Goal: Task Accomplishment & Management: Complete application form

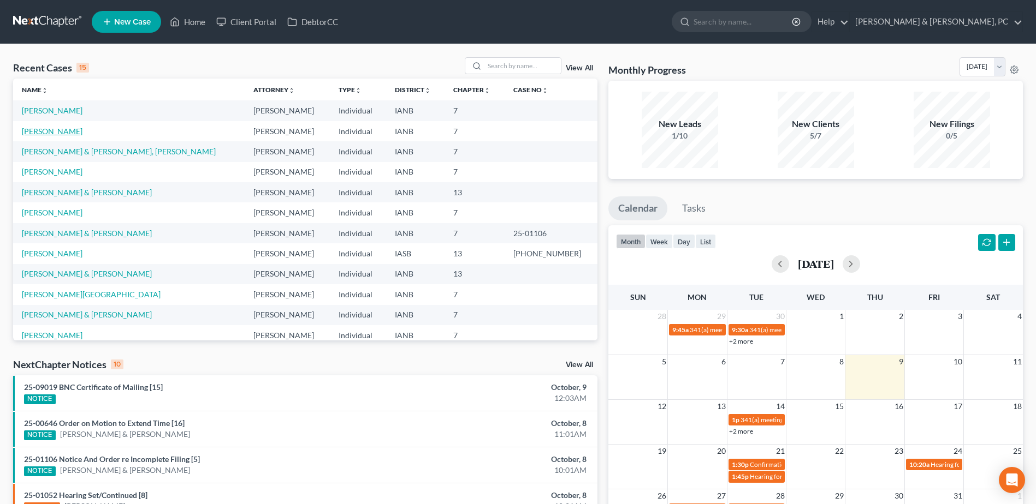
click at [71, 134] on link "[PERSON_NAME]" at bounding box center [52, 131] width 61 height 9
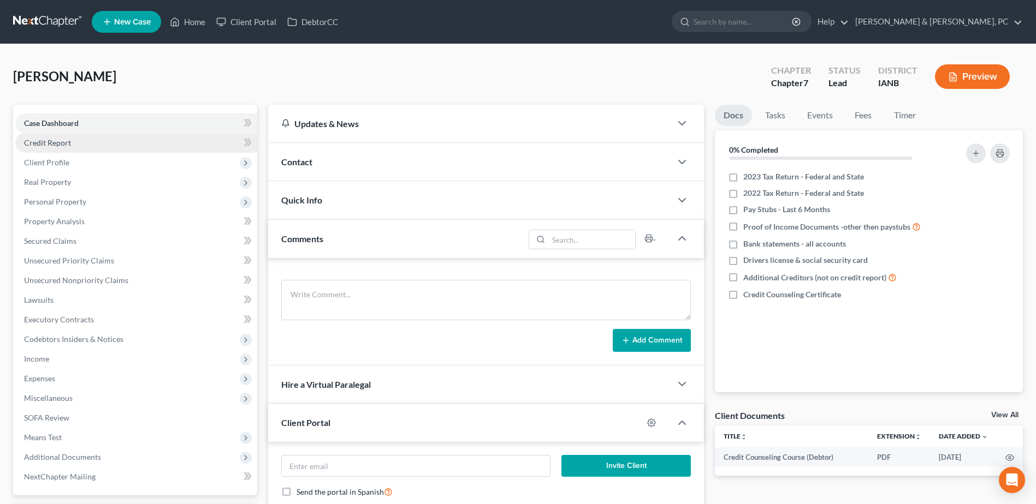
click at [84, 150] on link "Credit Report" at bounding box center [136, 143] width 242 height 20
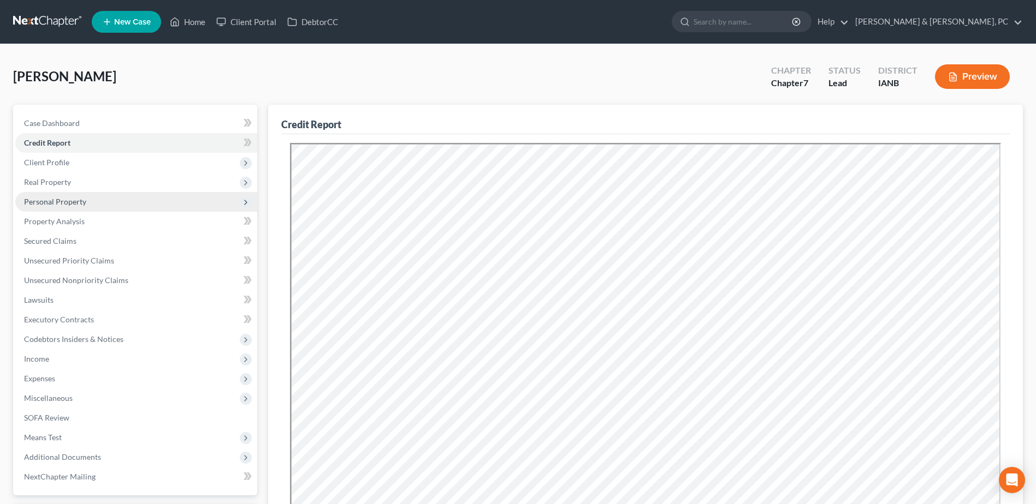
click at [84, 202] on span "Personal Property" at bounding box center [55, 201] width 62 height 9
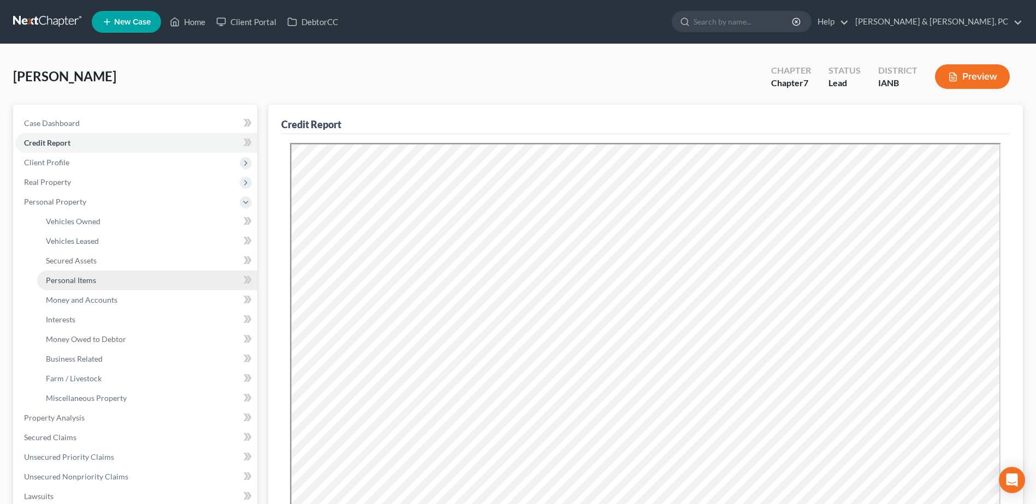
click at [107, 275] on link "Personal Items" at bounding box center [147, 281] width 220 height 20
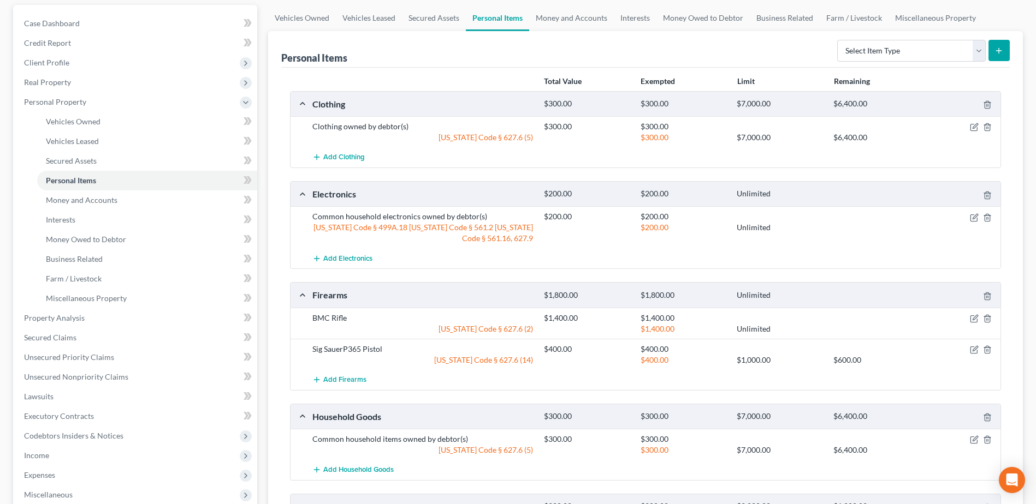
scroll to position [109, 0]
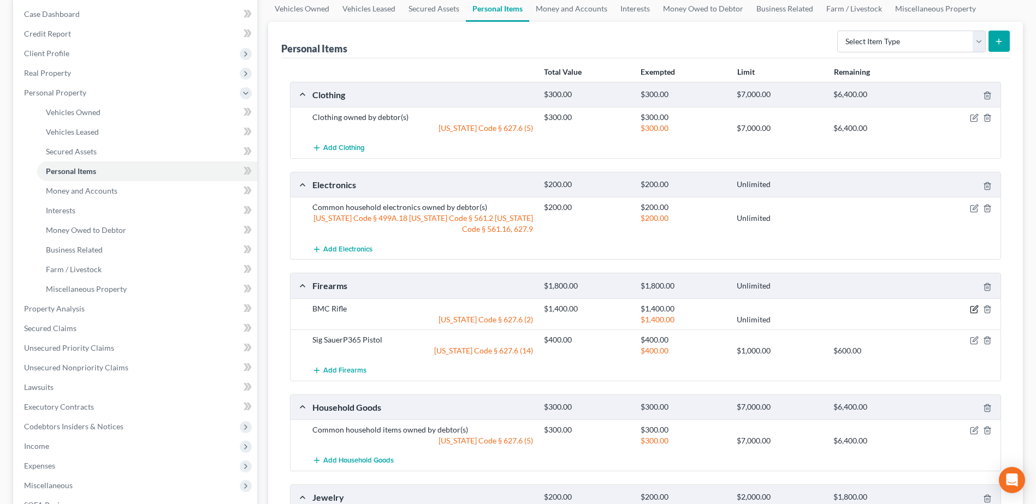
click at [974, 311] on icon "button" at bounding box center [973, 309] width 9 height 9
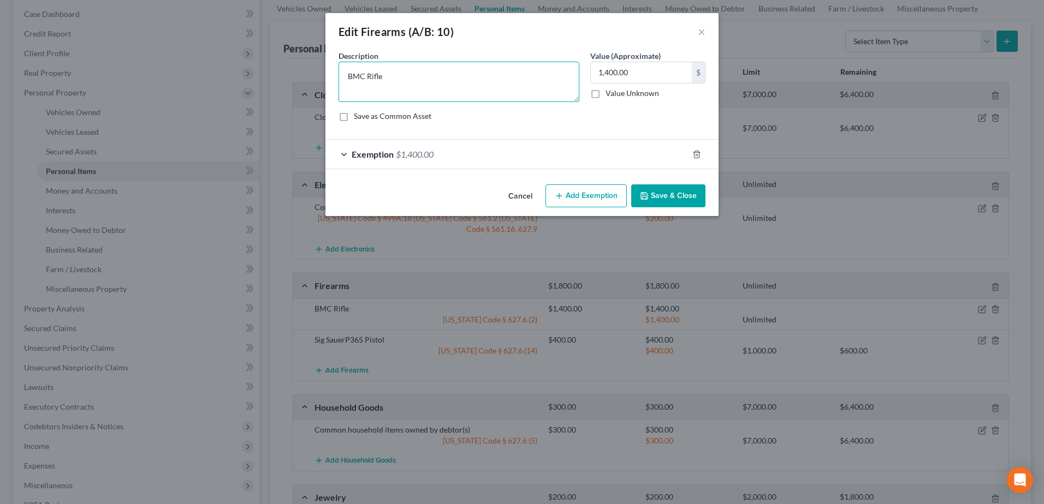
click at [519, 66] on textarea "BMC Rifle" at bounding box center [458, 82] width 241 height 40
paste textarea "Purchased but never picked up; remains in seller’s possession. Debtor has never…"
type textarea "BMC Rifle - Purchased but never picked up; remains in seller’s possession. Debt…"
click at [667, 193] on button "Save & Close" at bounding box center [668, 196] width 74 height 23
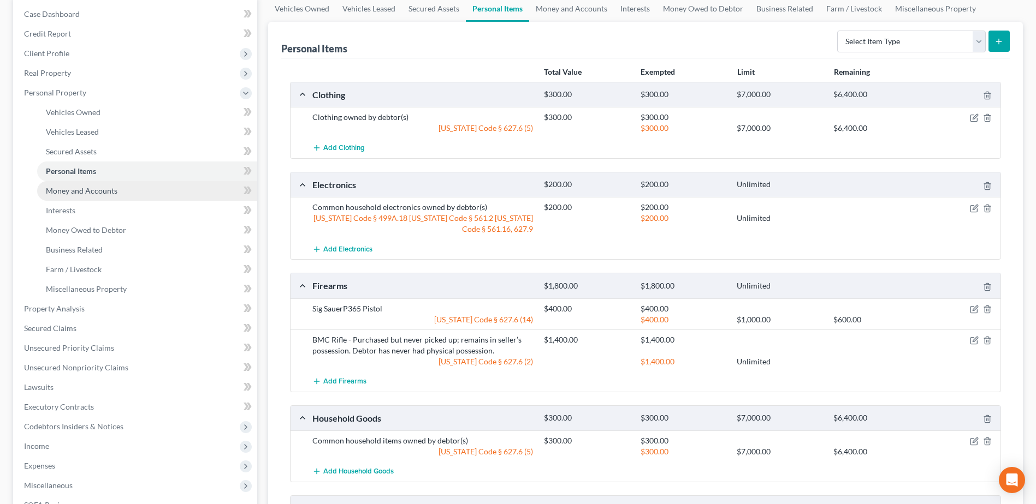
click at [132, 195] on link "Money and Accounts" at bounding box center [147, 191] width 220 height 20
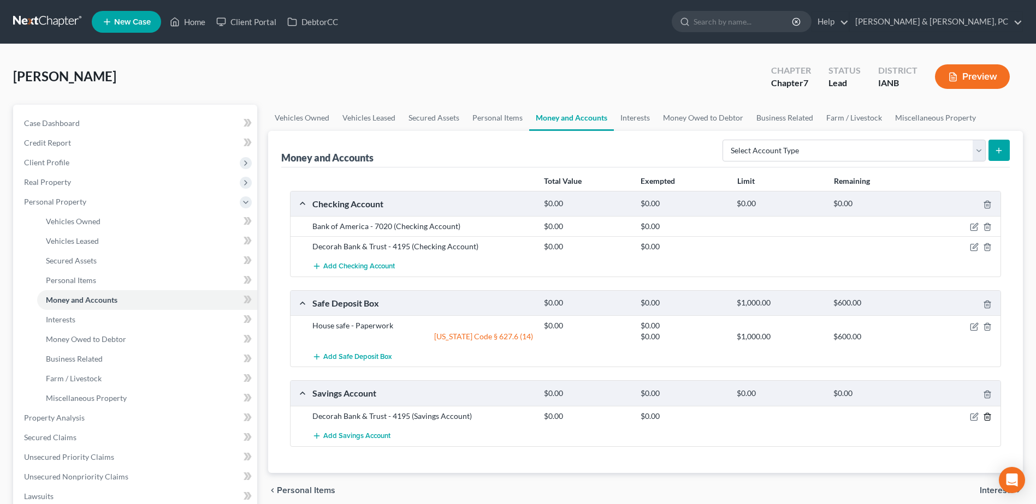
click at [984, 417] on icon "button" at bounding box center [986, 416] width 5 height 7
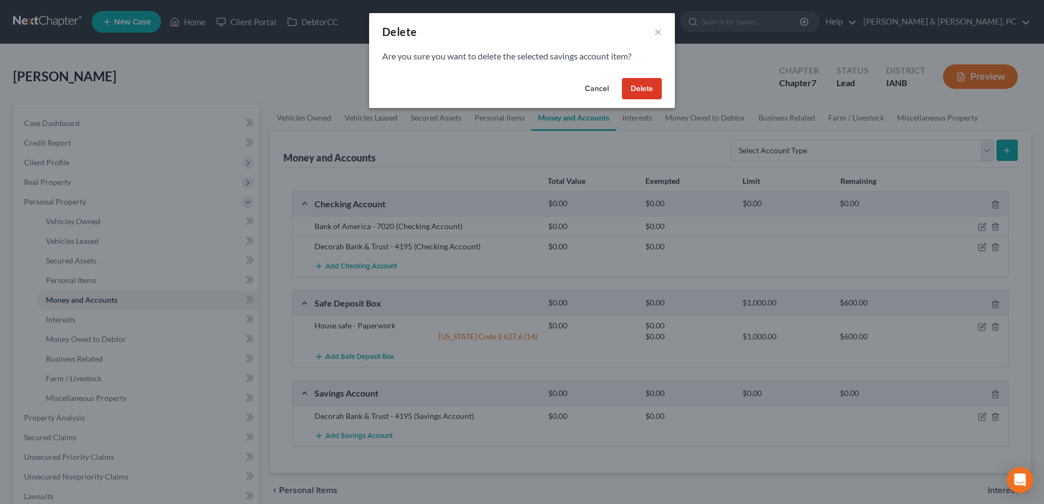
click at [650, 79] on button "Delete" at bounding box center [642, 89] width 40 height 22
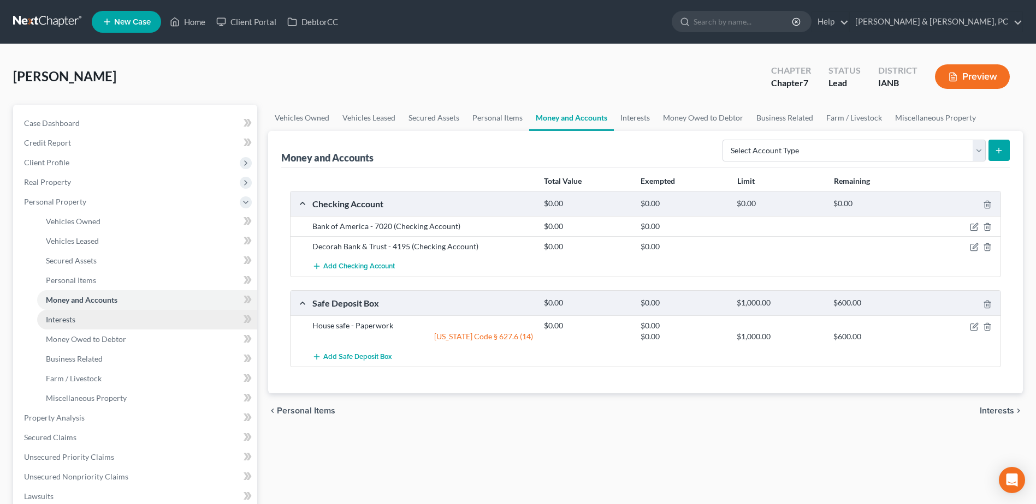
click at [84, 319] on link "Interests" at bounding box center [147, 320] width 220 height 20
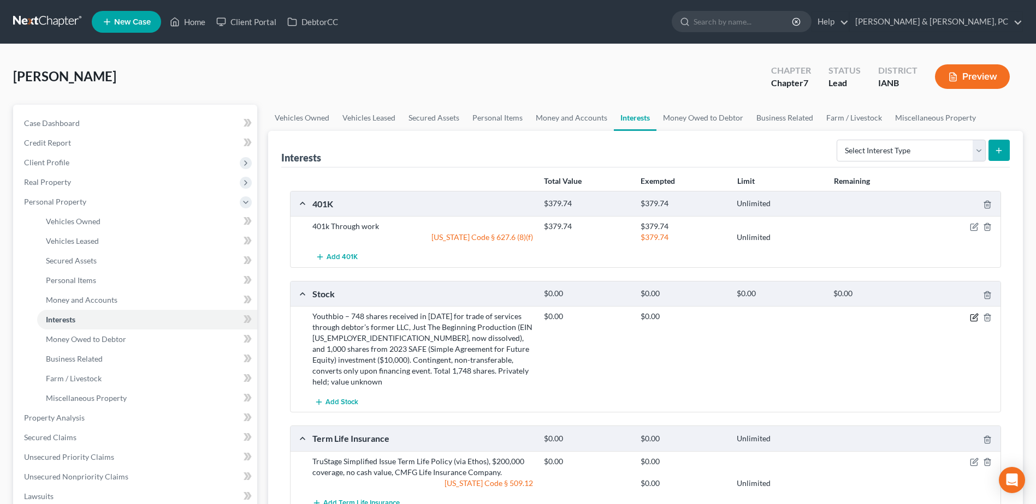
click at [975, 316] on icon "button" at bounding box center [973, 317] width 9 height 9
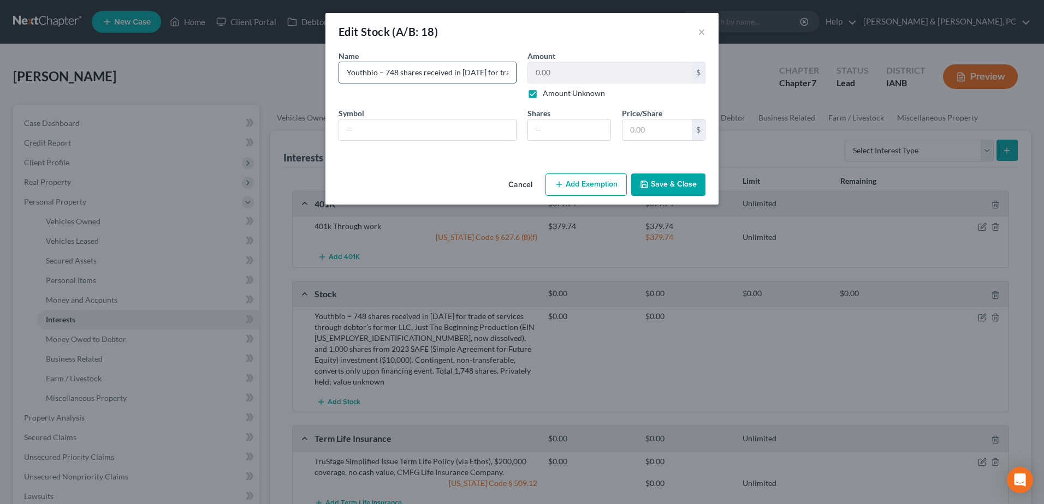
click at [418, 76] on input "Youthbio – 748 shares received in [DATE] for trade of services through debtor’s…" at bounding box center [427, 72] width 177 height 21
click at [632, 77] on div "Name * Describe * Youthbio – 748 shares received in [DATE] for trade of service…" at bounding box center [522, 99] width 378 height 99
click at [464, 64] on input "text" at bounding box center [427, 72] width 177 height 21
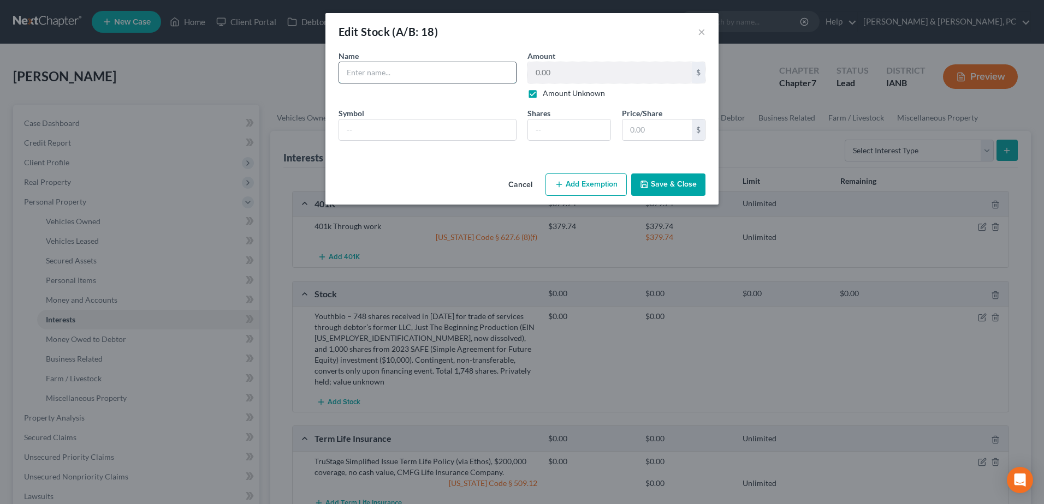
paste input "Youthbio – 748 shares received in [DATE] for trade of services through debtor’s…"
type input "Youthbio – 748 shares received in [DATE] for trade of services through debtor’s…"
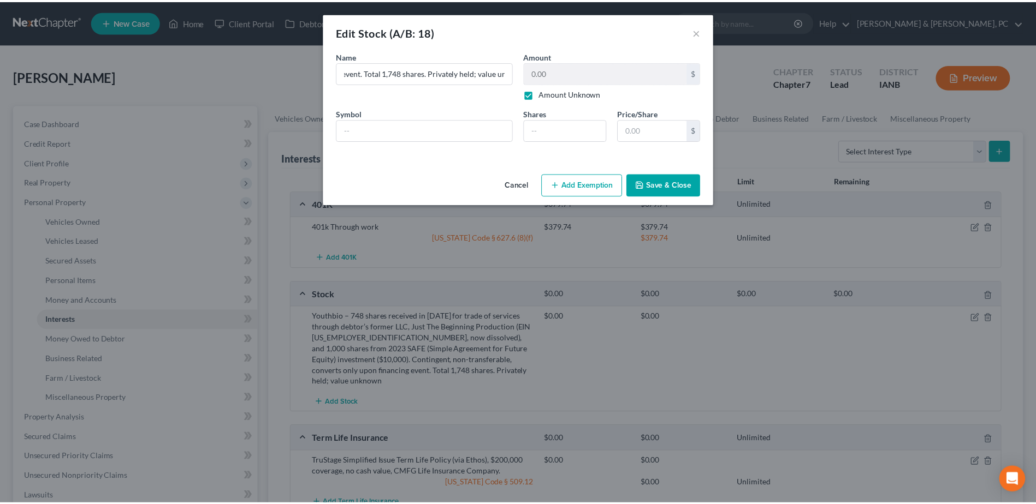
scroll to position [0, 0]
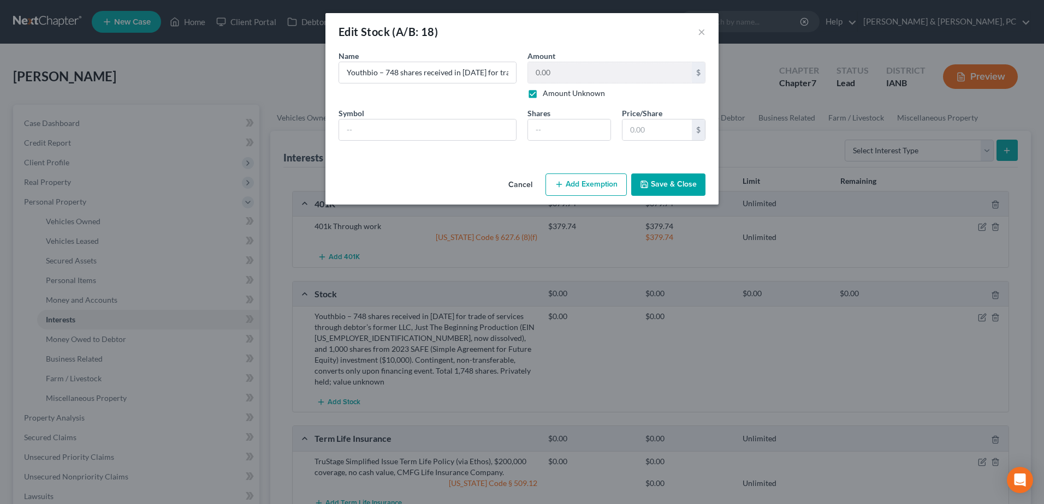
click at [663, 182] on button "Save & Close" at bounding box center [668, 185] width 74 height 23
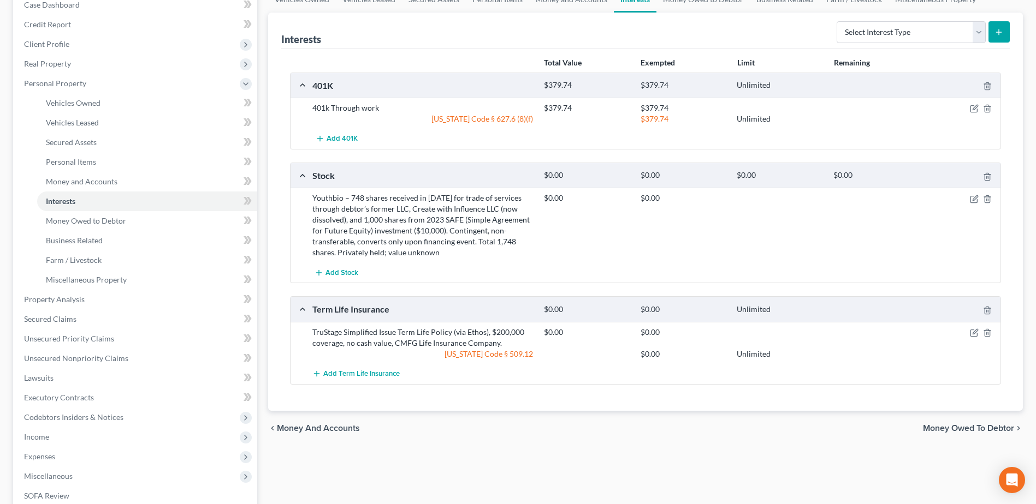
scroll to position [55, 0]
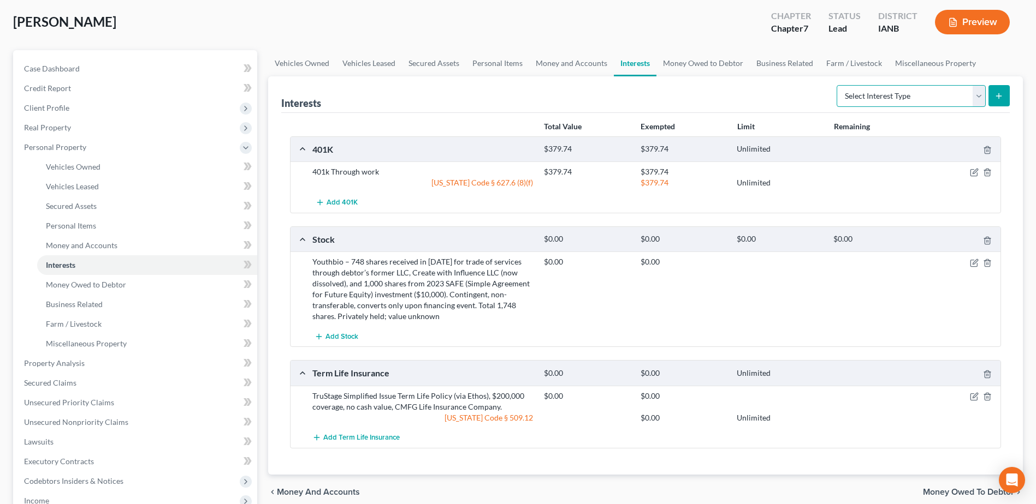
click at [888, 106] on select "Select Interest Type 401K (A/B: 21) Annuity (A/B: 23) Bond (A/B: 18) Education …" at bounding box center [910, 96] width 149 height 22
select select "ira"
click at [838, 85] on select "Select Interest Type 401K (A/B: 21) Annuity (A/B: 23) Bond (A/B: 18) Education …" at bounding box center [910, 96] width 149 height 22
click at [995, 92] on icon "submit" at bounding box center [998, 96] width 9 height 9
click at [139, 302] on link "Business Related" at bounding box center [147, 305] width 220 height 20
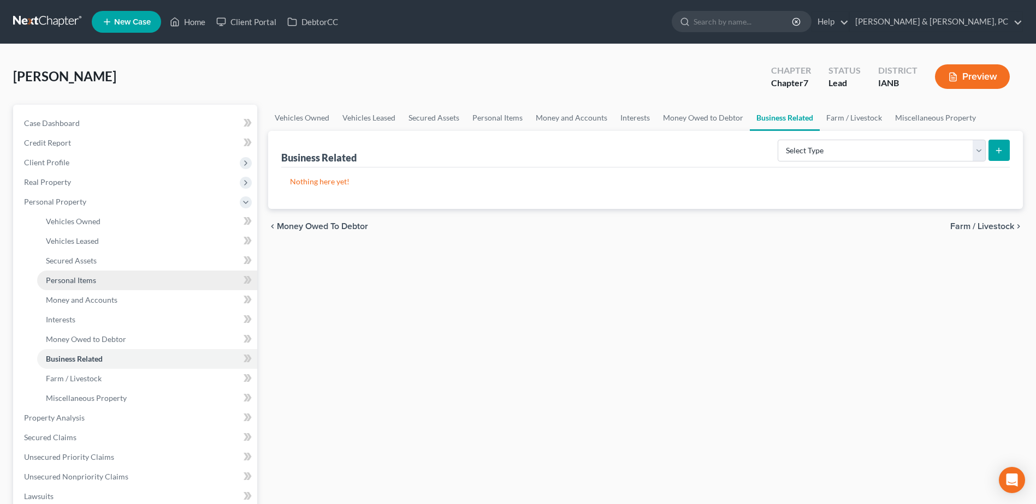
click at [145, 271] on link "Personal Items" at bounding box center [147, 281] width 220 height 20
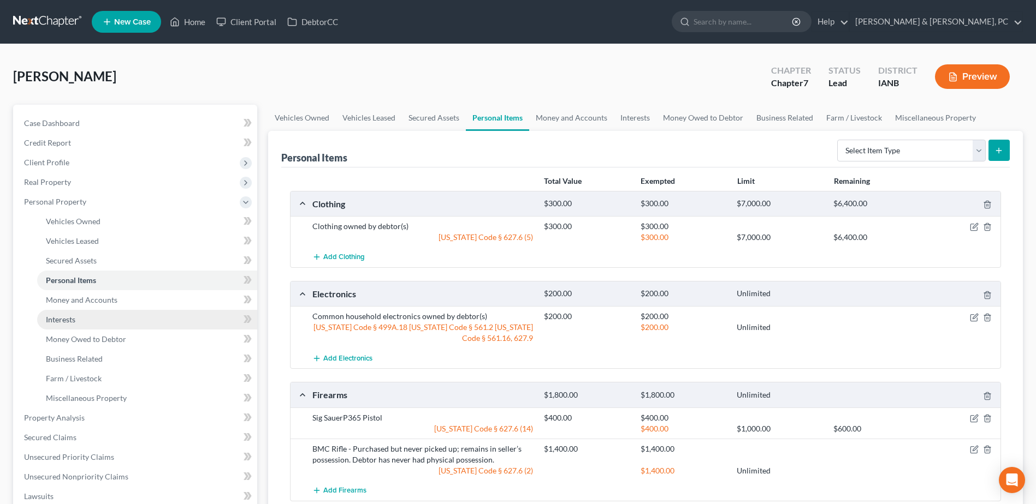
click at [123, 319] on link "Interests" at bounding box center [147, 320] width 220 height 20
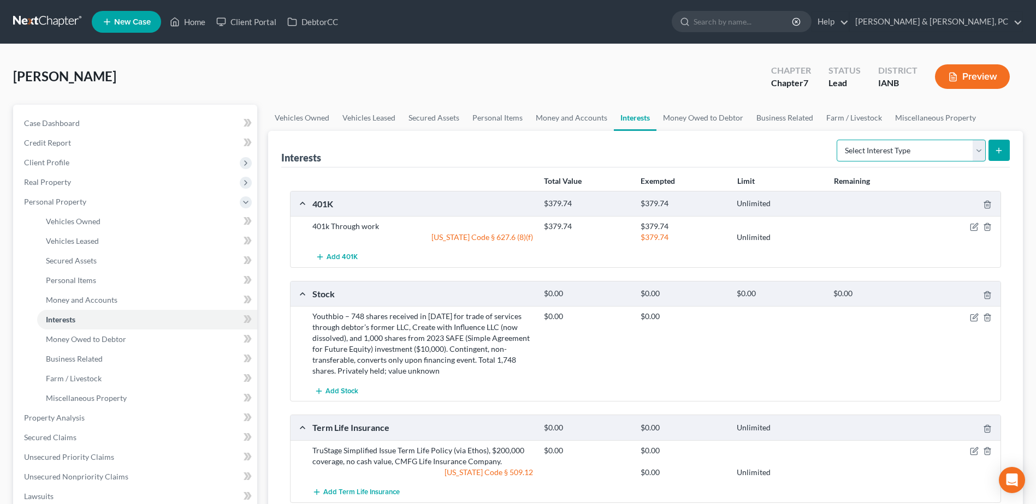
click at [873, 154] on select "Select Interest Type 401K (A/B: 21) Annuity (A/B: 23) Bond (A/B: 18) Education …" at bounding box center [910, 151] width 149 height 22
select select "ira"
click at [838, 140] on select "Select Interest Type 401K (A/B: 21) Annuity (A/B: 23) Bond (A/B: 18) Education …" at bounding box center [910, 151] width 149 height 22
click at [995, 143] on button "submit" at bounding box center [998, 150] width 21 height 21
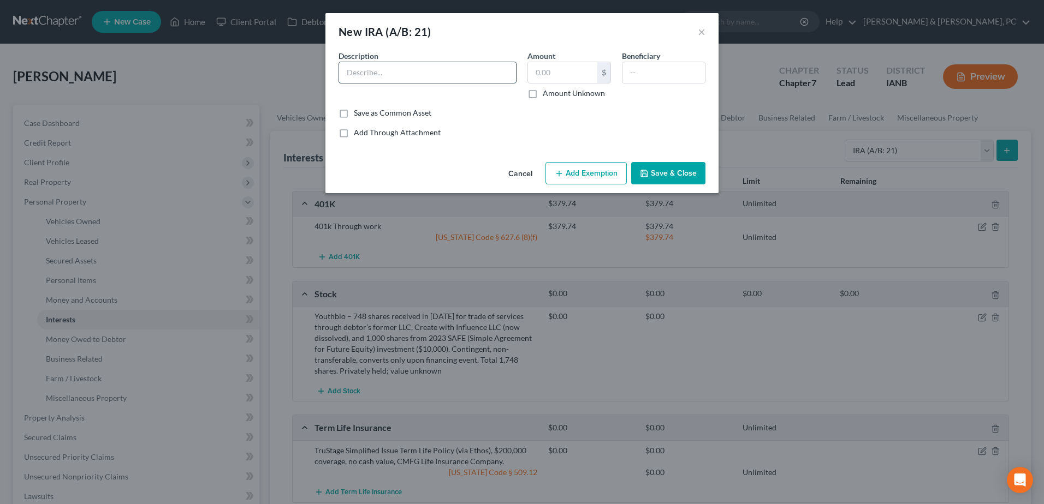
click at [447, 67] on input "text" at bounding box center [427, 72] width 177 height 21
type input "[PERSON_NAME]"
click at [552, 93] on label "Amount Unknown" at bounding box center [574, 93] width 62 height 11
click at [552, 93] on input "Amount Unknown" at bounding box center [550, 91] width 7 height 7
checkbox input "true"
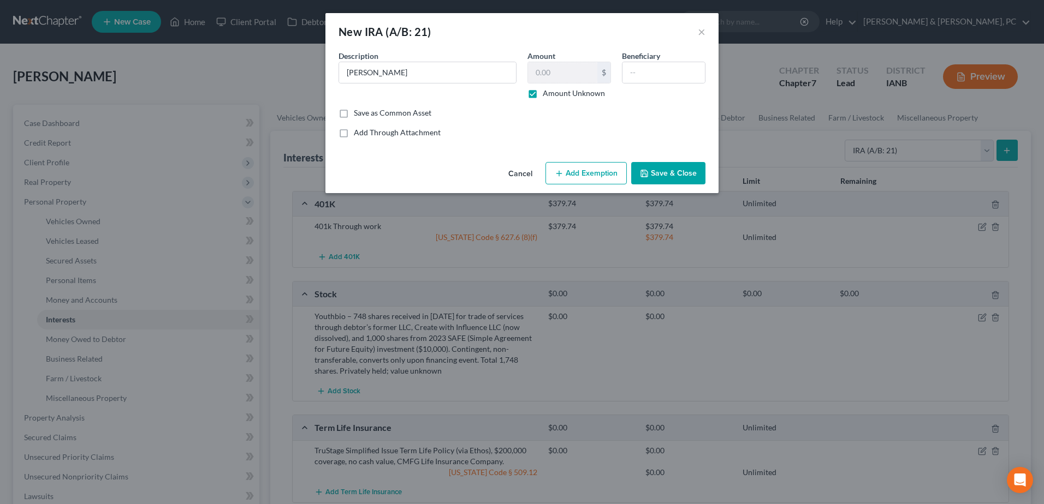
click at [585, 169] on button "Add Exemption" at bounding box center [585, 173] width 81 height 23
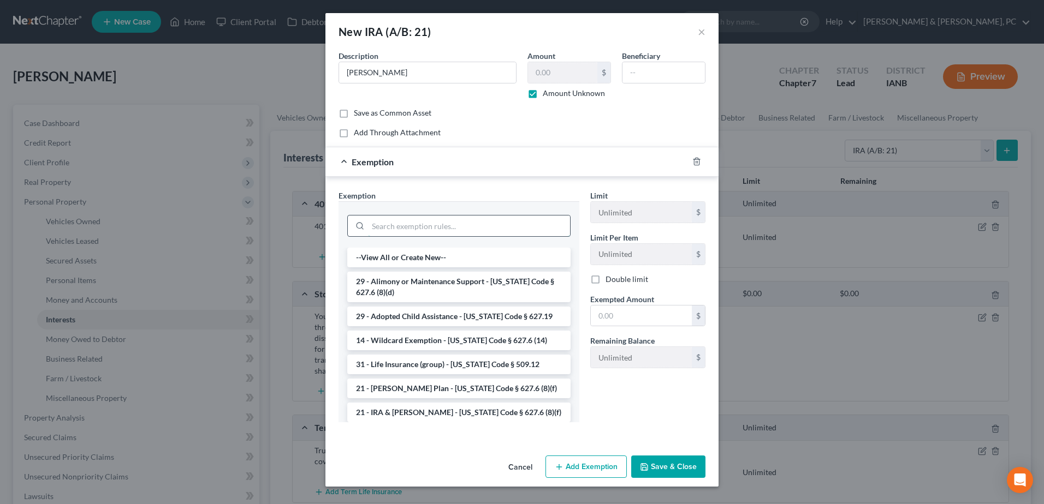
click at [482, 224] on input "search" at bounding box center [469, 226] width 202 height 21
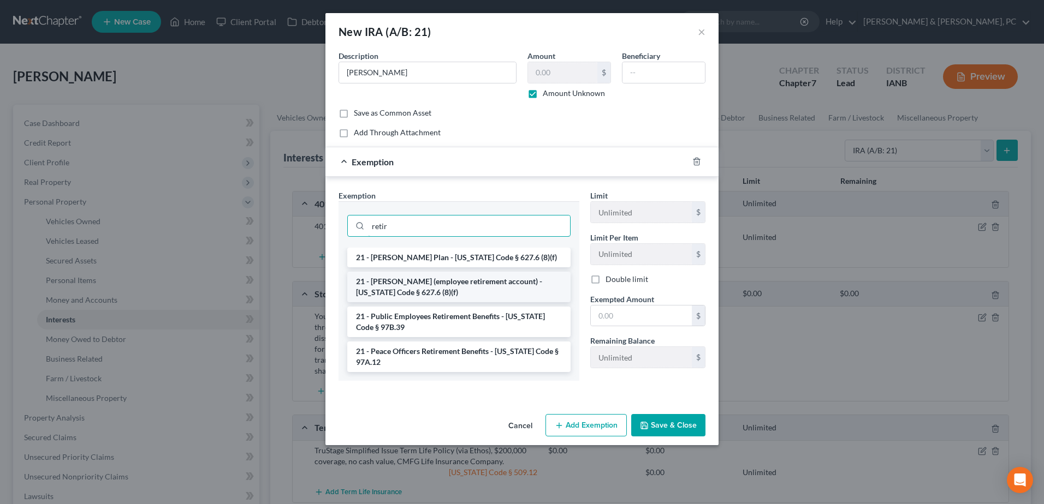
type input "retir"
click at [474, 276] on li "21 - [PERSON_NAME] (employee retirement account) - [US_STATE] Code § 627.6 (8)(…" at bounding box center [458, 287] width 223 height 31
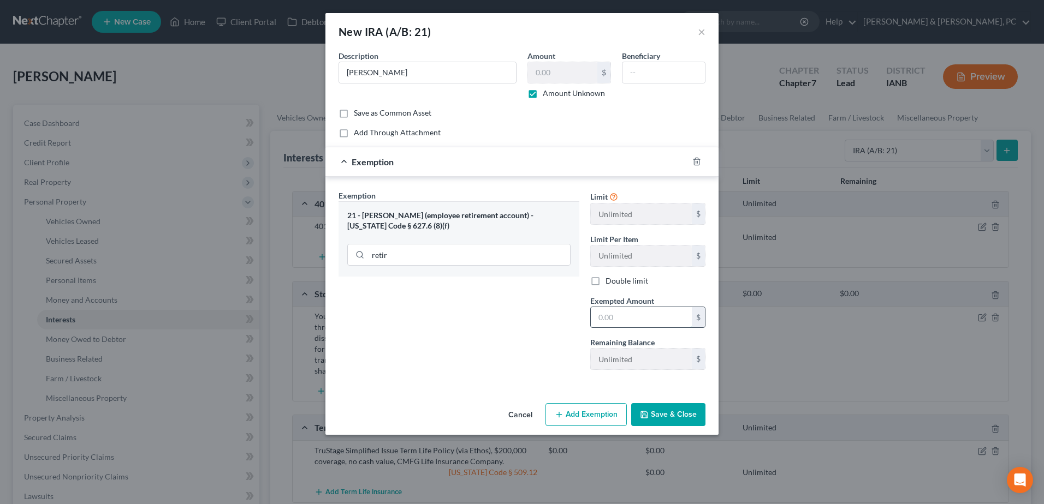
click at [619, 317] on input "text" at bounding box center [641, 317] width 101 height 21
type input "0.00"
click at [511, 331] on div "Exemption Set must be selected for CA. Exemption * 21 - [PERSON_NAME] (employee…" at bounding box center [459, 284] width 252 height 189
click at [679, 416] on button "Save & Close" at bounding box center [668, 414] width 74 height 23
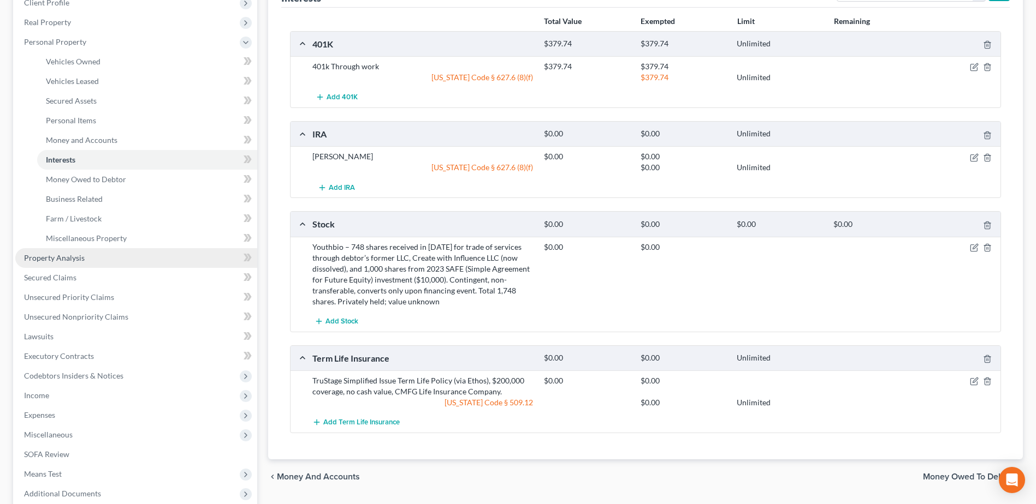
scroll to position [292, 0]
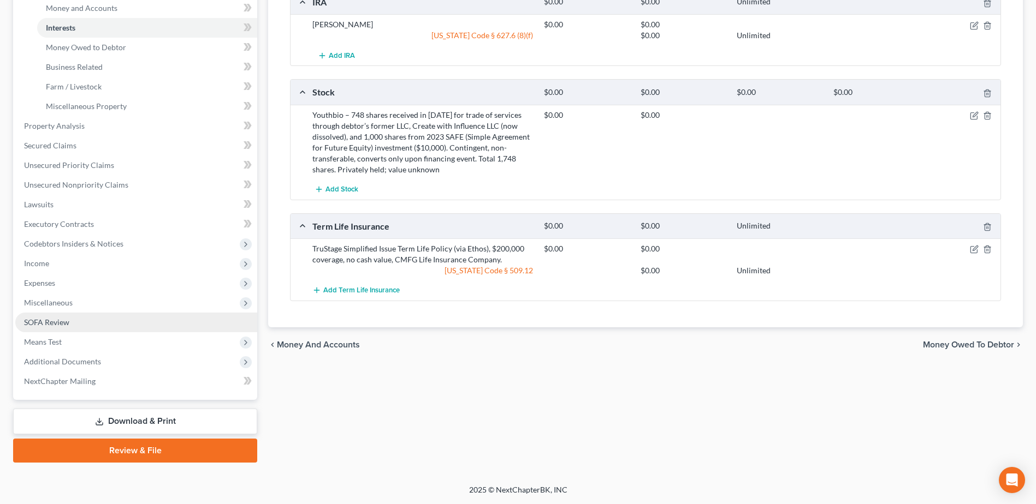
click at [92, 323] on link "SOFA Review" at bounding box center [136, 323] width 242 height 20
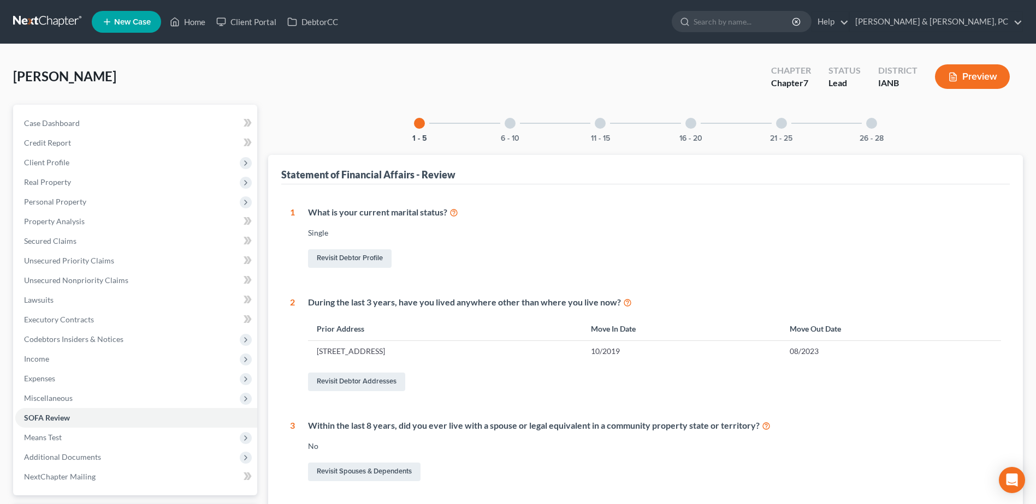
click at [686, 129] on div "16 - 20" at bounding box center [690, 123] width 37 height 37
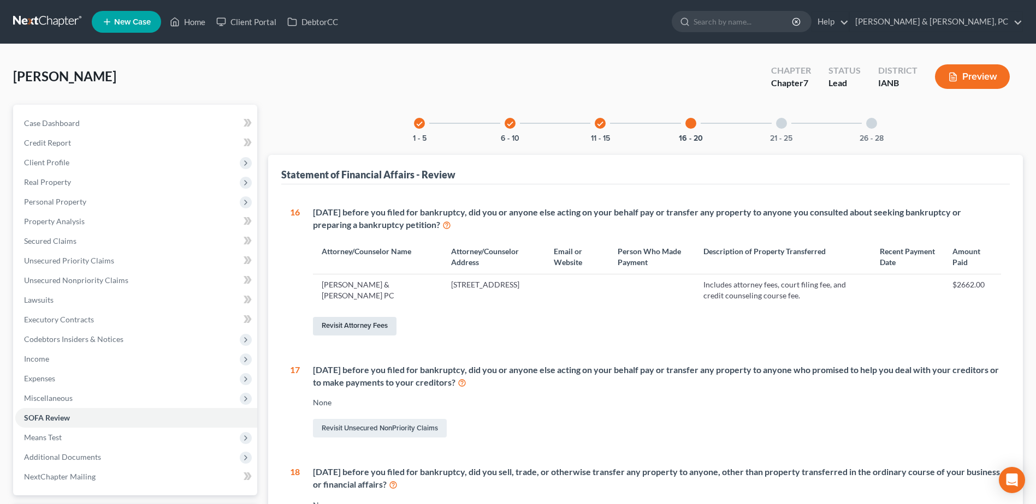
click at [353, 329] on link "Revisit Attorney Fees" at bounding box center [355, 326] width 84 height 19
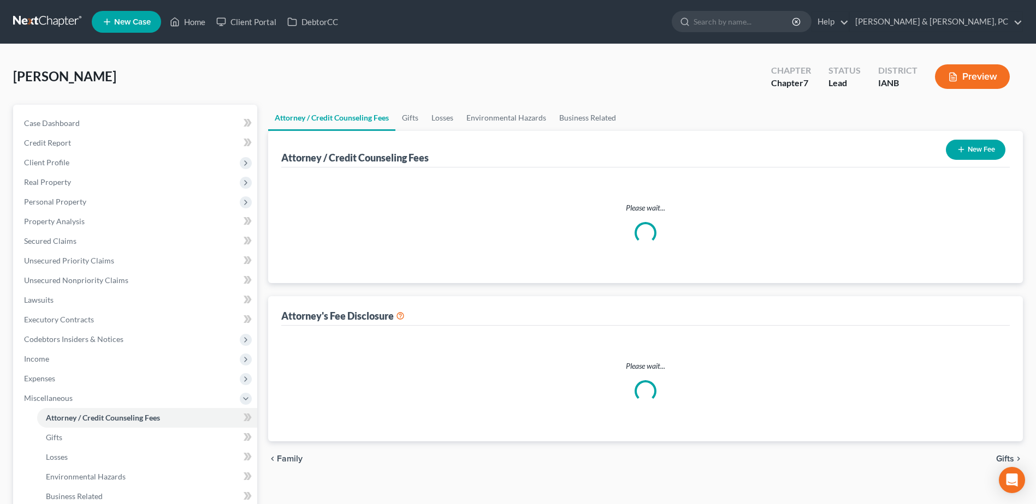
select select "0"
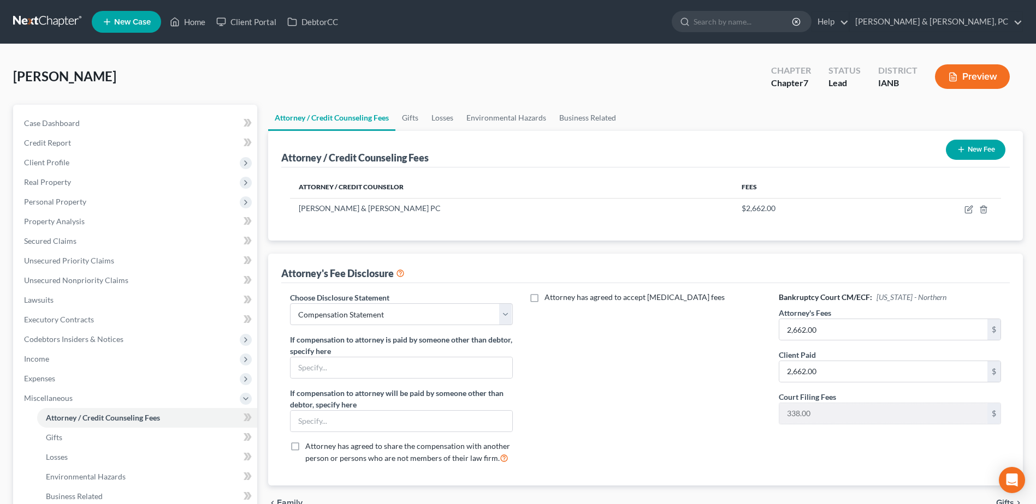
click at [967, 154] on button "New Fee" at bounding box center [975, 150] width 60 height 20
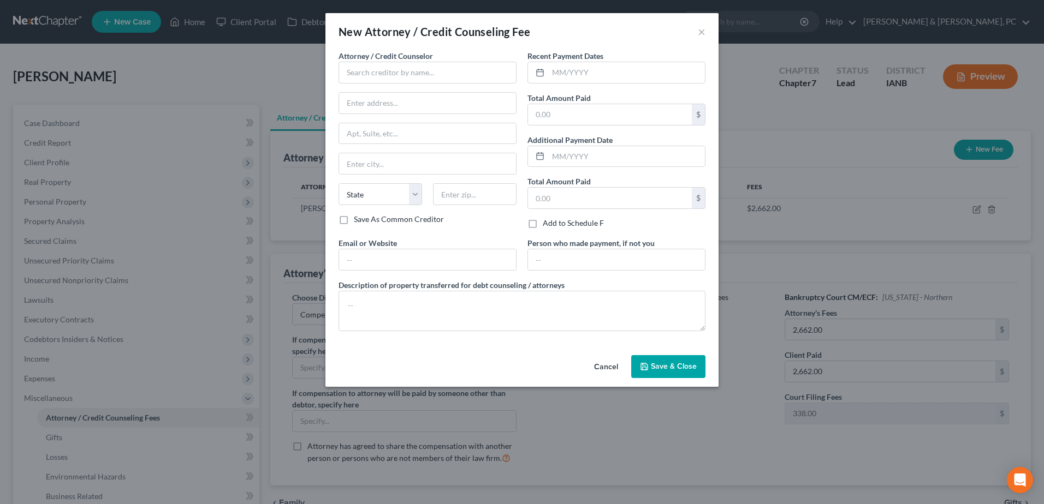
click at [613, 364] on button "Cancel" at bounding box center [605, 367] width 41 height 22
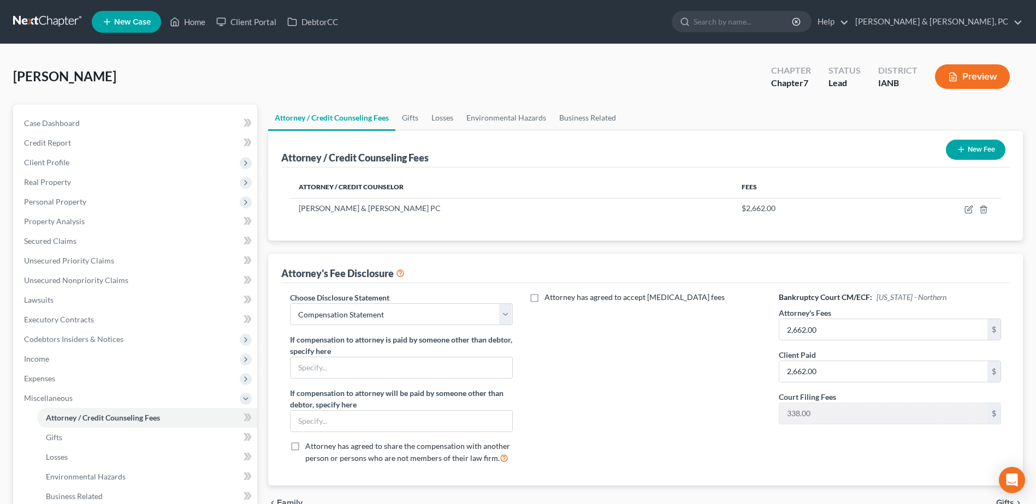
click at [961, 142] on button "New Fee" at bounding box center [975, 150] width 60 height 20
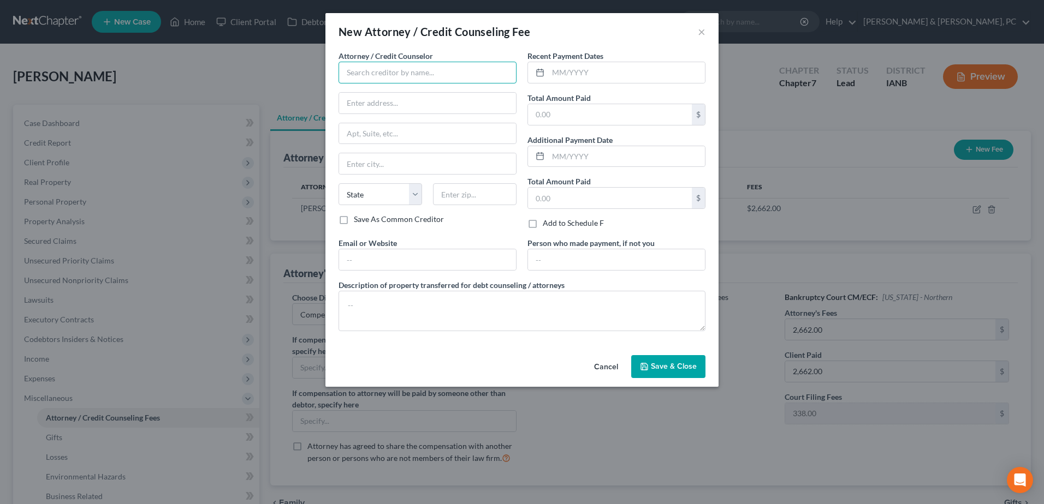
click at [448, 65] on input "text" at bounding box center [427, 73] width 178 height 22
type input "Americor"
click at [384, 102] on input "text" at bounding box center [427, 103] width 177 height 21
paste input "[STREET_ADDRESS][PERSON_NAME]"
type input "[STREET_ADDRESS][PERSON_NAME]"
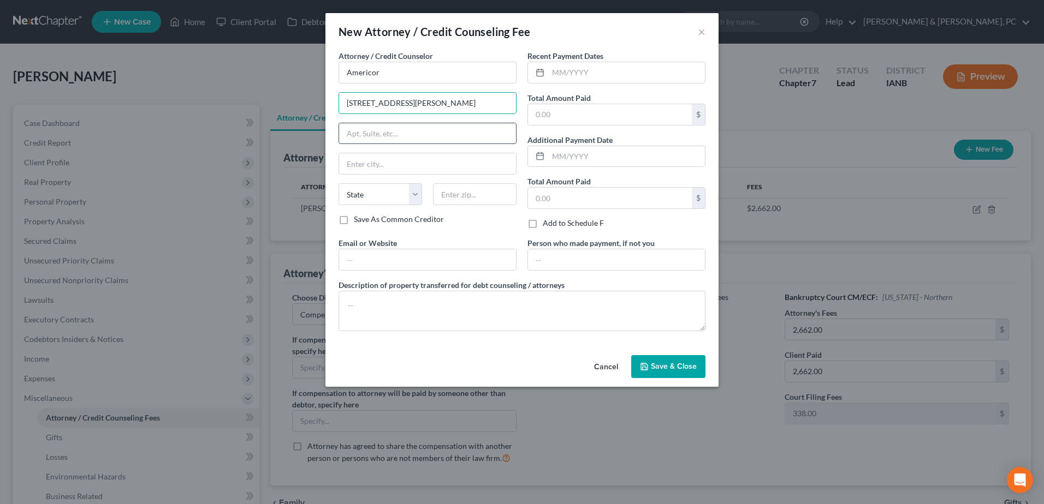
click at [352, 142] on input "text" at bounding box center [427, 133] width 177 height 21
type input "Suite 500"
click at [416, 279] on label "Description of property transferred for debt counseling / attorneys" at bounding box center [451, 284] width 226 height 11
click at [467, 197] on input "text" at bounding box center [475, 194] width 84 height 22
type input "92612"
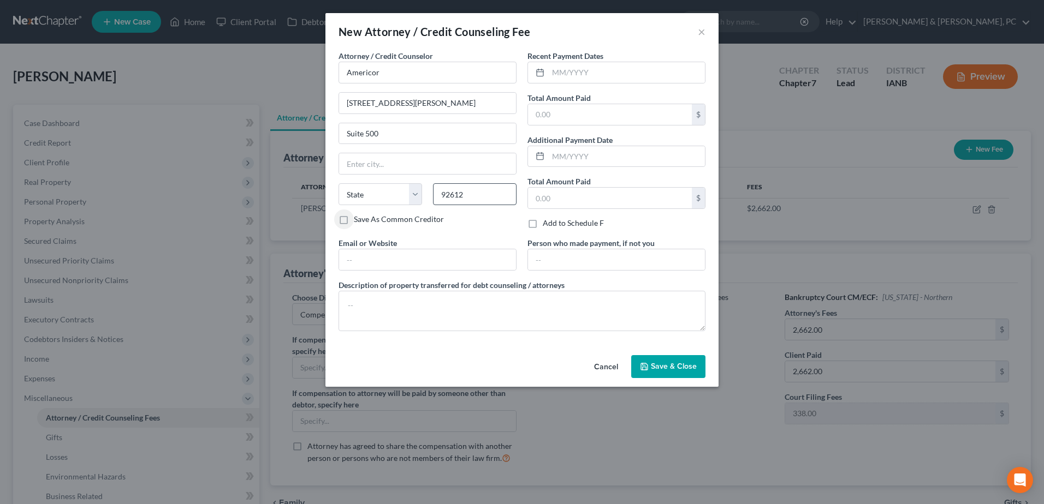
type input "Irvine"
select select "4"
click at [602, 73] on input "text" at bounding box center [626, 72] width 157 height 21
type input "03/2024"
click at [669, 122] on input "text" at bounding box center [610, 114] width 164 height 21
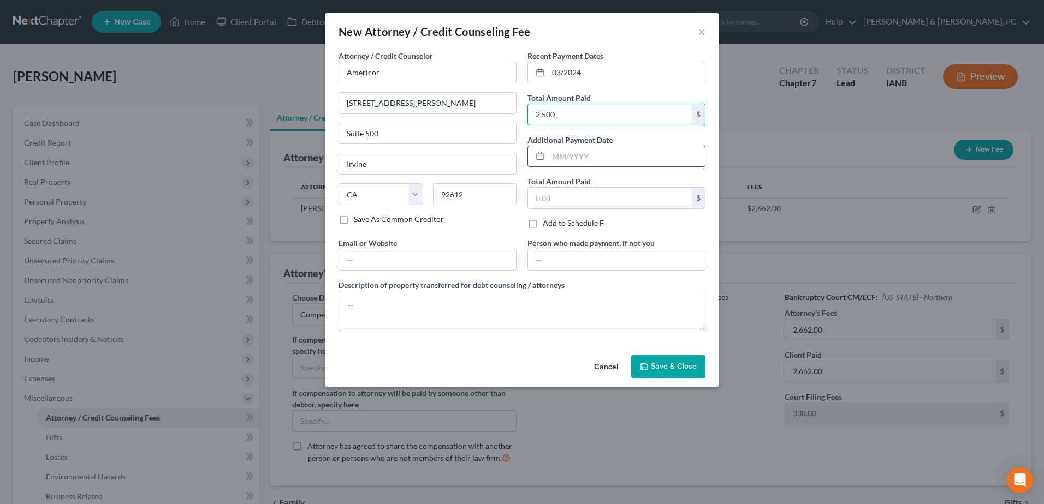
type input "2,500"
click at [618, 162] on input "text" at bounding box center [626, 156] width 157 height 21
type input "07/2025"
click at [606, 192] on input "text" at bounding box center [610, 198] width 164 height 21
type input "1,700"
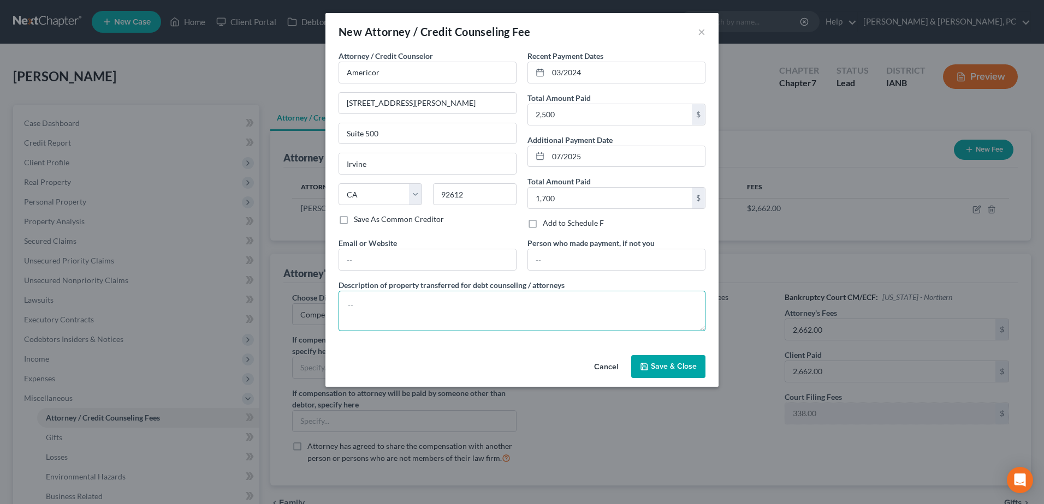
click at [415, 298] on textarea at bounding box center [521, 311] width 367 height 40
paste textarea "Paid approximately $2,500 to Americor over the past year for debt consolidation…"
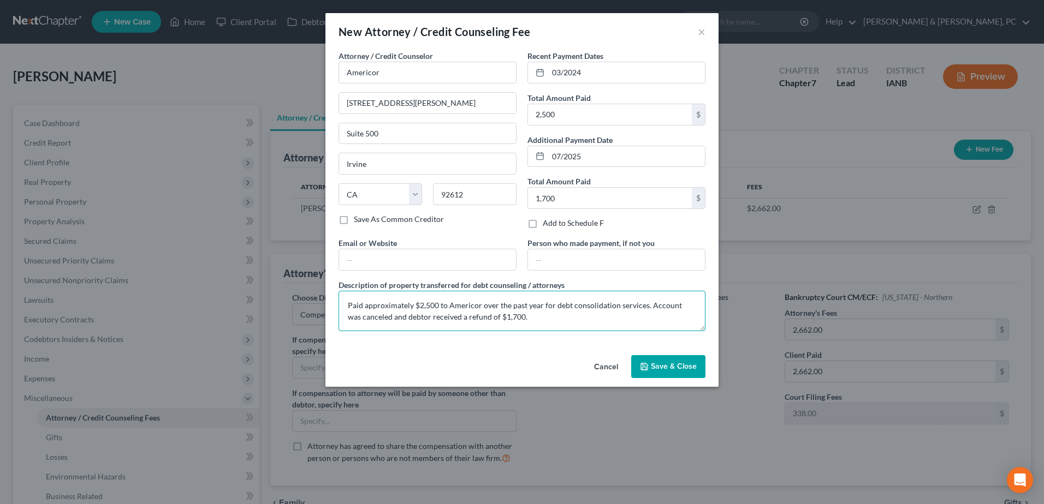
type textarea "Paid approximately $2,500 to Americor over the past year for debt consolidation…"
click at [692, 372] on button "Save & Close" at bounding box center [668, 366] width 74 height 23
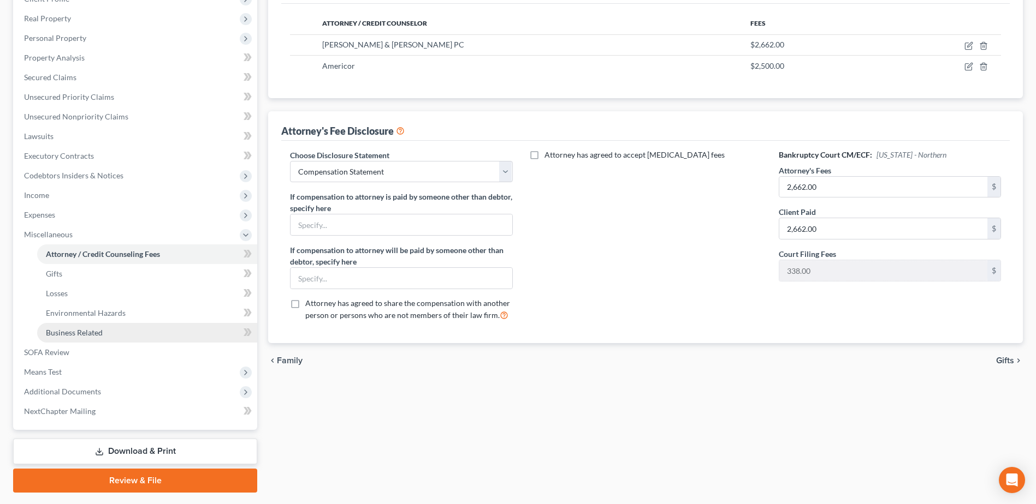
click at [132, 329] on link "Business Related" at bounding box center [147, 333] width 220 height 20
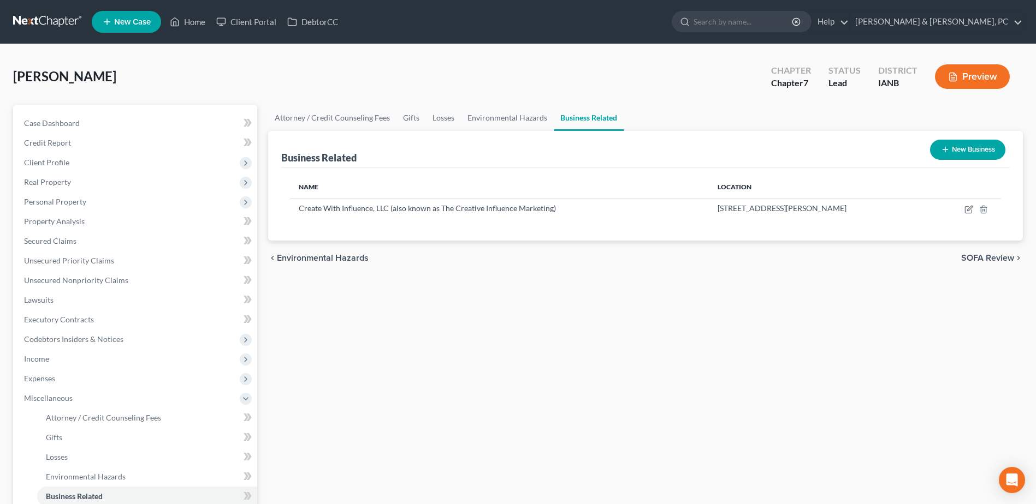
click at [953, 150] on button "New Business" at bounding box center [967, 150] width 75 height 20
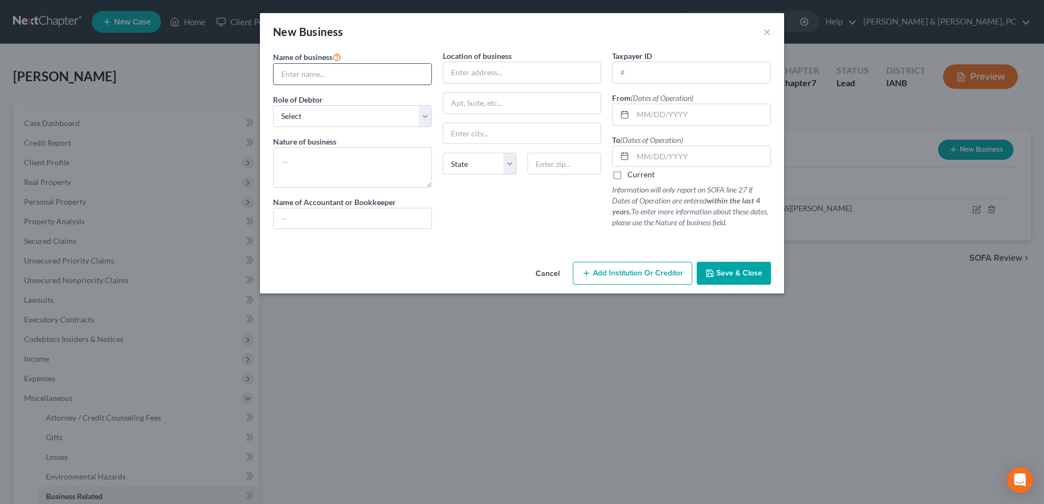
click at [335, 76] on input "text" at bounding box center [352, 74] width 158 height 21
paste input "Just The Beginning Production LLC"
type input "Just The Beginning Production LLC"
click at [324, 113] on select "Select A member of a limited liability company (LLC) or limited liability partn…" at bounding box center [352, 116] width 159 height 22
click at [453, 253] on div "Name of business * Just The Beginning Production LLC Role of Debtor * Select A …" at bounding box center [522, 153] width 524 height 207
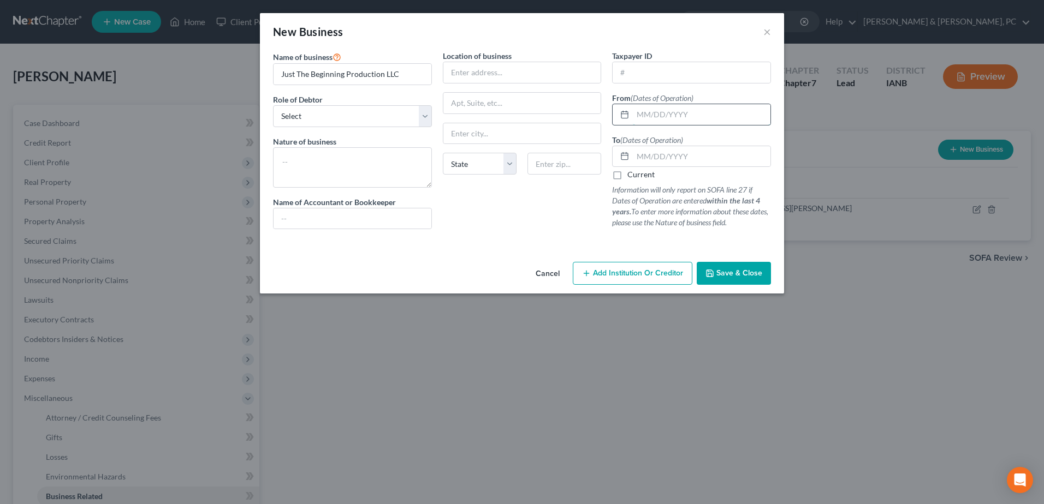
click at [665, 112] on input "text" at bounding box center [702, 114] width 138 height 21
type input "06/2026"
click at [700, 155] on input "text" at bounding box center [702, 156] width 138 height 21
click at [639, 70] on input "text" at bounding box center [691, 72] width 158 height 21
click at [693, 79] on input "text" at bounding box center [691, 72] width 158 height 21
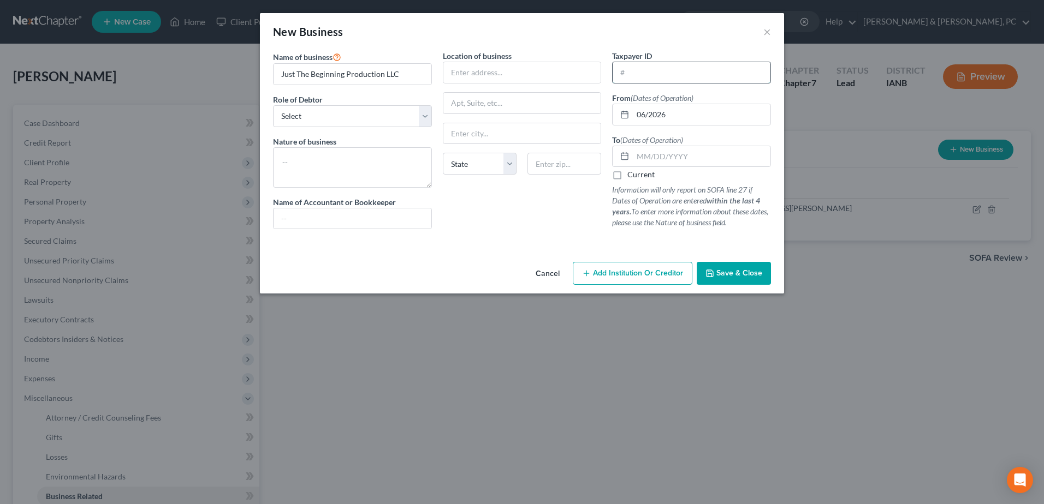
paste input "[US_EMPLOYER_IDENTIFICATION_NUMBER]"
type input "[US_EMPLOYER_IDENTIFICATION_NUMBER]"
click at [574, 80] on input "text" at bounding box center [522, 72] width 158 height 21
click at [430, 261] on div "Cancel Add Institution Or Creditor Save & Close" at bounding box center [522, 276] width 524 height 36
click at [741, 275] on span "Save & Close" at bounding box center [739, 273] width 46 height 9
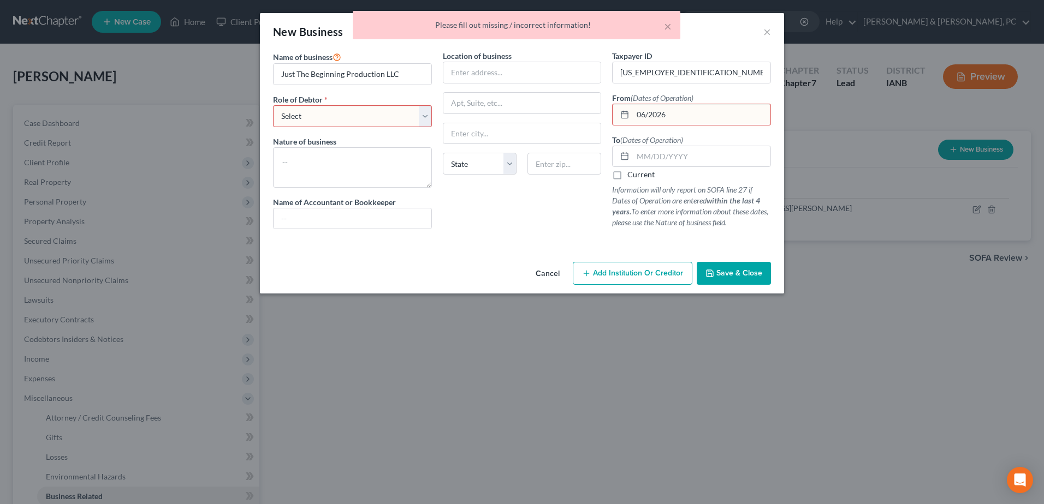
click at [728, 117] on input "06/2026" at bounding box center [702, 114] width 138 height 21
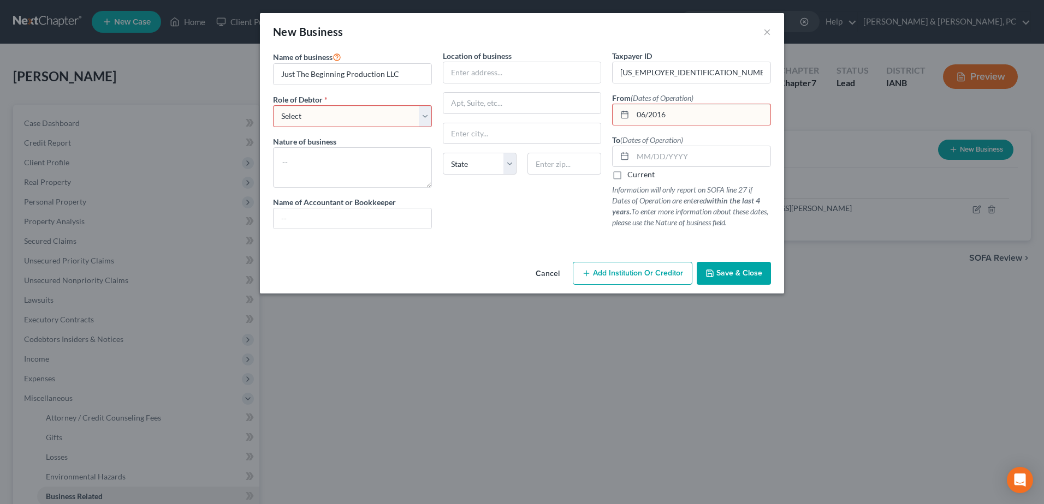
type input "06/2016"
click at [418, 107] on select "Select A member of a limited liability company (LLC) or limited liability partn…" at bounding box center [352, 116] width 159 height 22
select select "member"
click at [273, 105] on select "Select A member of a limited liability company (LLC) or limited liability partn…" at bounding box center [352, 116] width 159 height 22
click at [745, 287] on div "Cancel Add Institution Or Creditor Save & Close" at bounding box center [522, 276] width 524 height 36
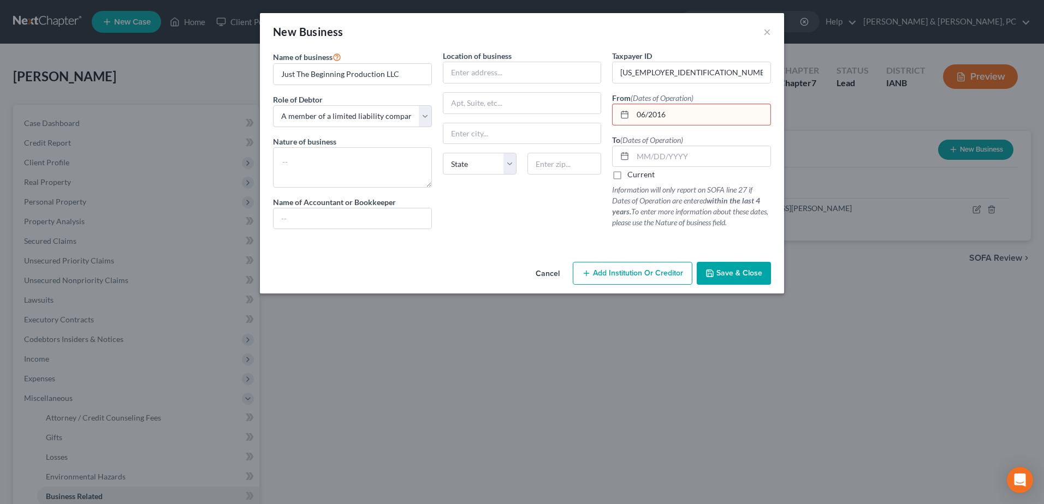
click at [739, 274] on span "Save & Close" at bounding box center [739, 273] width 46 height 9
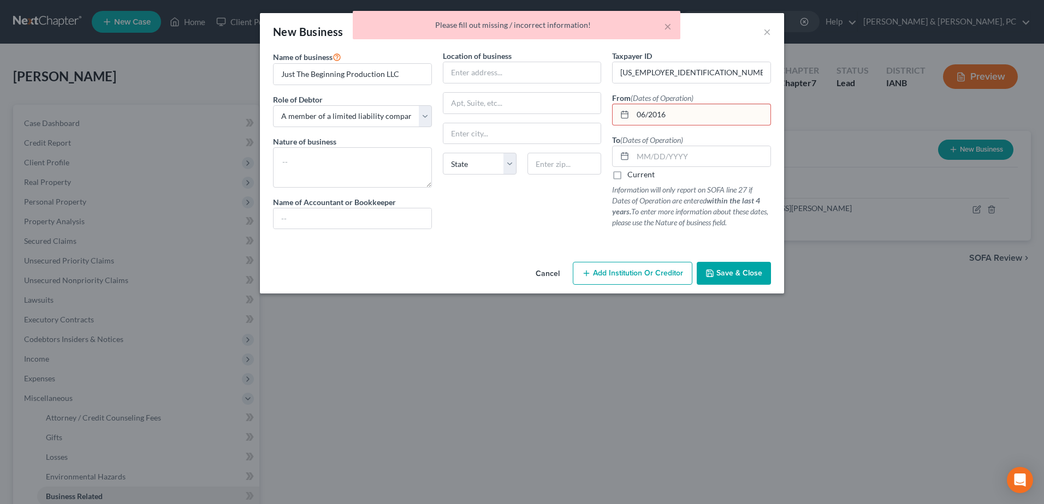
click at [707, 117] on input "06/2016" at bounding box center [702, 114] width 138 height 21
drag, startPoint x: 726, startPoint y: 118, endPoint x: 569, endPoint y: 116, distance: 156.7
click at [569, 116] on div "Name of business * Just The Beginning Production LLC Role of Debtor * Select A …" at bounding box center [521, 148] width 509 height 197
click at [755, 277] on span "Save & Close" at bounding box center [739, 273] width 46 height 9
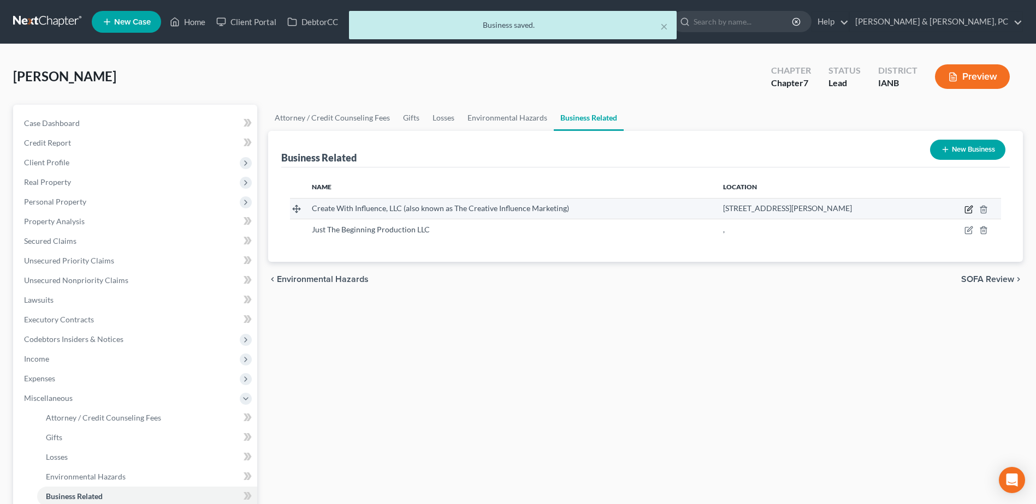
click at [965, 209] on icon "button" at bounding box center [968, 210] width 7 height 7
select select "member"
select select "50"
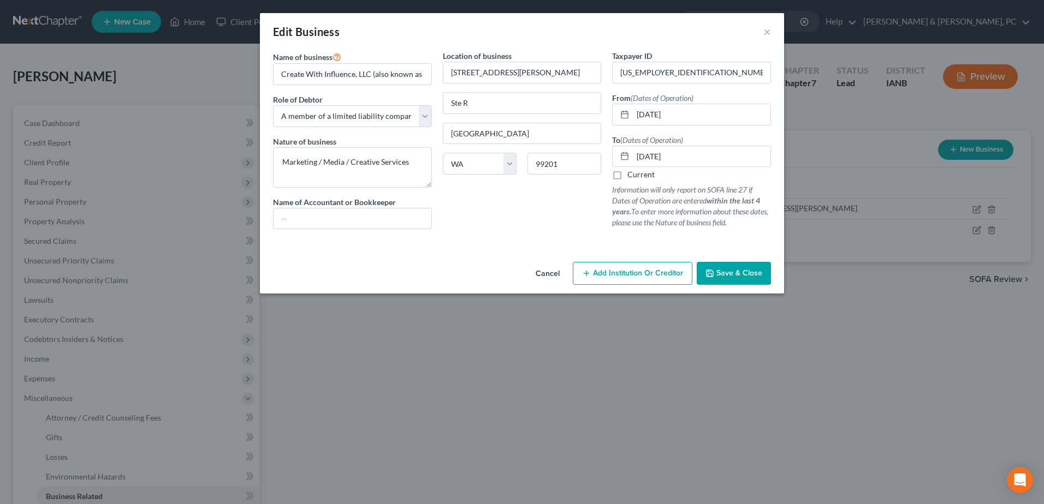
click at [510, 246] on div at bounding box center [521, 242] width 509 height 9
click at [745, 279] on button "Save & Close" at bounding box center [734, 273] width 74 height 23
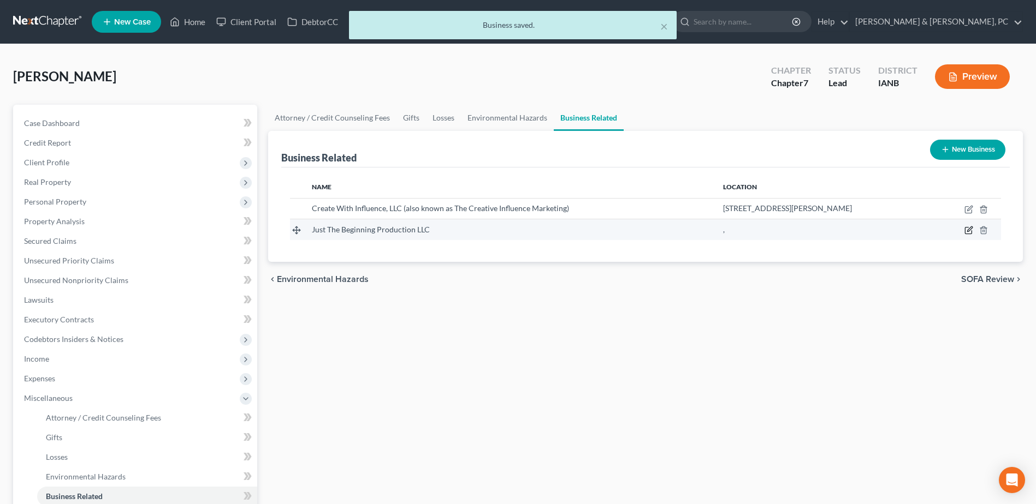
click at [972, 228] on icon "button" at bounding box center [969, 229] width 5 height 5
select select "member"
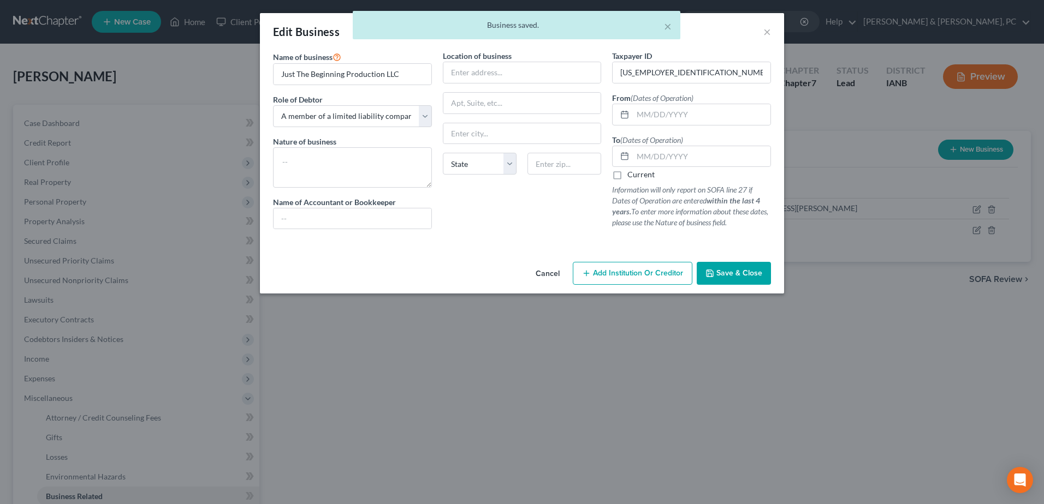
click at [555, 276] on button "Cancel" at bounding box center [547, 274] width 41 height 22
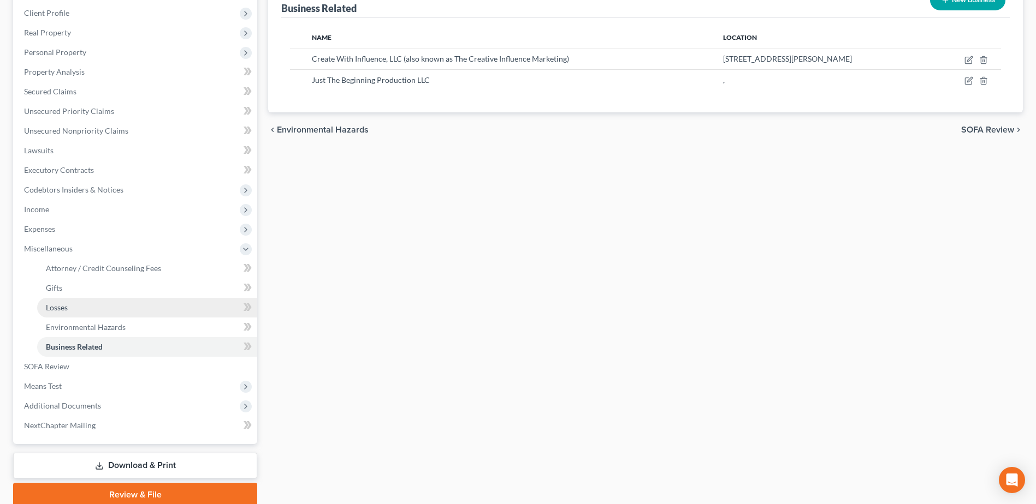
scroll to position [164, 0]
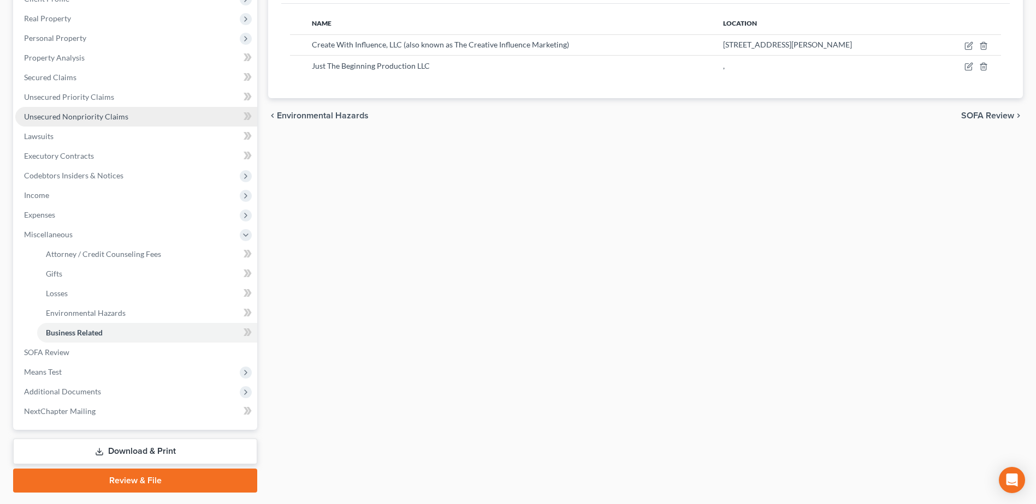
click at [75, 115] on span "Unsecured Nonpriority Claims" at bounding box center [76, 116] width 104 height 9
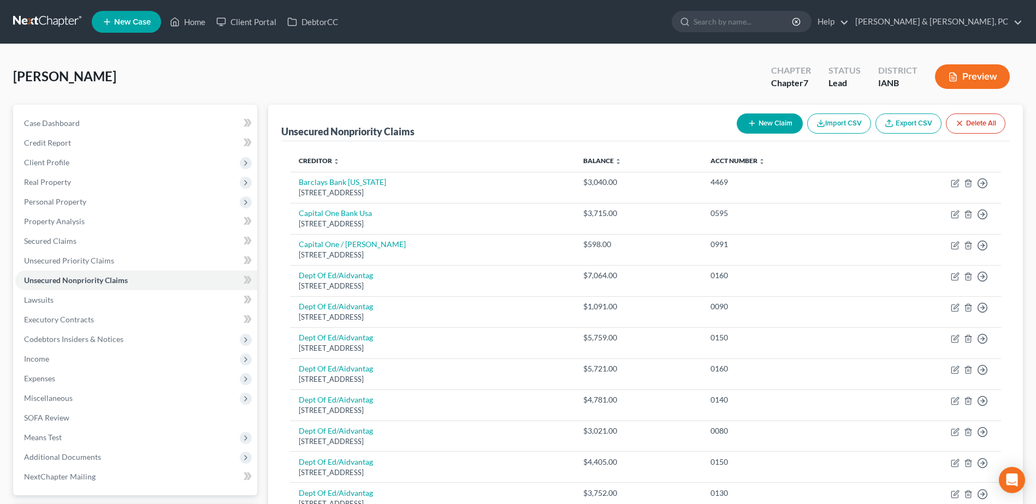
click at [771, 117] on button "New Claim" at bounding box center [769, 124] width 66 height 20
select select "0"
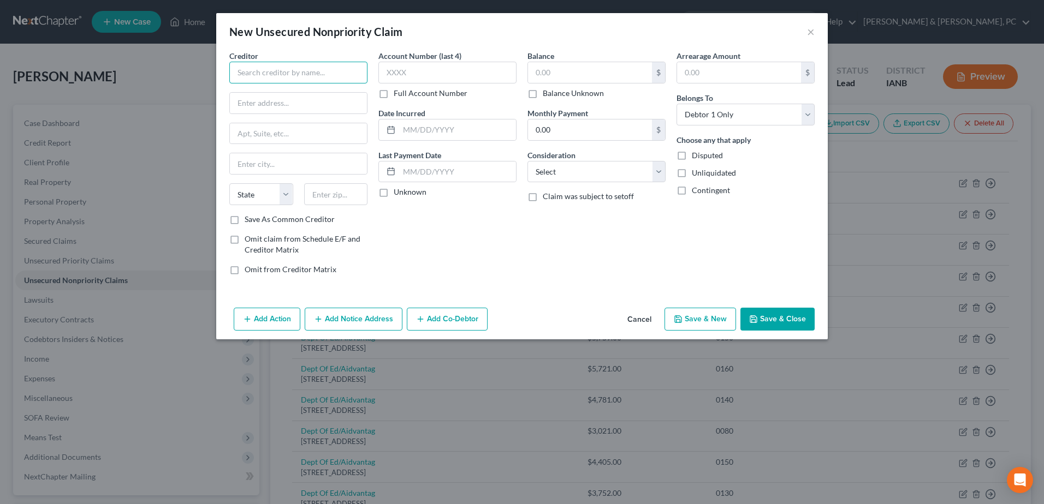
click at [332, 72] on input "text" at bounding box center [298, 73] width 138 height 22
click at [323, 92] on div "Citibank" at bounding box center [295, 91] width 114 height 11
type input "Citibank"
type input "PO Box 6500"
type input "[GEOGRAPHIC_DATA]"
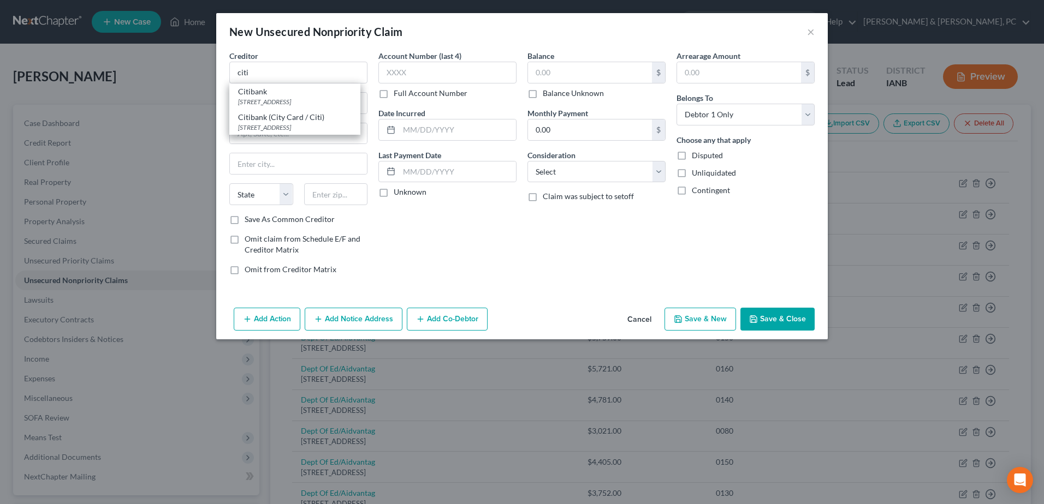
select select "43"
type input "57117"
click at [790, 315] on button "Save & Close" at bounding box center [777, 319] width 74 height 23
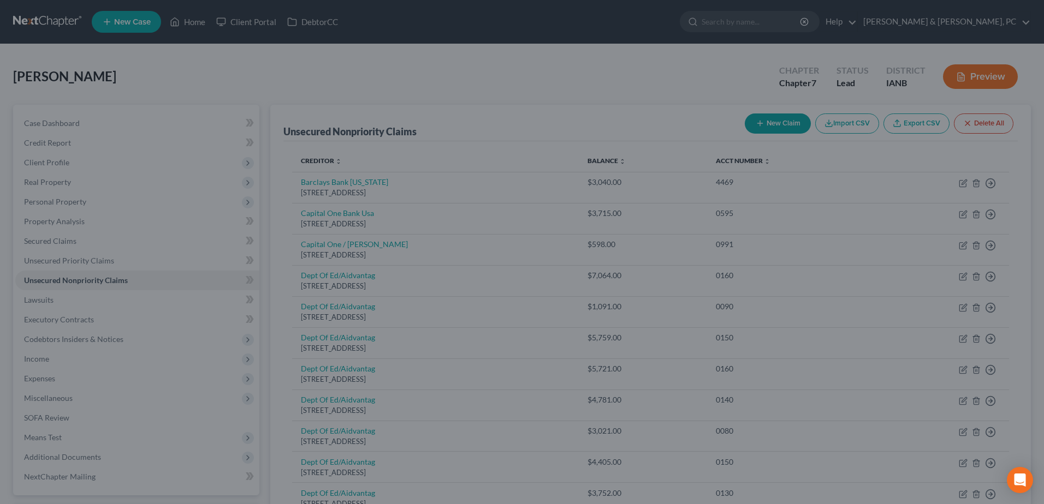
type input "0.00"
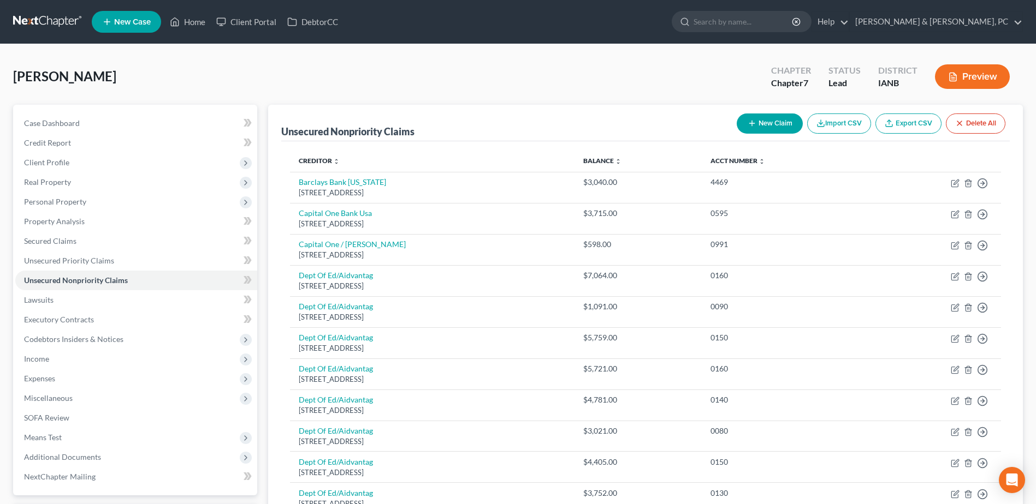
click at [784, 123] on button "New Claim" at bounding box center [769, 124] width 66 height 20
select select "0"
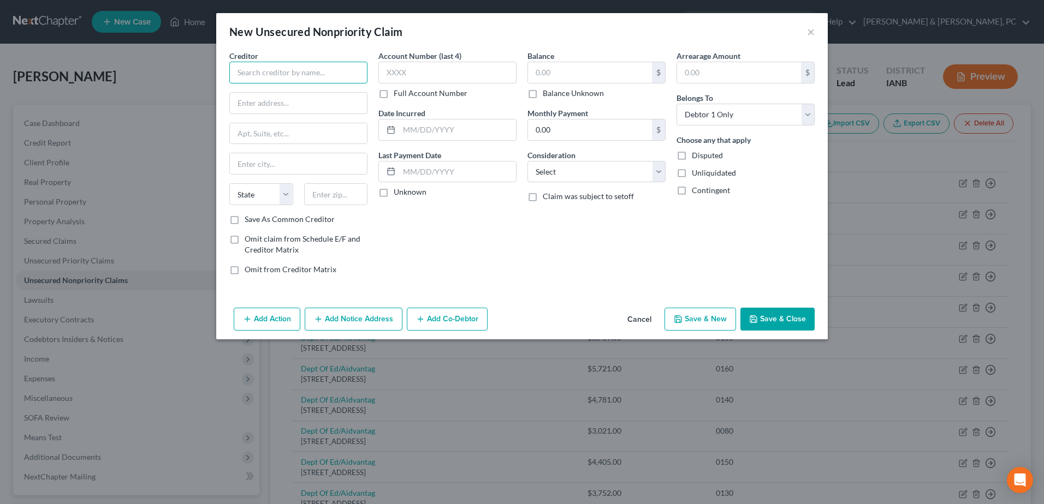
click at [263, 72] on input "text" at bounding box center [298, 73] width 138 height 22
paste input "U.S. Small Business Administration (SBA)"
type input "U.S. Small Business Administration (SBA)"
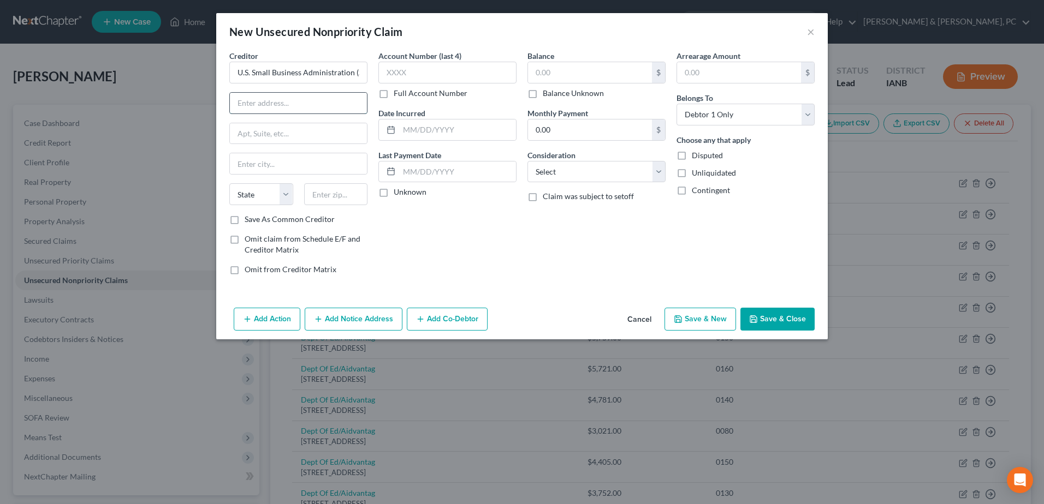
click at [259, 109] on input "text" at bounding box center [298, 103] width 137 height 21
paste input "PO Box 3918"
type input "PO Box 3918"
click at [323, 199] on input "text" at bounding box center [336, 194] width 64 height 22
type input "97208"
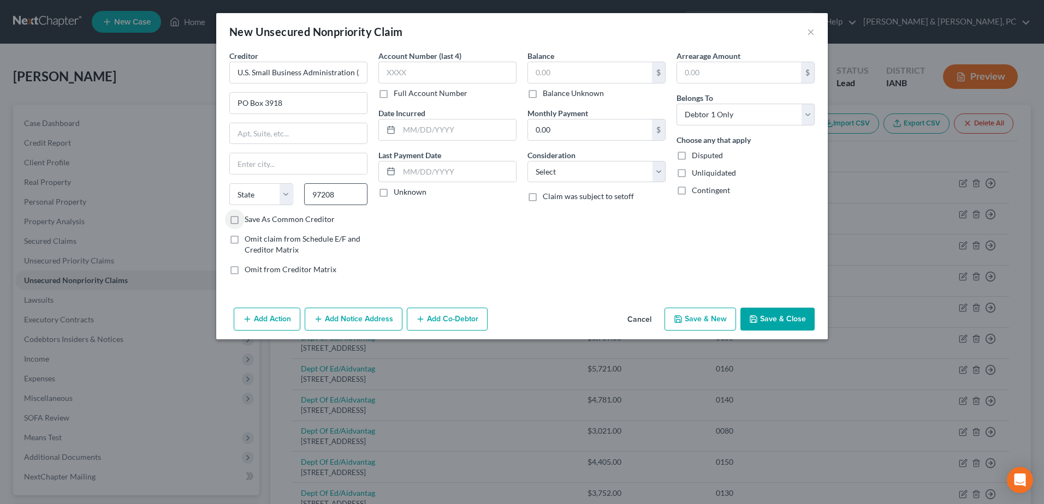
type input "[GEOGRAPHIC_DATA]"
select select "38"
click at [462, 95] on label "Full Account Number" at bounding box center [431, 93] width 74 height 11
click at [405, 95] on input "Full Account Number" at bounding box center [401, 91] width 7 height 7
click at [460, 76] on input "text" at bounding box center [447, 73] width 138 height 22
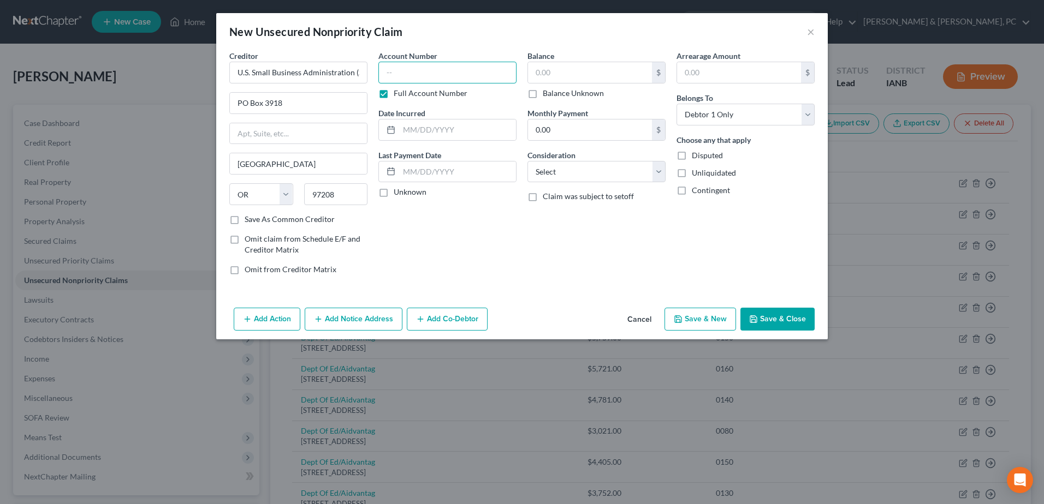
paste input "9422817405"
type input "9422817405"
click at [528, 79] on input "text" at bounding box center [590, 72] width 124 height 21
type input "11,196.10"
click at [580, 160] on div "Consideration Select Cable / Satellite Services Collection Agency Credit Card D…" at bounding box center [596, 166] width 138 height 33
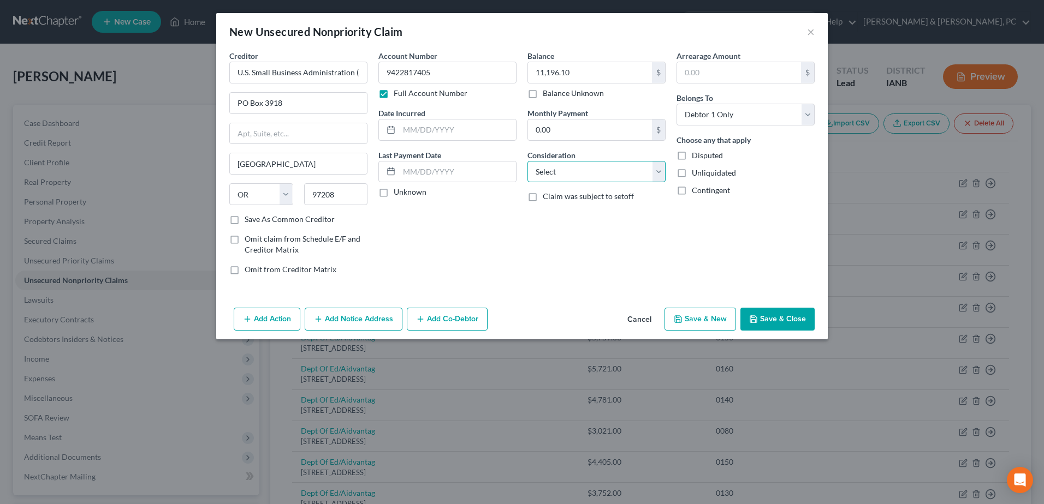
click at [584, 171] on select "Select Cable / Satellite Services Collection Agency Credit Card Debt Debt Couns…" at bounding box center [596, 172] width 138 height 22
click at [445, 228] on div "Account Number 9422817405 Full Account Number Date Incurred Last Payment Date U…" at bounding box center [447, 167] width 149 height 234
click at [776, 324] on button "Save & Close" at bounding box center [777, 319] width 74 height 23
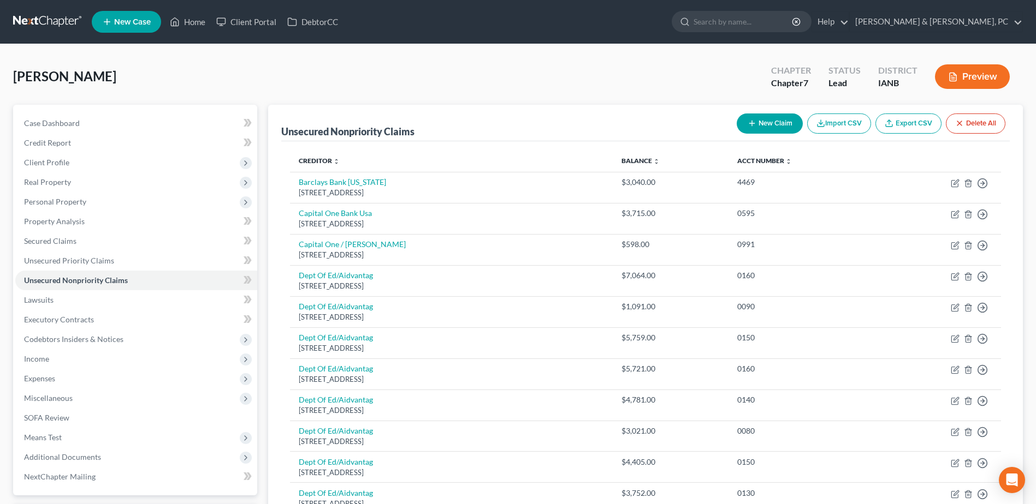
click at [752, 126] on icon "button" at bounding box center [751, 123] width 9 height 9
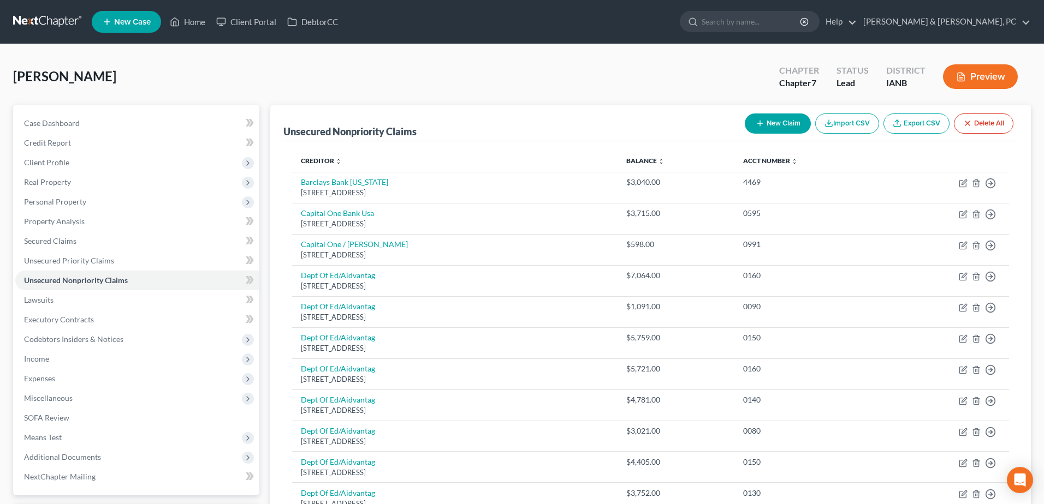
select select "0"
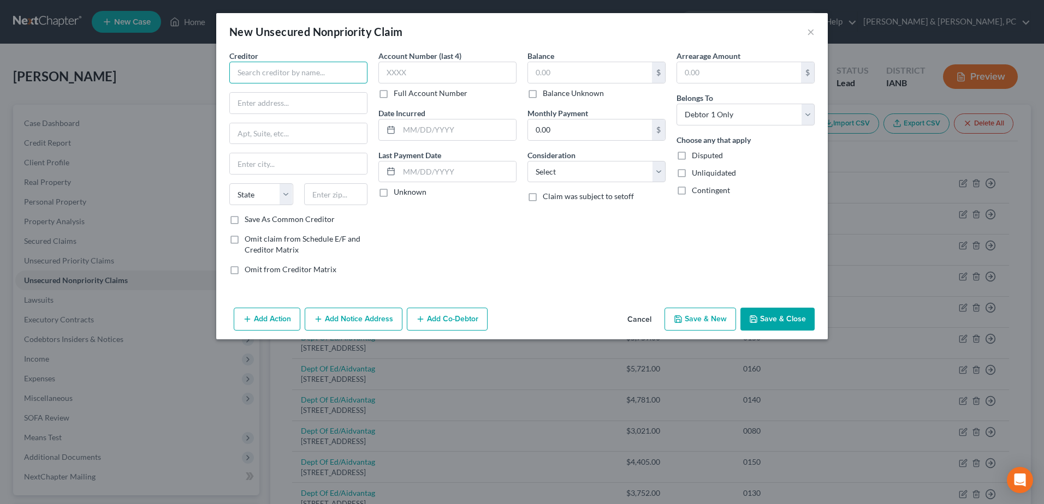
click at [264, 75] on input "text" at bounding box center [298, 73] width 138 height 22
paste input "Master Filmmaker c/o [PERSON_NAME] & [PERSON_NAME] PLC"
type input "Master Filmmaker c/o [PERSON_NAME] & [PERSON_NAME] PLC"
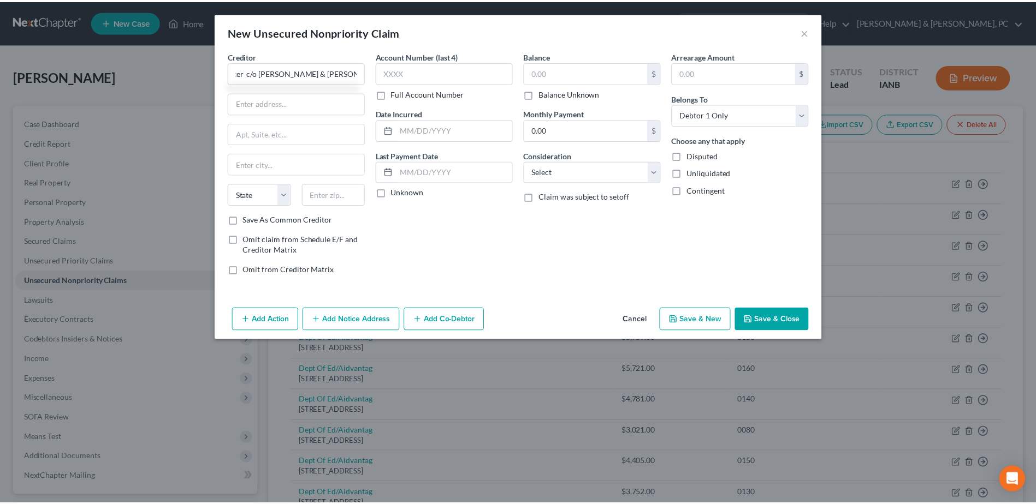
scroll to position [0, 0]
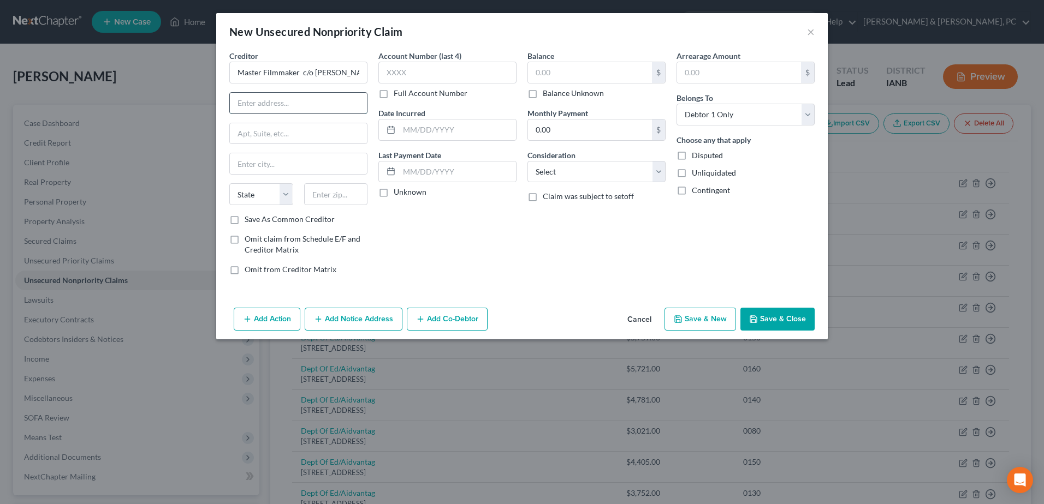
click at [240, 102] on input "text" at bounding box center [298, 103] width 137 height 21
paste input "[STREET_ADDRESS]"
type input "[STREET_ADDRESS]"
click at [252, 132] on input "text" at bounding box center [298, 133] width 137 height 21
type input "Suite 230"
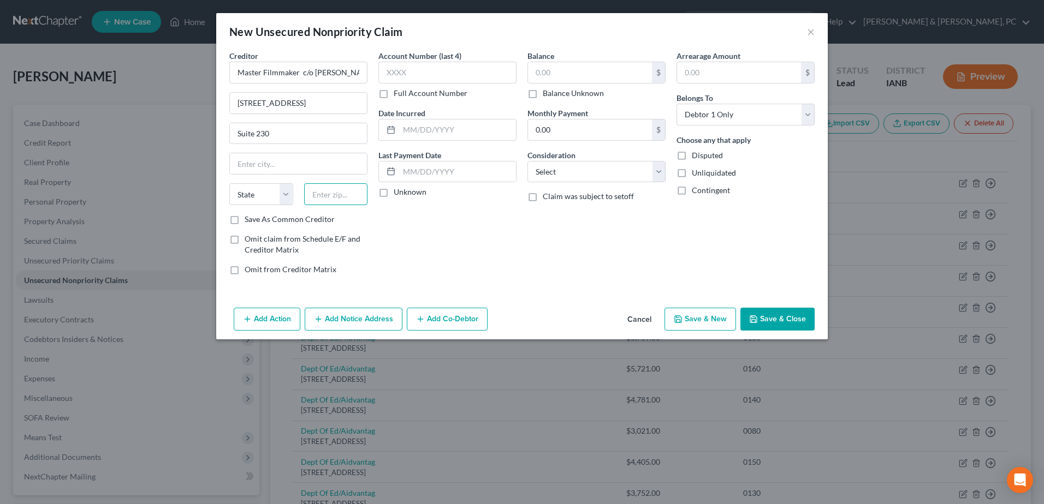
click at [343, 196] on input "text" at bounding box center [336, 194] width 64 height 22
type input "52001"
type input "Dubuque"
select select "16"
click at [445, 63] on input "text" at bounding box center [447, 73] width 138 height 22
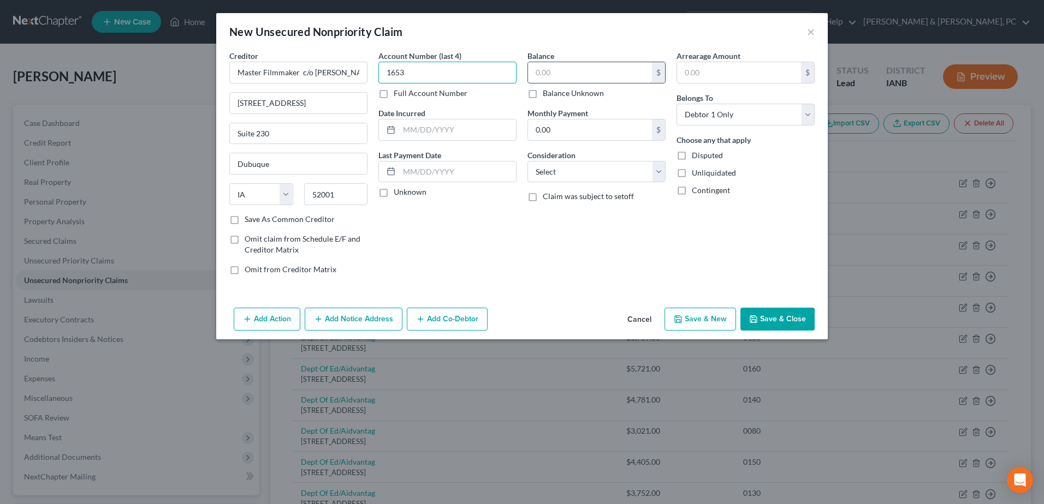
type input "1653"
click at [568, 63] on input "text" at bounding box center [590, 72] width 124 height 21
click at [793, 317] on button "Save & Close" at bounding box center [777, 319] width 74 height 23
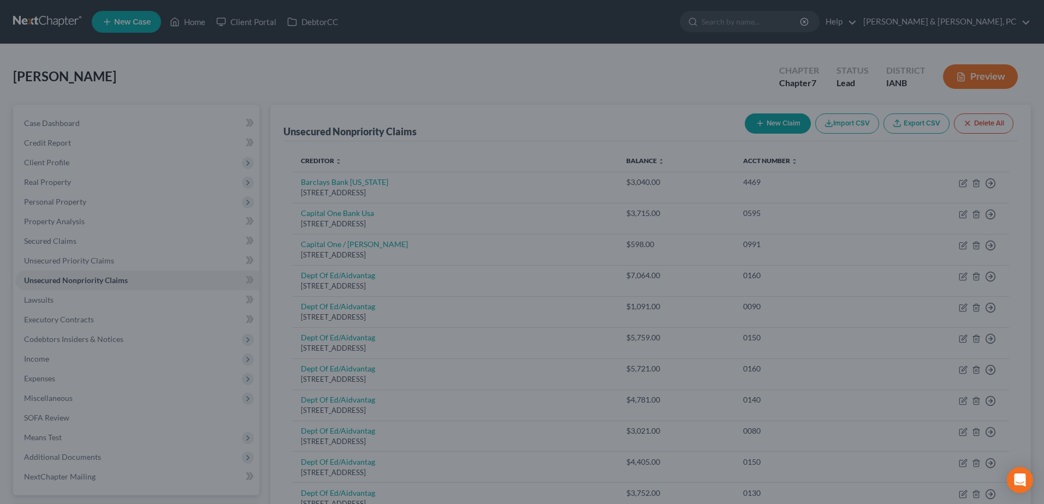
type input "10,000.00"
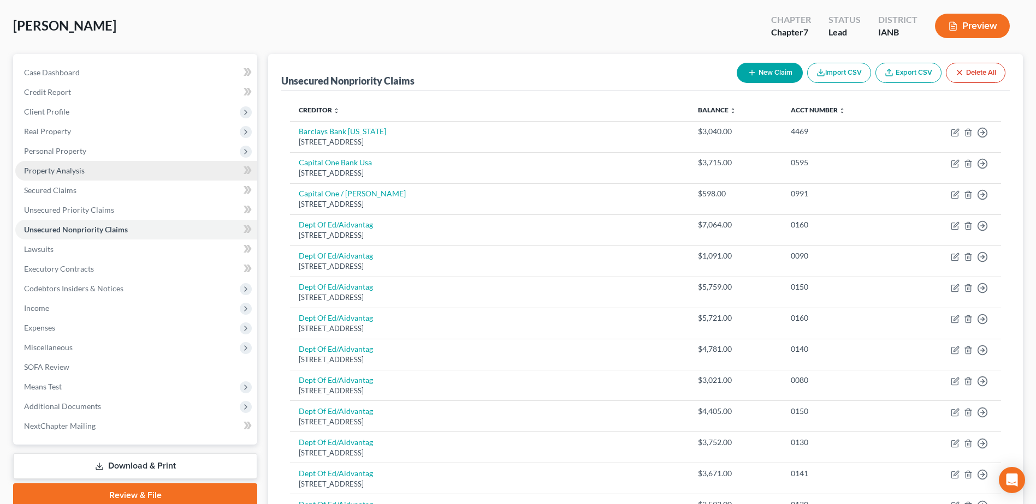
scroll to position [49, 0]
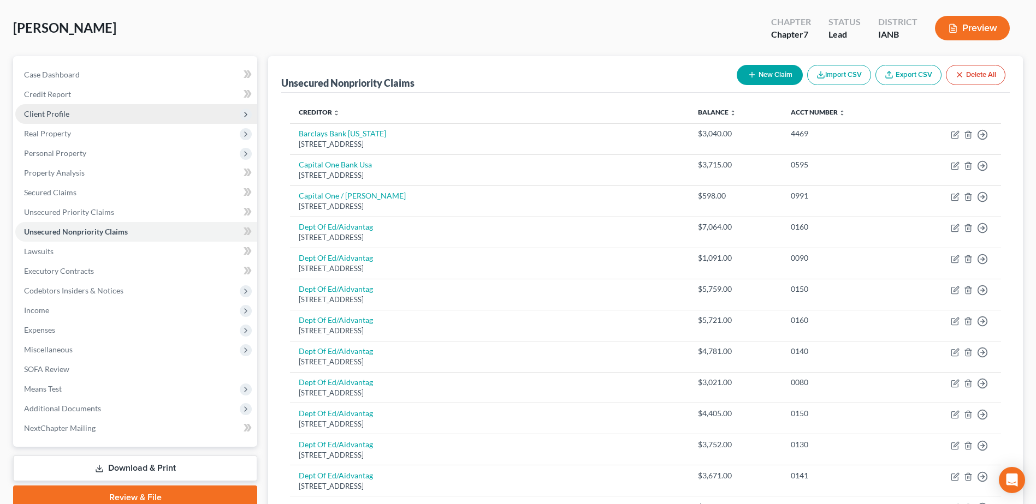
click at [99, 114] on span "Client Profile" at bounding box center [136, 114] width 242 height 20
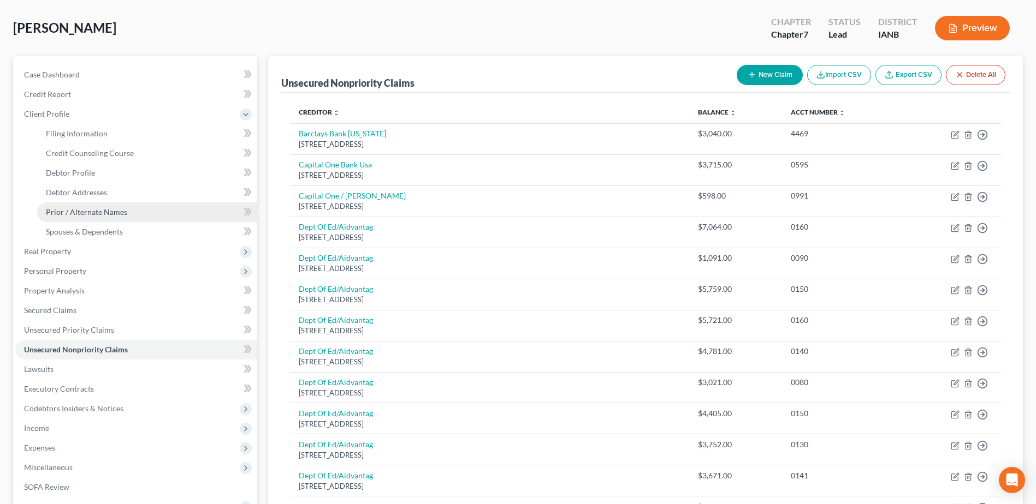
click at [111, 209] on span "Prior / Alternate Names" at bounding box center [86, 211] width 81 height 9
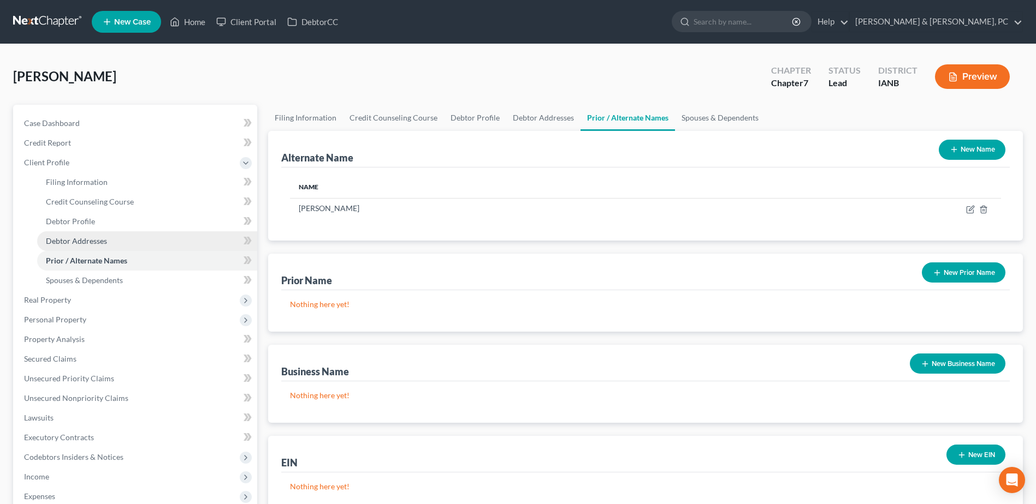
click at [108, 243] on link "Debtor Addresses" at bounding box center [147, 241] width 220 height 20
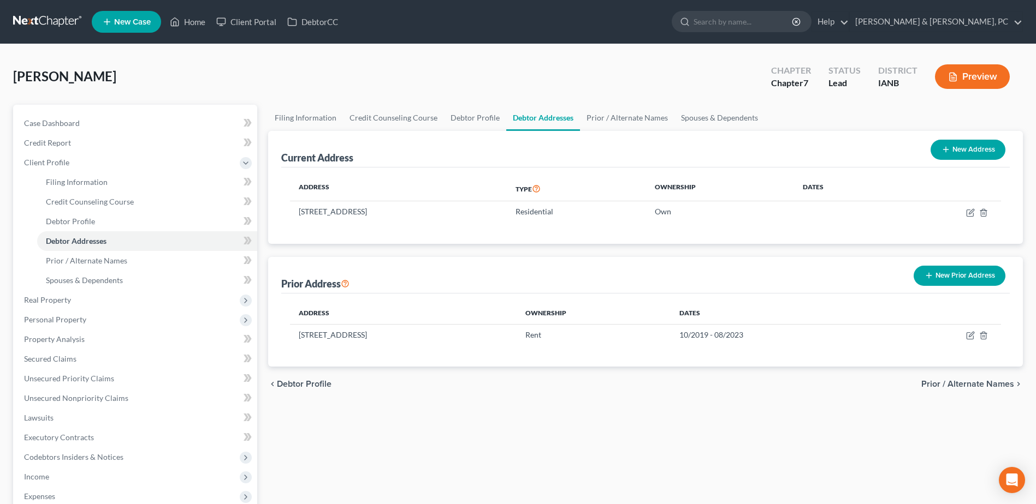
click at [983, 266] on button "New Prior Address" at bounding box center [959, 276] width 92 height 20
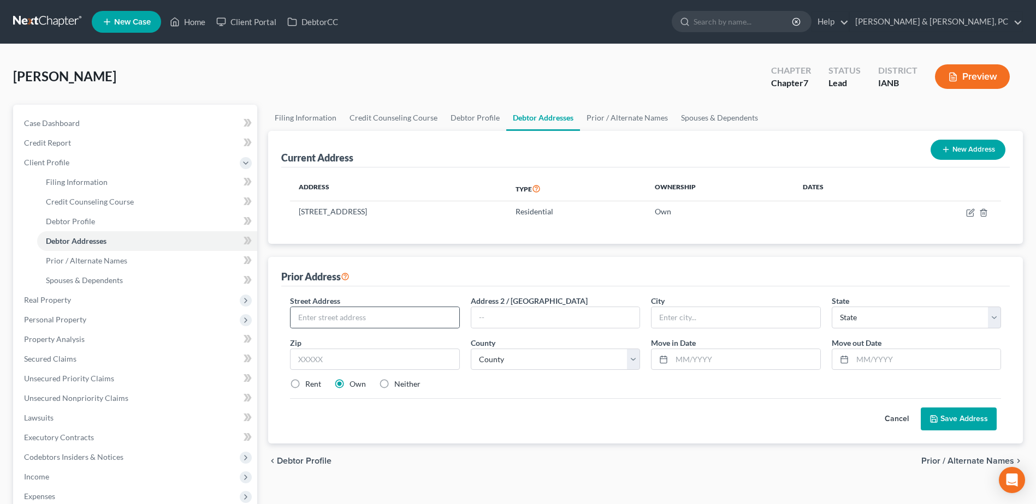
click at [318, 328] on div at bounding box center [374, 318] width 169 height 22
click at [328, 307] on input "text" at bounding box center [374, 317] width 168 height 21
type input "L"
click at [384, 314] on input "text" at bounding box center [374, 317] width 168 height 21
paste input "1507 Cumberland Ln"
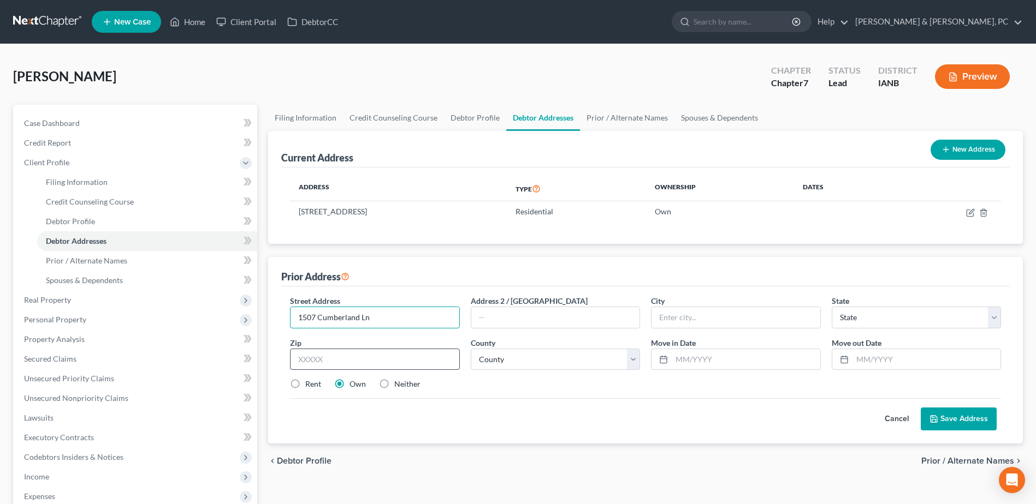
type input "1507 Cumberland Ln"
click at [311, 361] on input "text" at bounding box center [374, 360] width 169 height 22
type input "92660"
type input "[GEOGRAPHIC_DATA]"
select select "4"
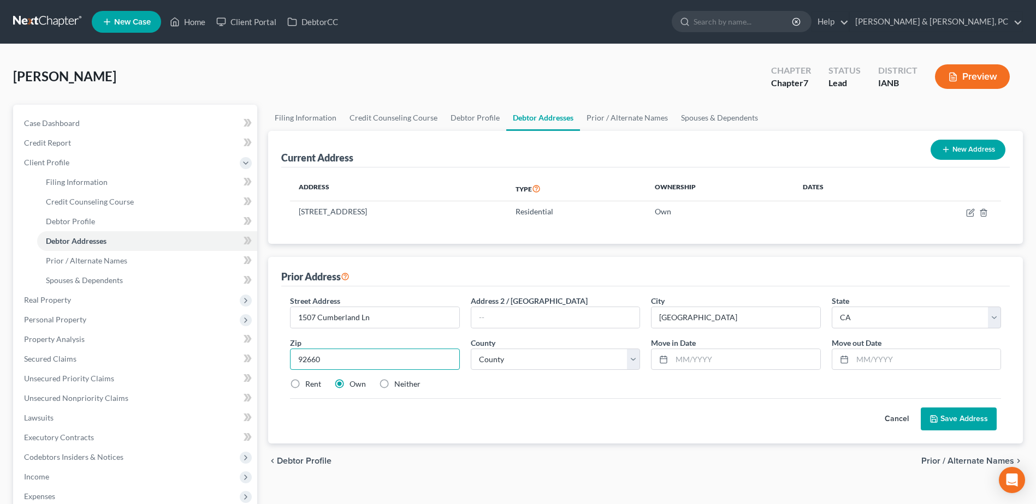
click at [380, 360] on input "92660" at bounding box center [374, 360] width 169 height 22
drag, startPoint x: 380, startPoint y: 360, endPoint x: 295, endPoint y: 368, distance: 86.1
click at [295, 368] on input "92660" at bounding box center [374, 360] width 169 height 22
click at [513, 352] on select "County [GEOGRAPHIC_DATA] [GEOGRAPHIC_DATA] [GEOGRAPHIC_DATA] [GEOGRAPHIC_DATA] …" at bounding box center [555, 360] width 169 height 22
select select "29"
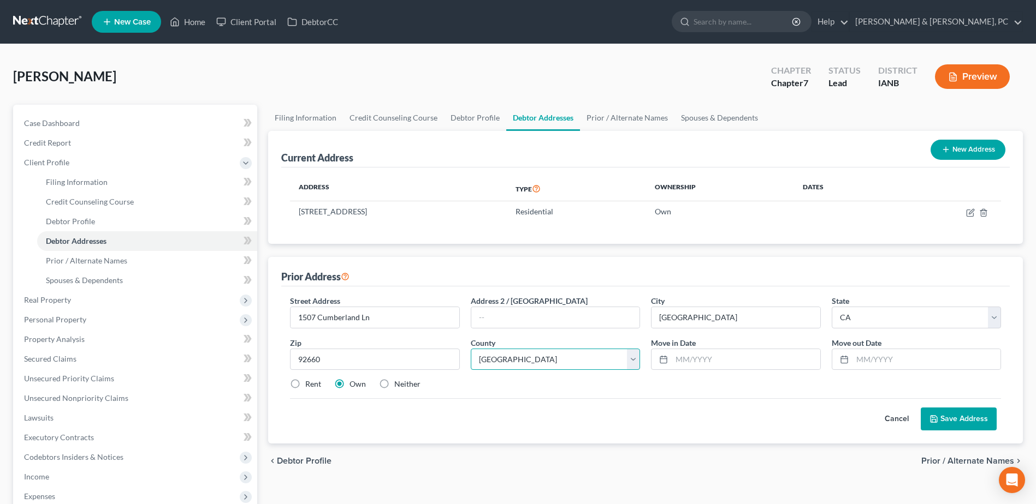
click at [471, 349] on select "County [GEOGRAPHIC_DATA] [GEOGRAPHIC_DATA] [GEOGRAPHIC_DATA] [GEOGRAPHIC_DATA] …" at bounding box center [555, 360] width 169 height 22
click at [309, 383] on label "Rent" at bounding box center [313, 384] width 16 height 11
click at [310, 383] on input "Rent" at bounding box center [313, 382] width 7 height 7
radio input "true"
click at [689, 361] on input "text" at bounding box center [745, 359] width 148 height 21
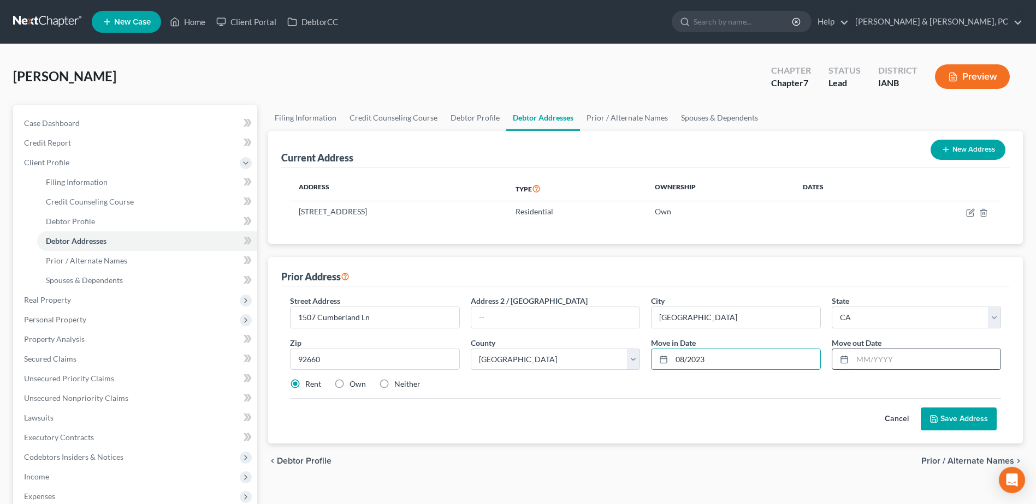
type input "08/2023"
click at [933, 358] on input "text" at bounding box center [926, 359] width 148 height 21
type input "10/2023"
click at [960, 427] on button "Save Address" at bounding box center [958, 419] width 76 height 23
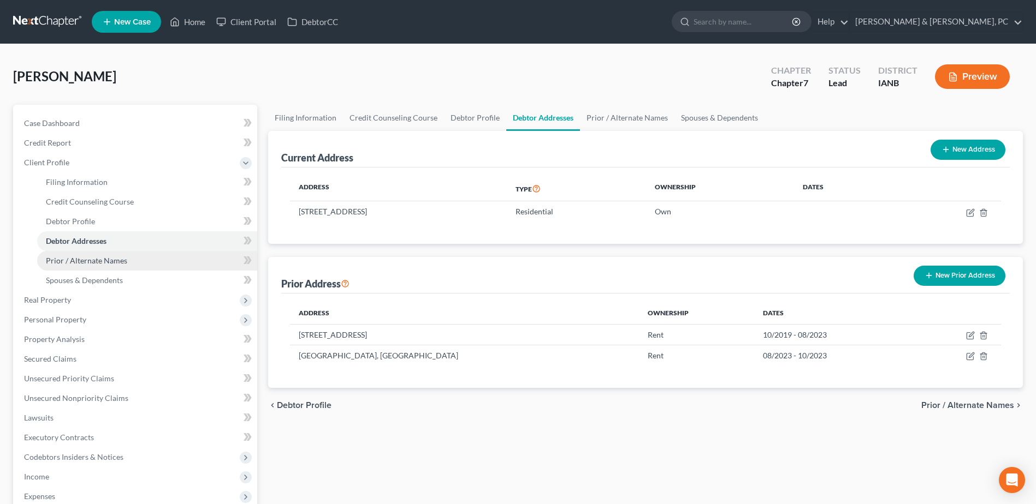
click at [169, 269] on link "Prior / Alternate Names" at bounding box center [147, 261] width 220 height 20
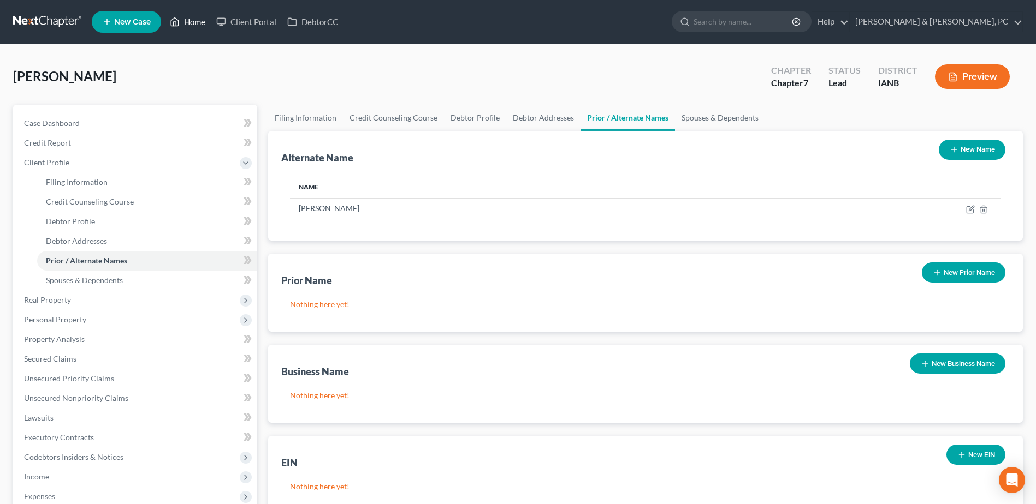
click at [199, 23] on link "Home" at bounding box center [187, 22] width 46 height 20
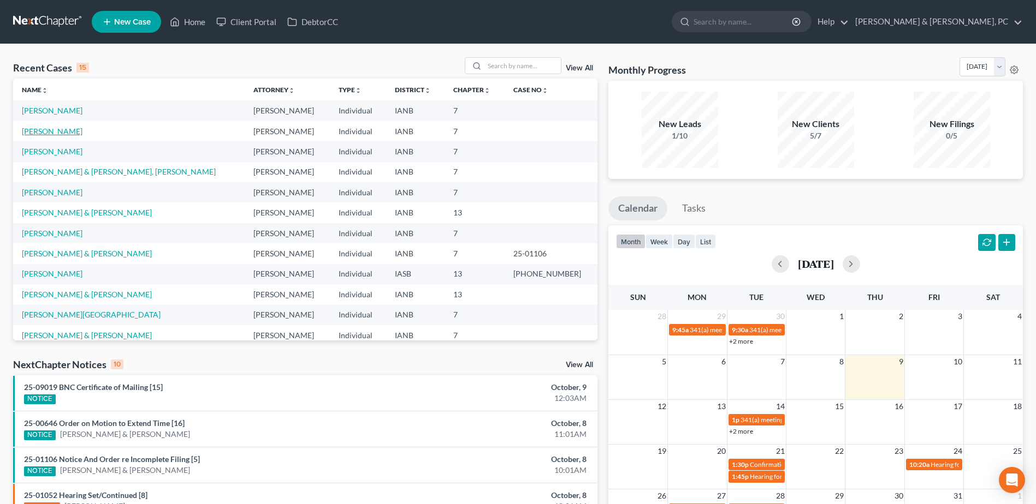
click at [47, 131] on link "[PERSON_NAME]" at bounding box center [52, 131] width 61 height 9
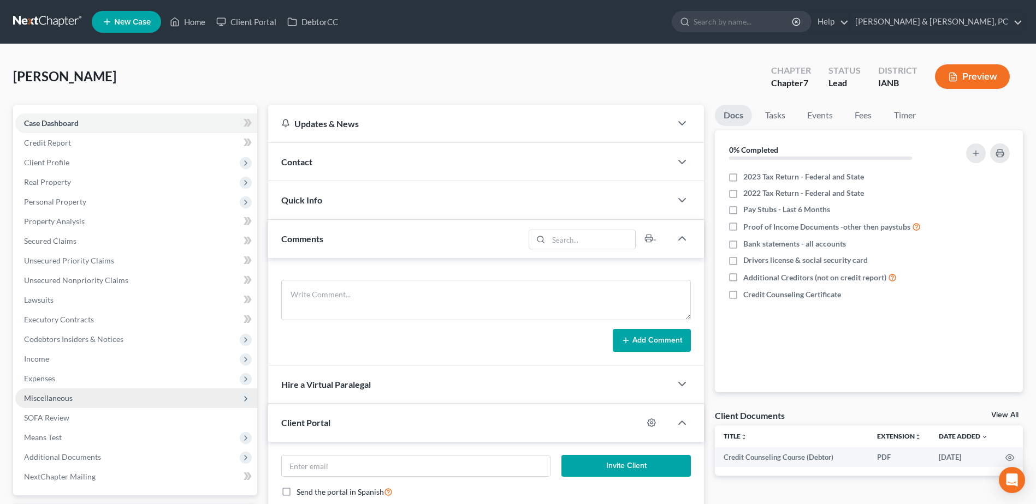
click at [57, 394] on span "Miscellaneous" at bounding box center [48, 398] width 49 height 9
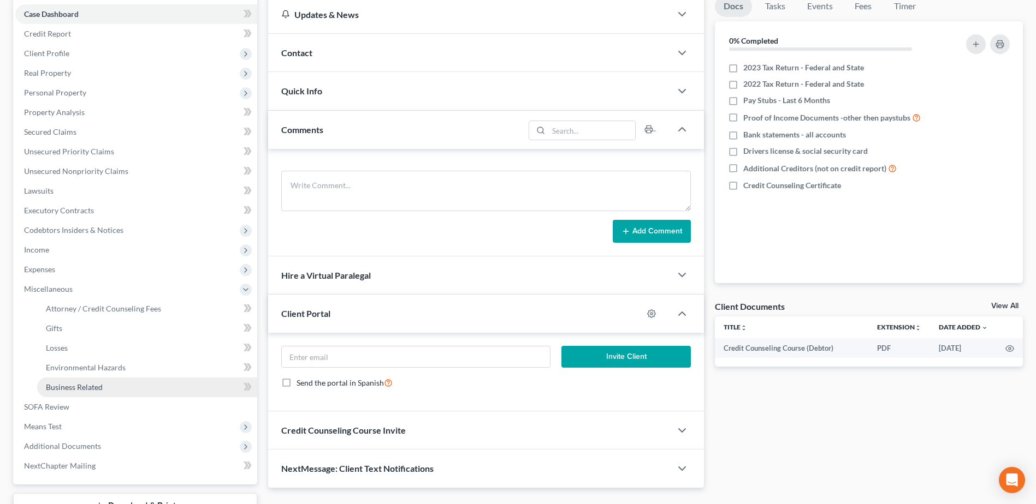
click at [63, 385] on span "Business Related" at bounding box center [74, 387] width 57 height 9
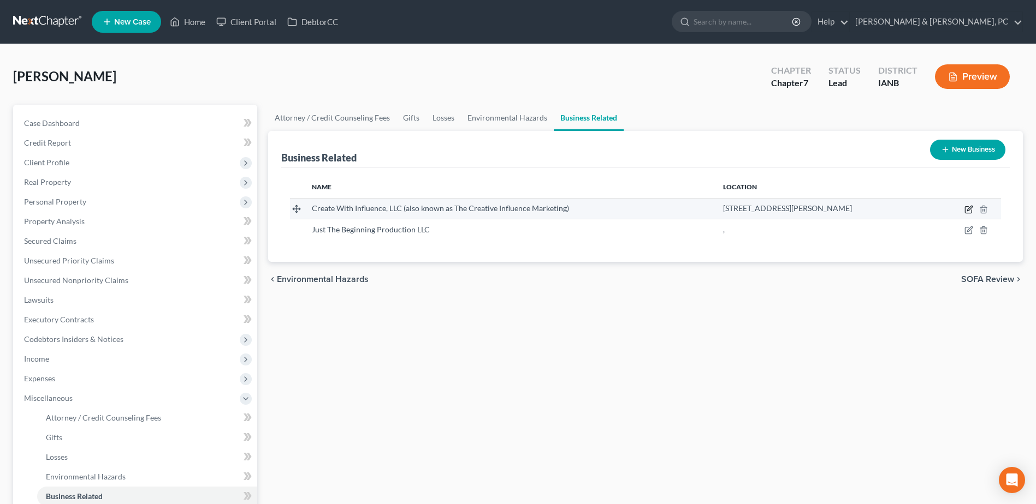
click at [965, 205] on icon "button" at bounding box center [968, 209] width 9 height 9
select select "member"
select select "50"
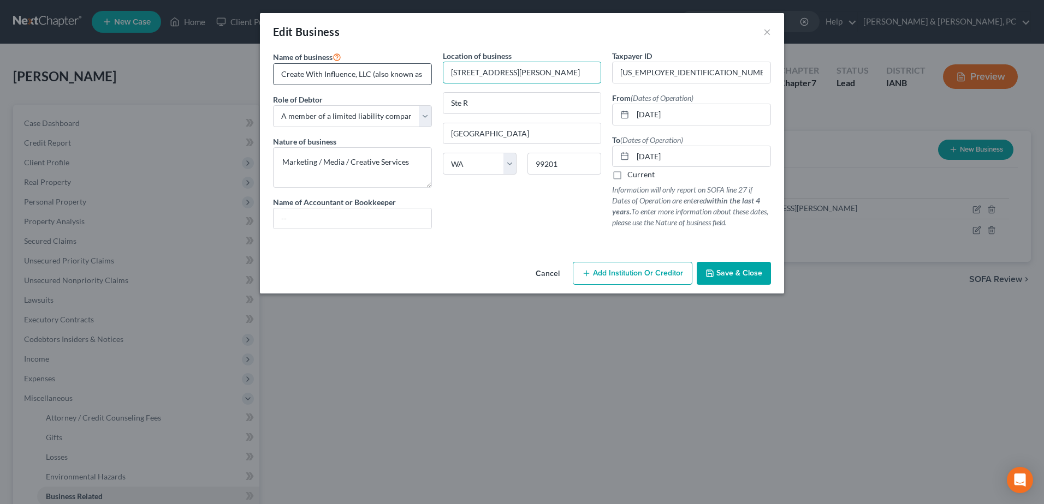
drag, startPoint x: 546, startPoint y: 78, endPoint x: 329, endPoint y: 78, distance: 217.3
click at [329, 78] on div "Name of business * Create With Influence, LLC (also known as The Creative Influ…" at bounding box center [521, 148] width 509 height 197
paste input "8807 41 PL S"
type input "18807 41 PL S"
drag, startPoint x: 505, startPoint y: 101, endPoint x: 413, endPoint y: 112, distance: 92.4
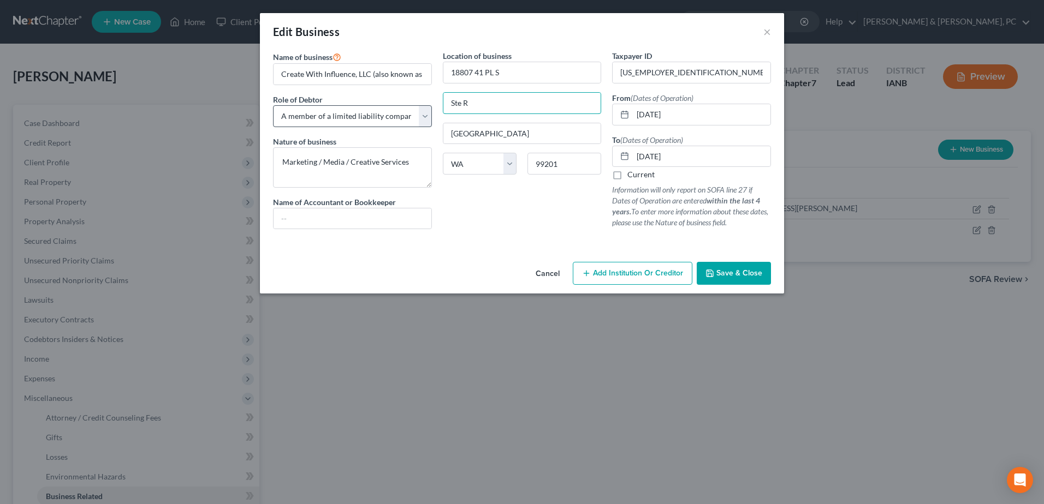
click at [413, 112] on div "Name of business * Create With Influence, LLC (also known as The Creative Influ…" at bounding box center [521, 148] width 509 height 197
drag, startPoint x: 471, startPoint y: 136, endPoint x: 425, endPoint y: 139, distance: 46.5
click at [425, 139] on div "Name of business * Create With Influence, LLC (also known as The Creative Influ…" at bounding box center [521, 148] width 509 height 197
type input "98188"
type input "[GEOGRAPHIC_DATA]"
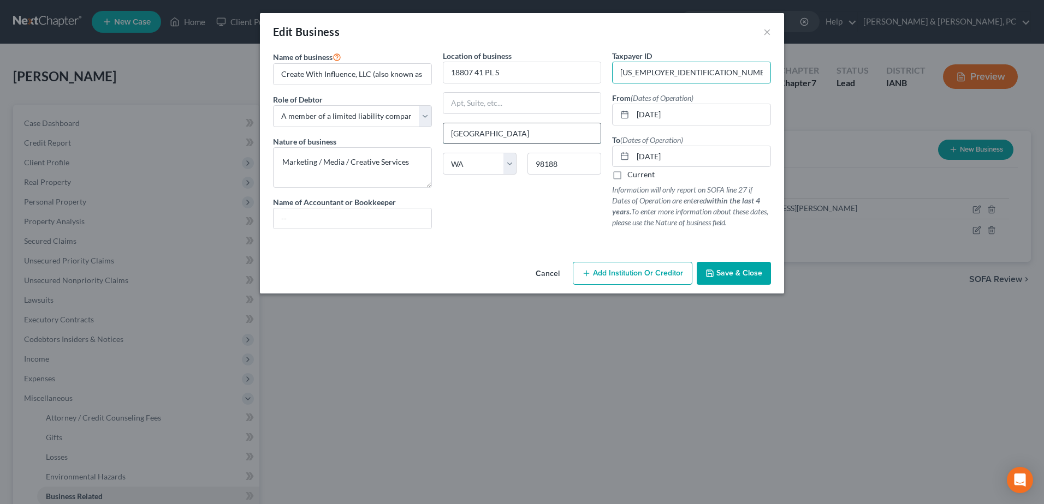
click at [540, 130] on input "[GEOGRAPHIC_DATA]" at bounding box center [522, 133] width 158 height 21
click at [747, 275] on span "Save & Close" at bounding box center [739, 273] width 46 height 9
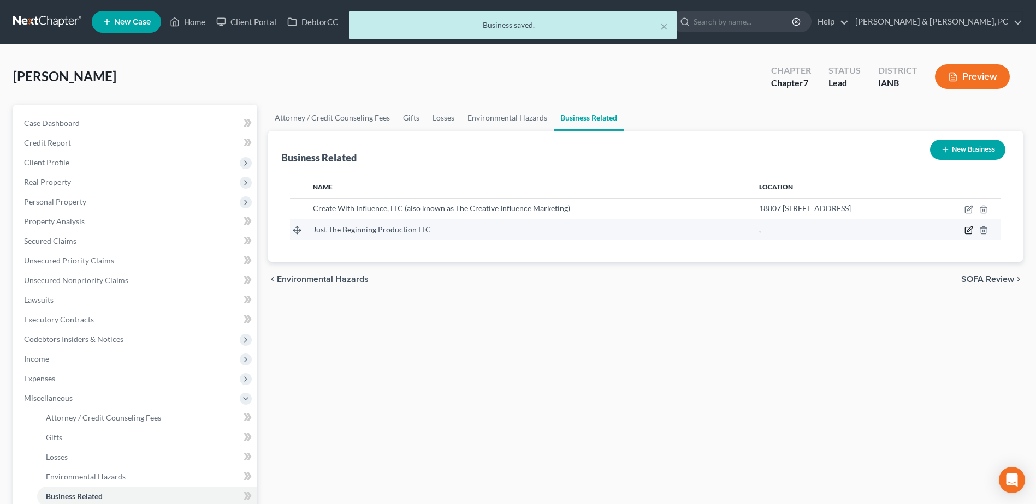
click at [966, 235] on icon "button" at bounding box center [968, 230] width 9 height 9
select select "member"
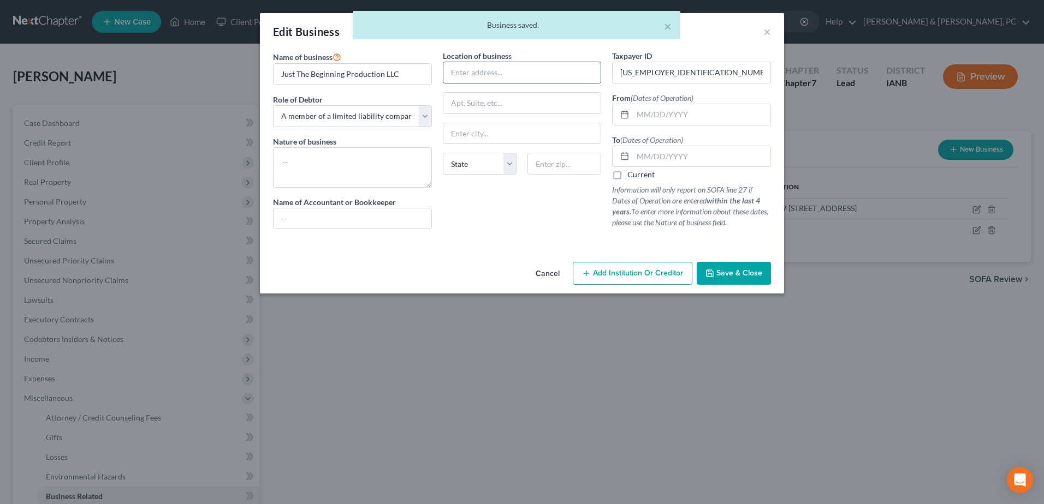
click at [554, 83] on div at bounding box center [522, 73] width 159 height 22
click at [554, 80] on input "text" at bounding box center [522, 72] width 158 height 21
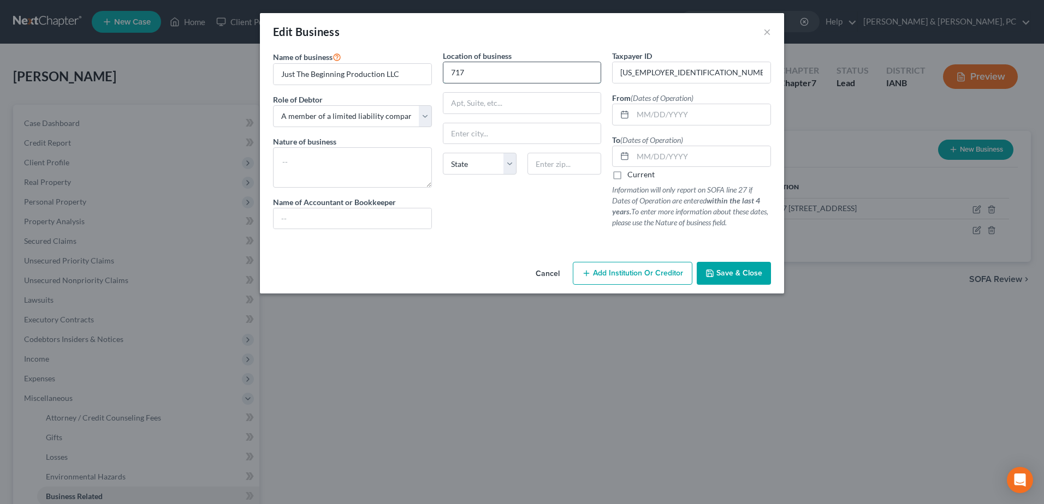
type input "[STREET_ADDRESS]"
type input "Other"
type input "Decorah"
select select "16"
type input "52101"
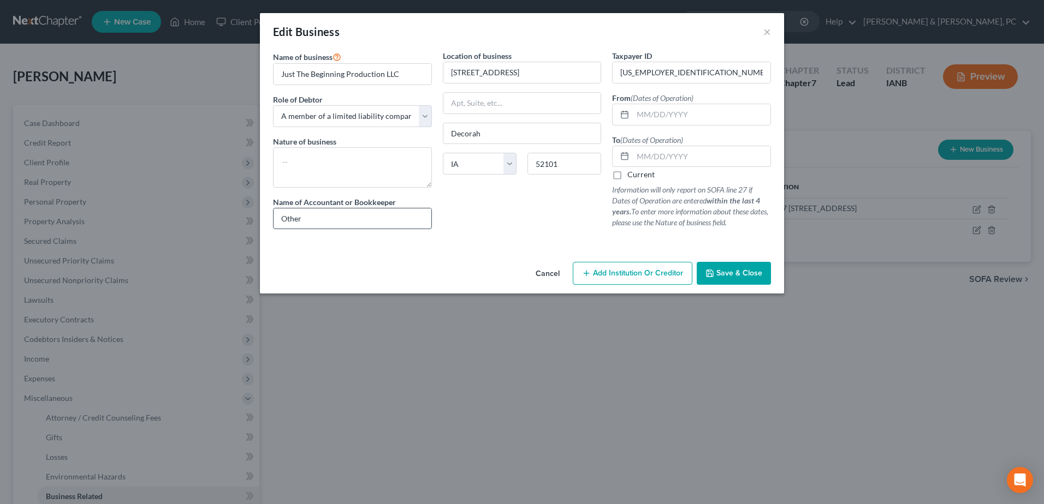
click at [379, 218] on input "Other" at bounding box center [352, 219] width 158 height 21
drag, startPoint x: 145, startPoint y: 212, endPoint x: 139, endPoint y: 212, distance: 6.6
click at [139, 212] on div "Edit Business × Name of business * Just The Beginning Production LLC Role of De…" at bounding box center [522, 252] width 1044 height 504
click at [484, 200] on div "Location of business [STREET_ADDRESS] [GEOGRAPHIC_DATA] [US_STATE] AK [GEOGRAPH…" at bounding box center [522, 144] width 170 height 188
click at [745, 268] on button "Save & Close" at bounding box center [734, 273] width 74 height 23
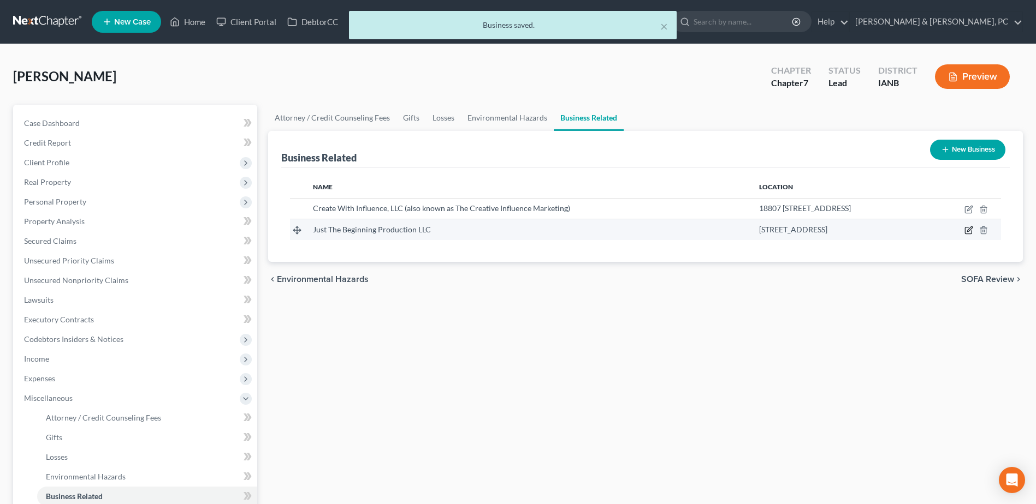
click at [970, 229] on icon "button" at bounding box center [968, 230] width 9 height 9
select select "member"
select select "16"
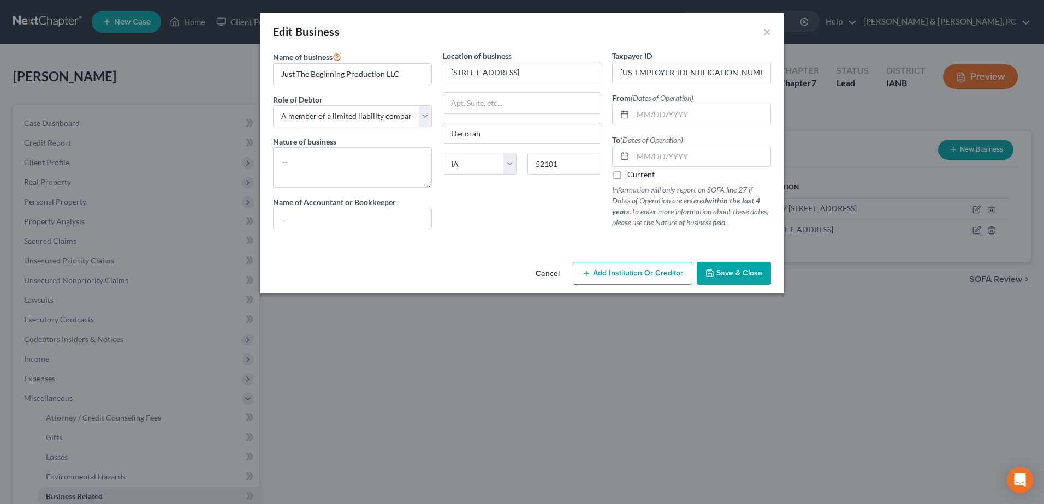
click at [746, 275] on span "Save & Close" at bounding box center [739, 273] width 46 height 9
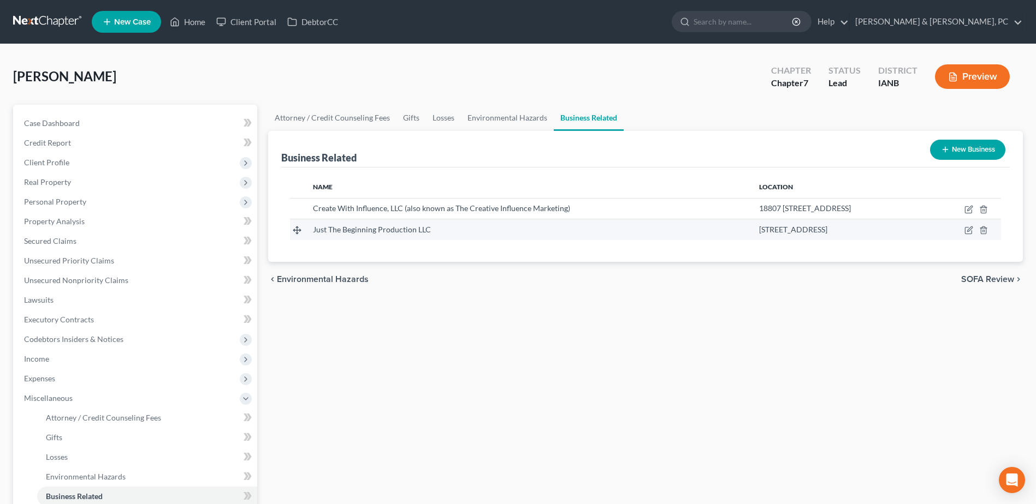
click at [975, 228] on td at bounding box center [964, 229] width 74 height 21
click at [968, 230] on icon "button" at bounding box center [969, 229] width 5 height 5
select select "member"
select select "16"
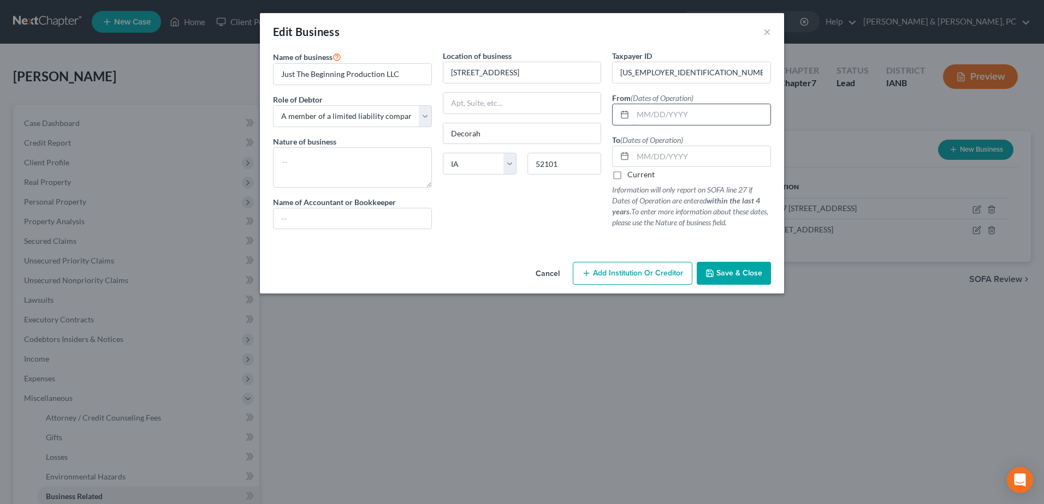
click at [703, 110] on input "text" at bounding box center [702, 114] width 138 height 21
type input "[DATE]"
click at [737, 285] on div "Cancel Add Institution Or Creditor Save & Close" at bounding box center [522, 276] width 524 height 36
click at [740, 278] on span "Save & Close" at bounding box center [739, 273] width 46 height 9
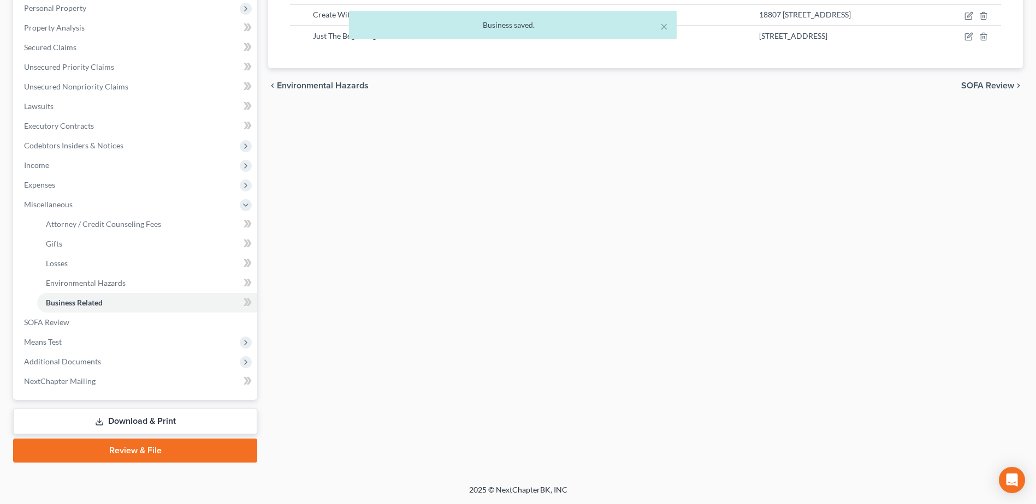
click at [124, 425] on link "Download & Print" at bounding box center [135, 422] width 244 height 26
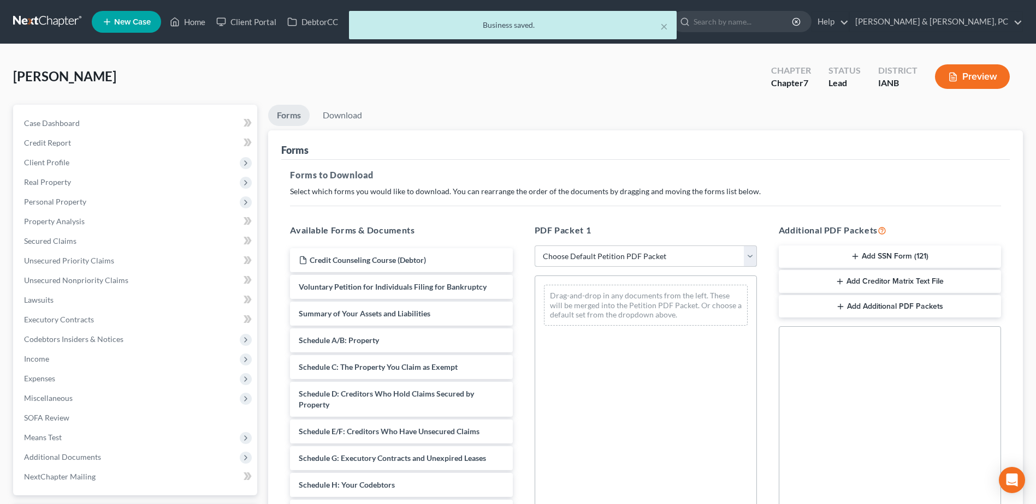
drag, startPoint x: 596, startPoint y: 266, endPoint x: 602, endPoint y: 262, distance: 7.1
click at [596, 266] on select "Choose Default Petition PDF Packet Complete Bankruptcy Petition (all forms and …" at bounding box center [645, 257] width 222 height 22
select select "0"
click at [534, 246] on select "Choose Default Petition PDF Packet Complete Bankruptcy Petition (all forms and …" at bounding box center [645, 257] width 222 height 22
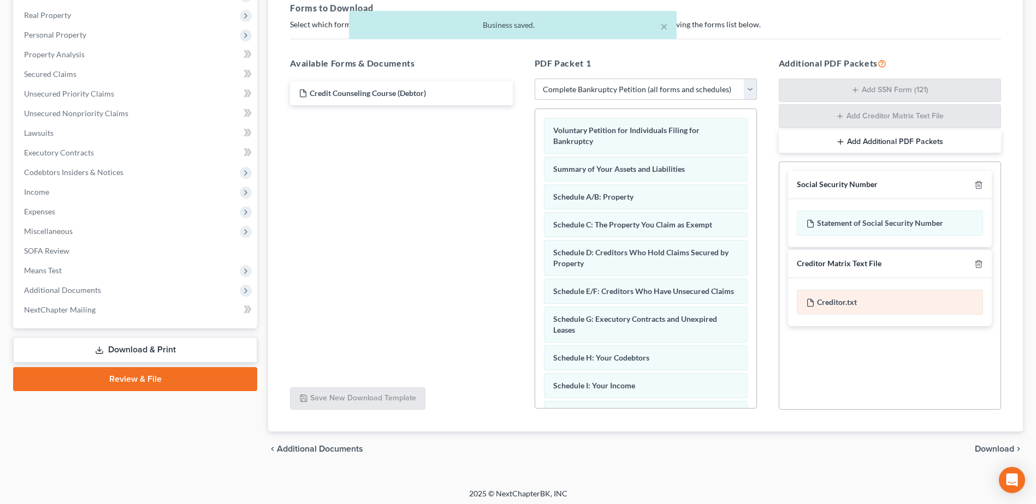
scroll to position [171, 0]
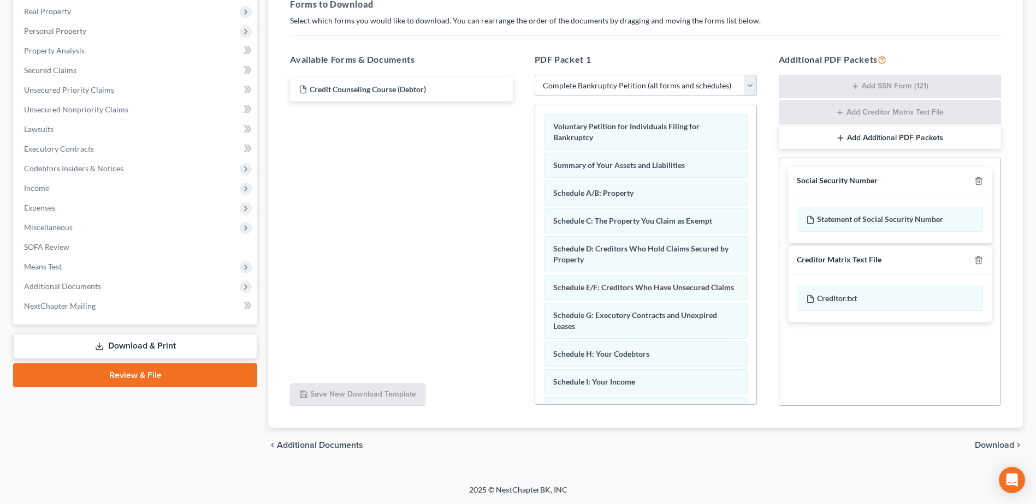
click at [994, 439] on div "chevron_left Additional Documents Download chevron_right" at bounding box center [645, 445] width 754 height 35
click at [1001, 445] on span "Download" at bounding box center [993, 445] width 39 height 9
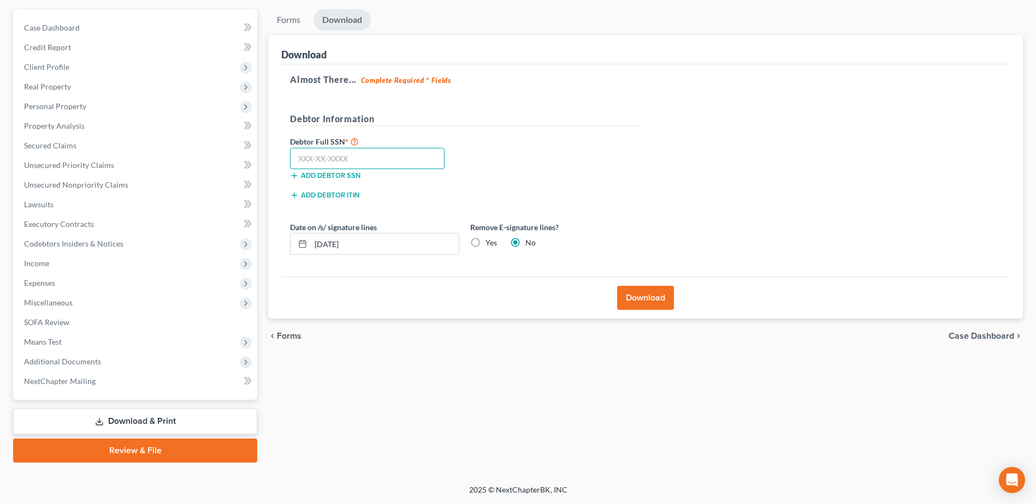
click at [429, 160] on input "text" at bounding box center [367, 159] width 154 height 22
paste input "479-17-3859"
type input "479-17-3859"
click at [485, 242] on label "Yes" at bounding box center [490, 242] width 11 height 11
click at [490, 242] on input "Yes" at bounding box center [493, 240] width 7 height 7
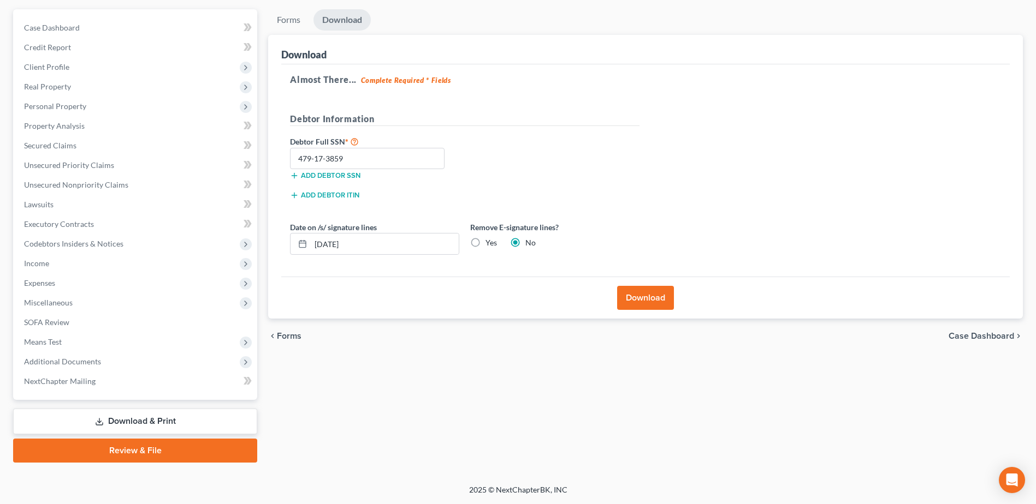
radio input "true"
radio input "false"
click at [659, 290] on button "Download" at bounding box center [645, 298] width 57 height 24
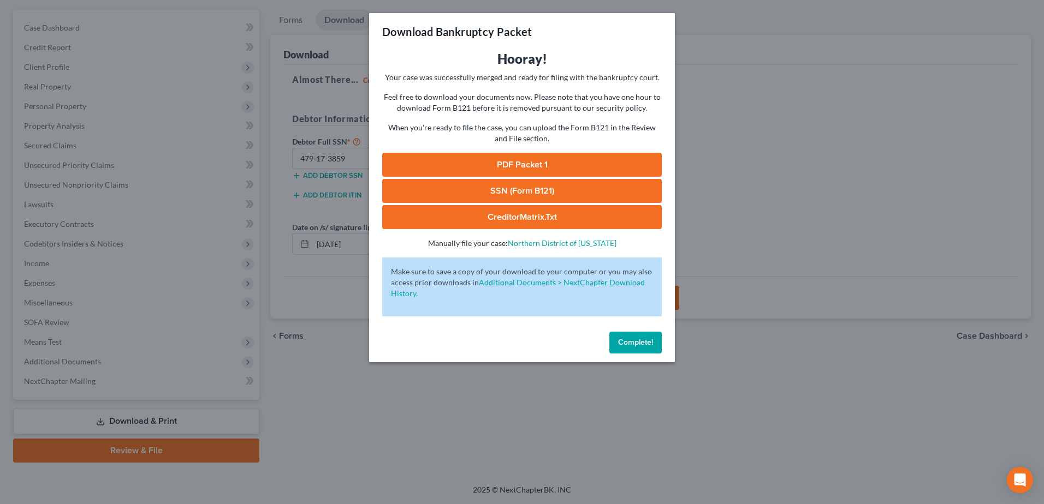
click at [611, 169] on link "PDF Packet 1" at bounding box center [521, 165] width 279 height 24
click at [504, 188] on link "SSN (Form B121)" at bounding box center [521, 191] width 279 height 24
click at [638, 338] on span "Complete!" at bounding box center [635, 342] width 35 height 9
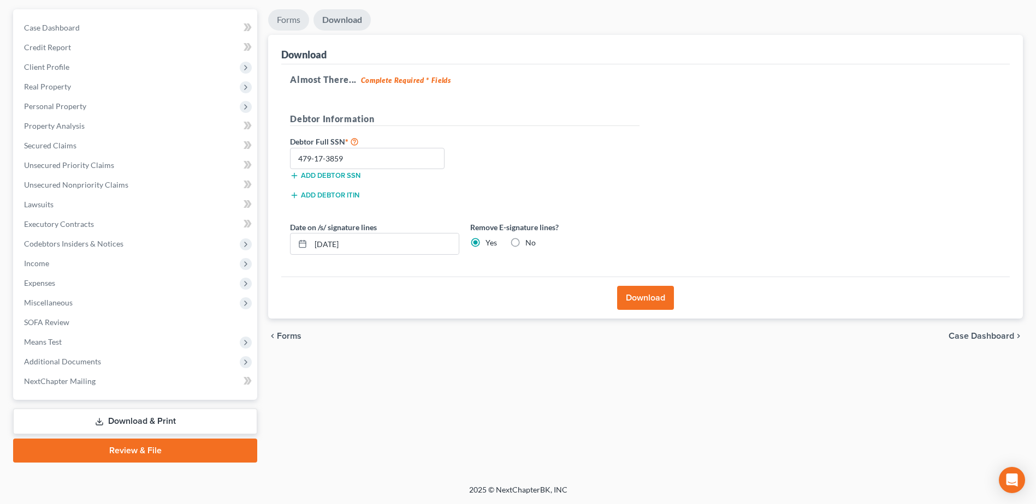
click at [298, 21] on link "Forms" at bounding box center [288, 19] width 41 height 21
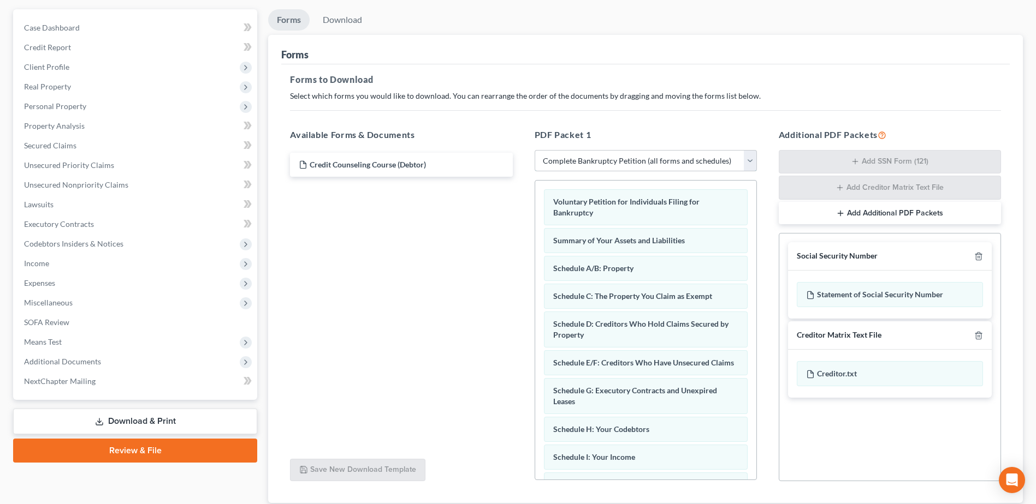
click at [616, 163] on select "Choose Default Petition PDF Packet Complete Bankruptcy Petition (all forms and …" at bounding box center [645, 161] width 222 height 22
select select "3"
click at [534, 150] on select "Choose Default Petition PDF Packet Complete Bankruptcy Petition (all forms and …" at bounding box center [645, 161] width 222 height 22
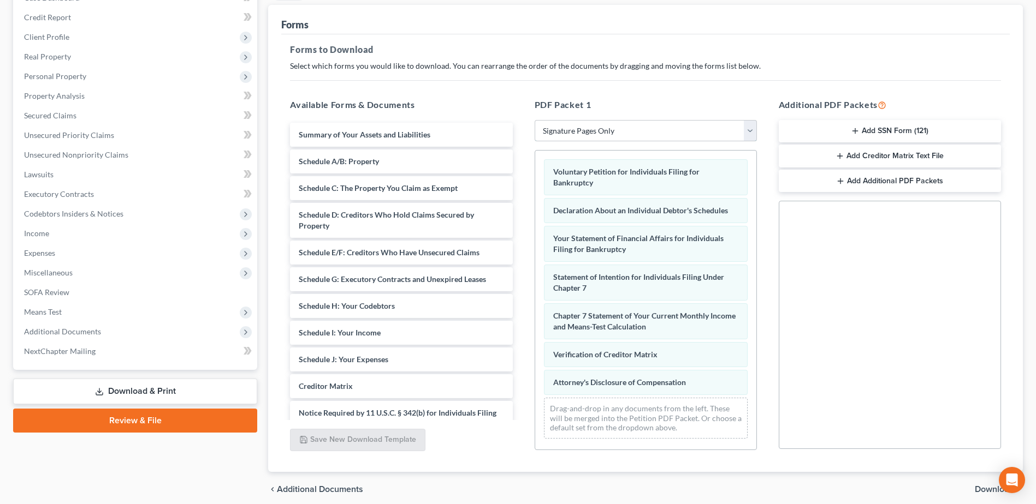
scroll to position [150, 0]
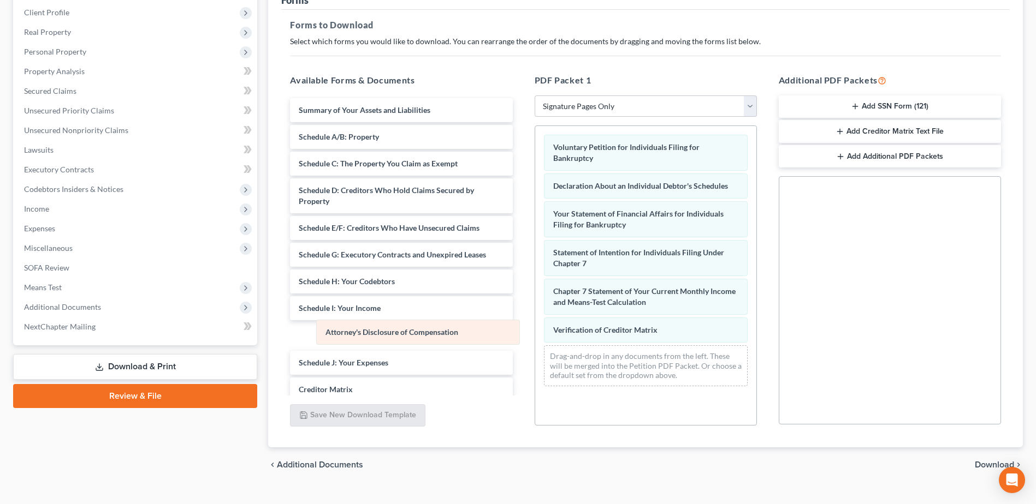
drag, startPoint x: 658, startPoint y: 360, endPoint x: 430, endPoint y: 334, distance: 229.1
click at [535, 334] on div "Attorney's Disclosure of Compensation Voluntary Petition for Individuals Filing…" at bounding box center [645, 260] width 221 height 269
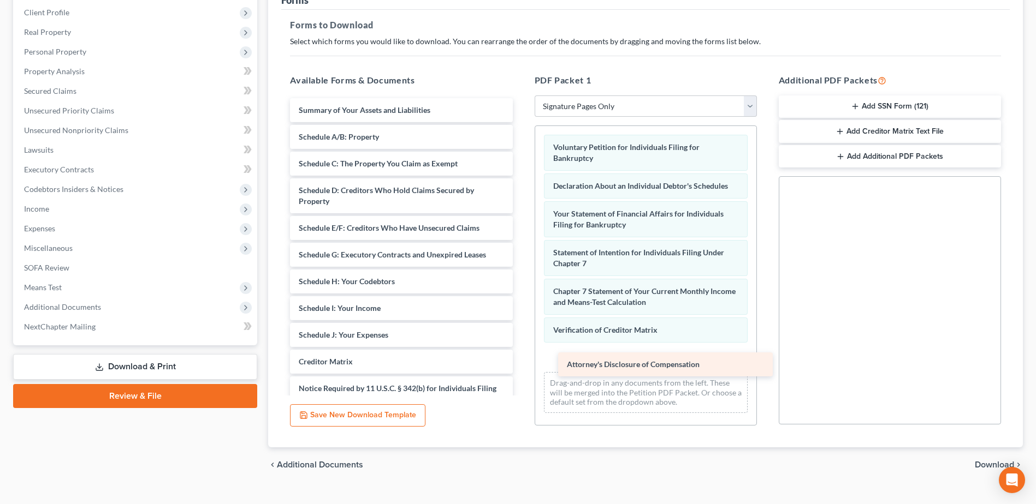
drag, startPoint x: 418, startPoint y: 336, endPoint x: 687, endPoint y: 366, distance: 270.8
click at [521, 366] on div "Attorney's Disclosure of Compensation Summary of Your Assets and Liabilities Sc…" at bounding box center [401, 254] width 240 height 313
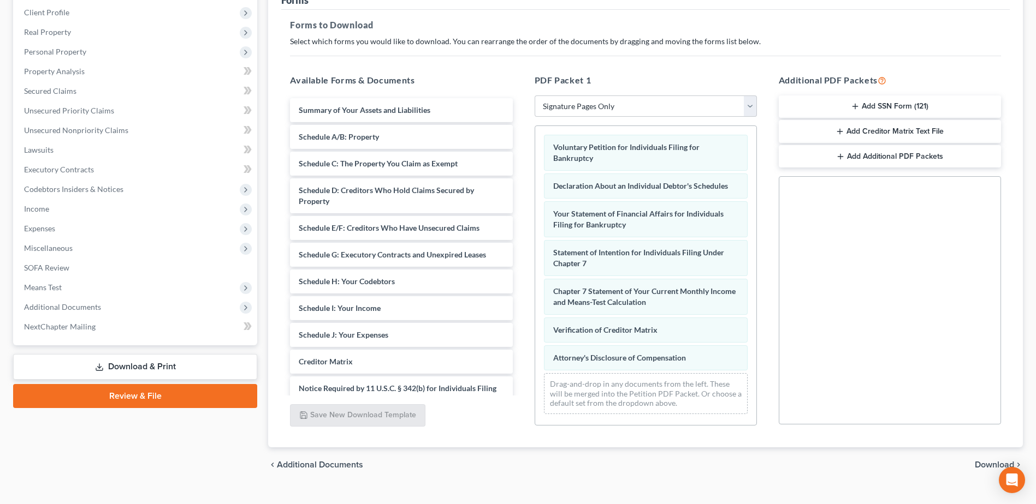
click at [976, 466] on span "Download" at bounding box center [993, 465] width 39 height 9
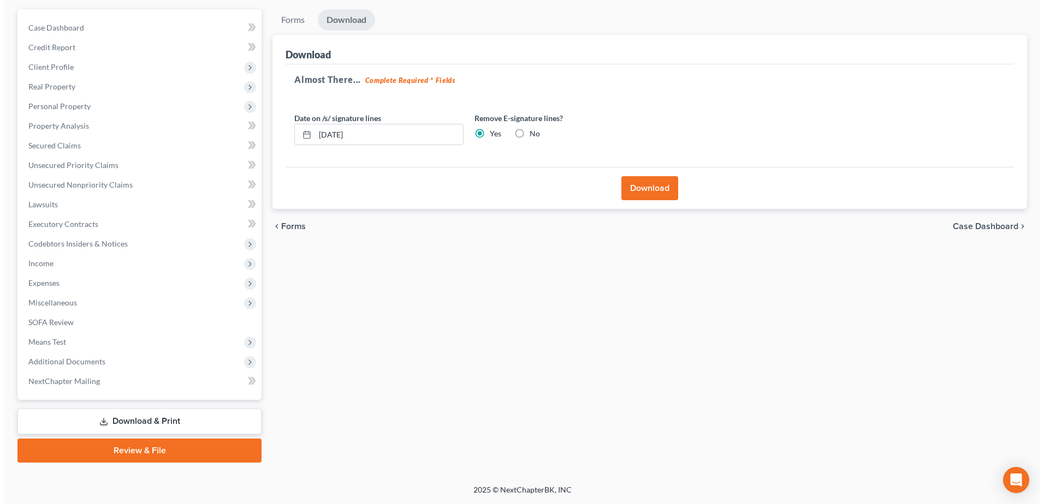
scroll to position [96, 0]
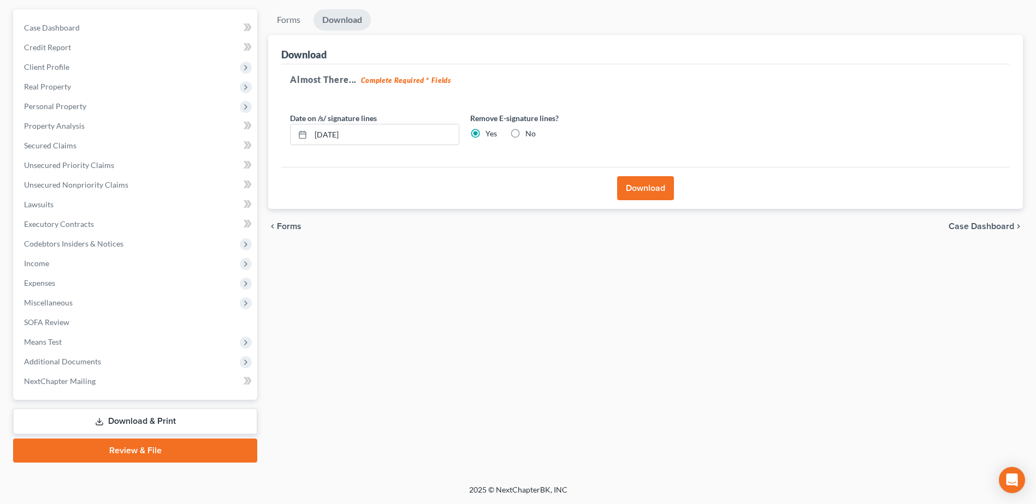
click at [643, 193] on button "Download" at bounding box center [645, 188] width 57 height 24
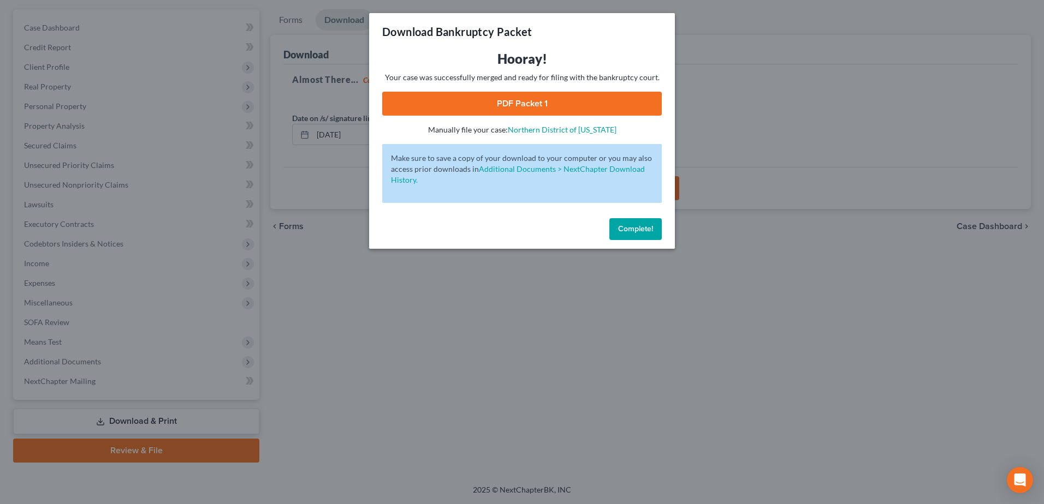
click at [528, 110] on link "PDF Packet 1" at bounding box center [521, 104] width 279 height 24
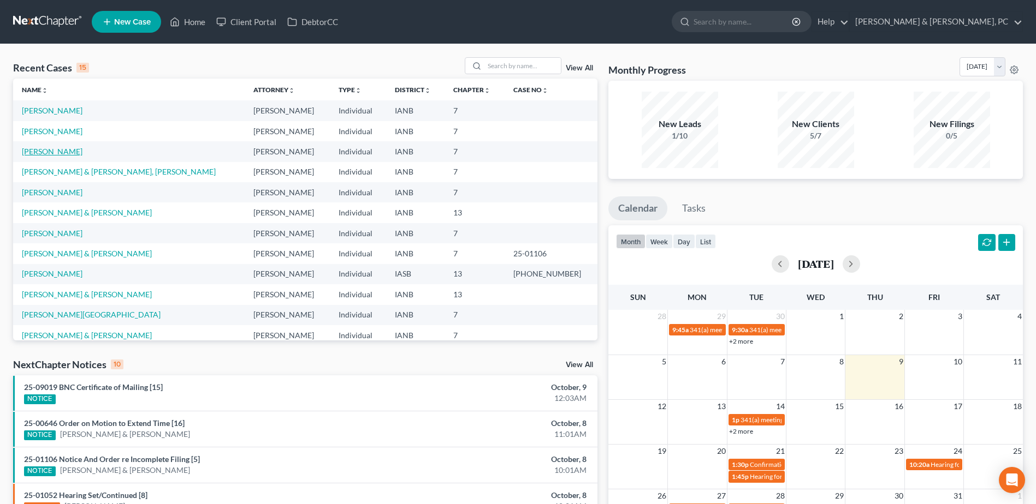
click at [51, 147] on link "[PERSON_NAME]" at bounding box center [52, 151] width 61 height 9
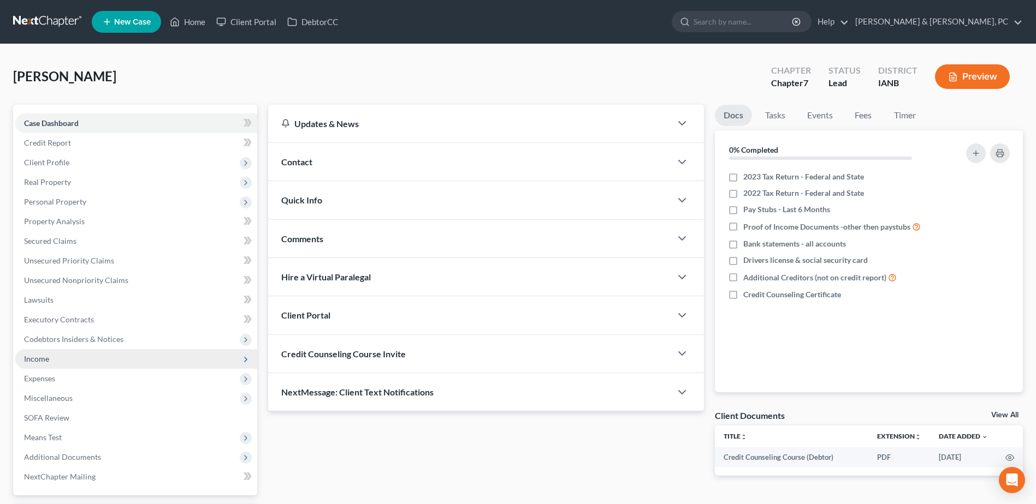
click at [57, 360] on span "Income" at bounding box center [136, 359] width 242 height 20
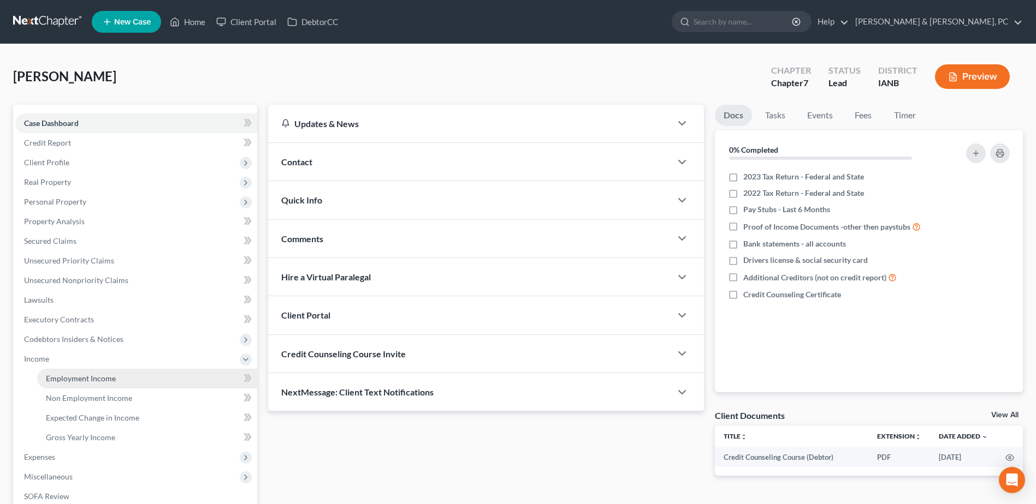
click at [70, 374] on span "Employment Income" at bounding box center [81, 378] width 70 height 9
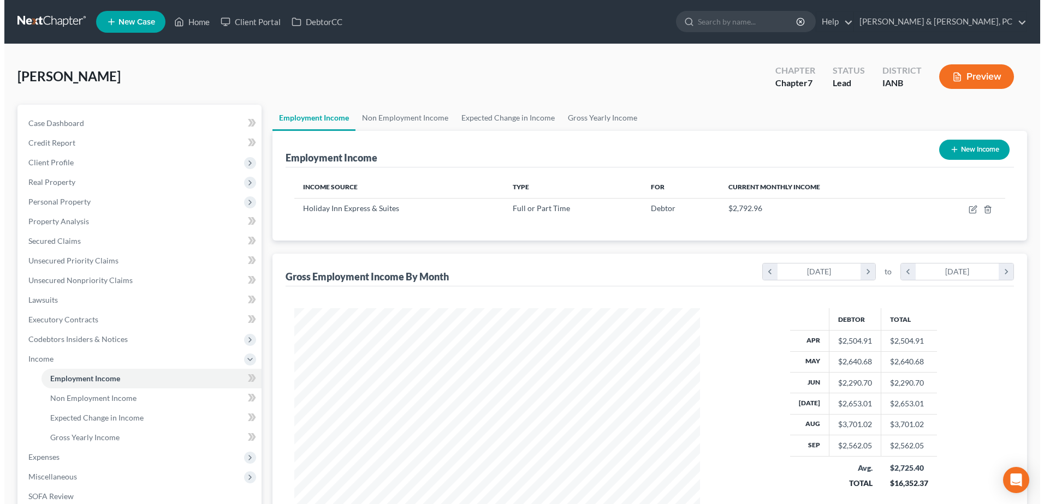
scroll to position [203, 427]
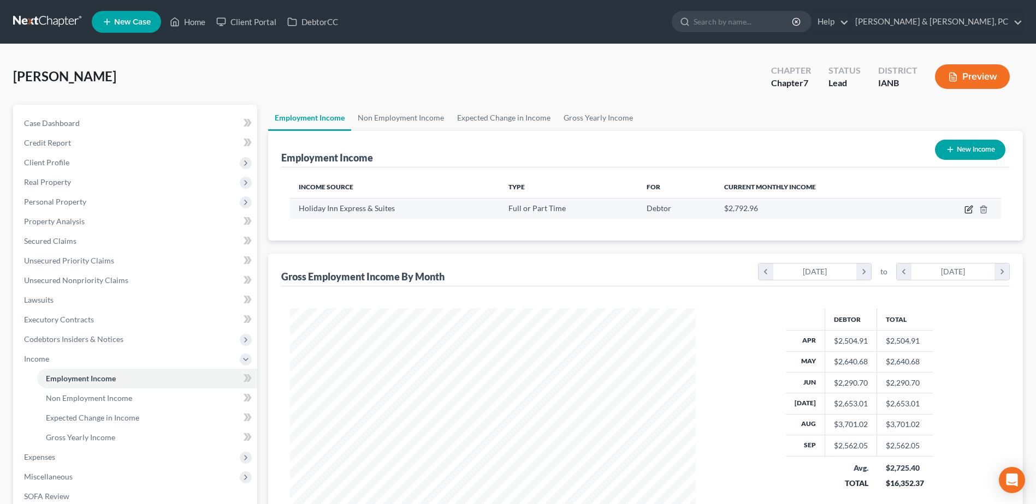
click at [971, 210] on icon "button" at bounding box center [968, 209] width 9 height 9
select select "0"
select select "16"
select select "2"
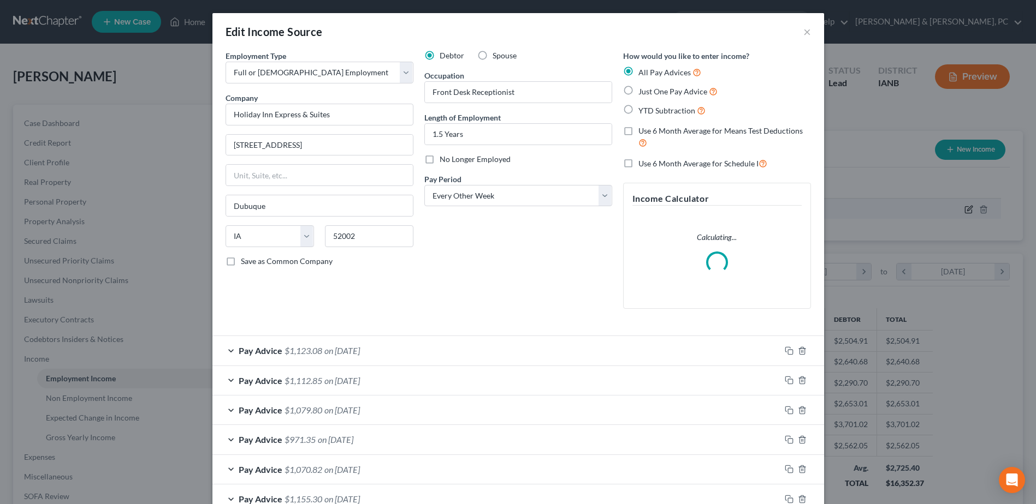
scroll to position [204, 431]
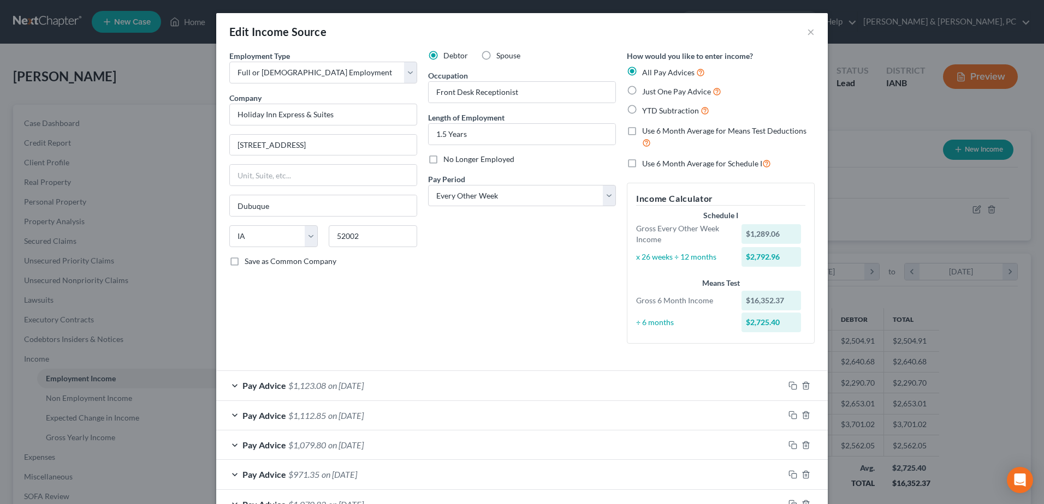
click at [800, 31] on div "Edit Income Source ×" at bounding box center [521, 31] width 611 height 37
click at [810, 33] on button "×" at bounding box center [811, 31] width 8 height 13
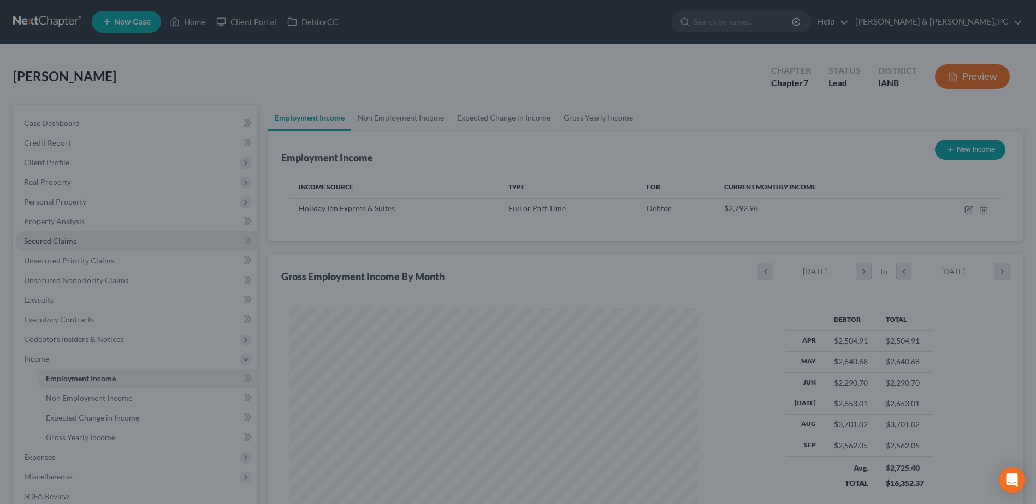
scroll to position [545683, 545458]
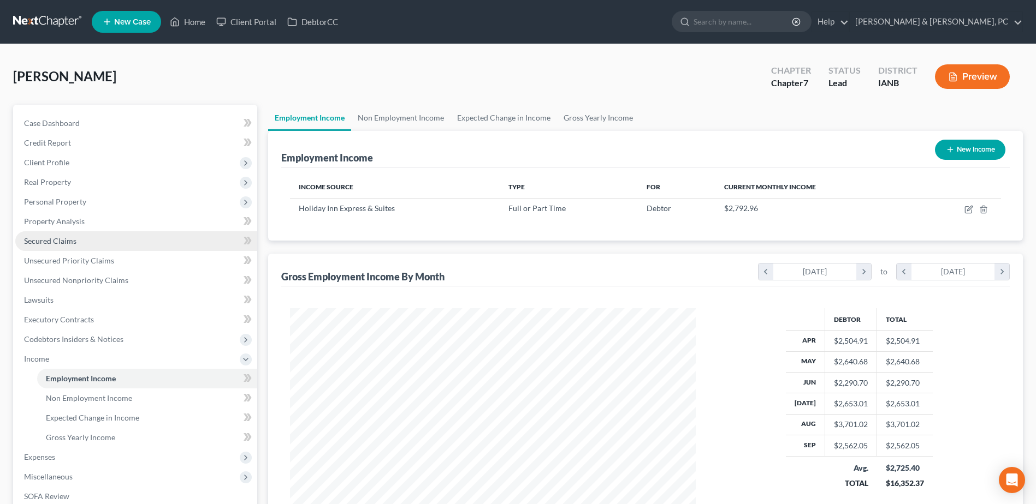
click at [62, 241] on span "Secured Claims" at bounding box center [50, 240] width 52 height 9
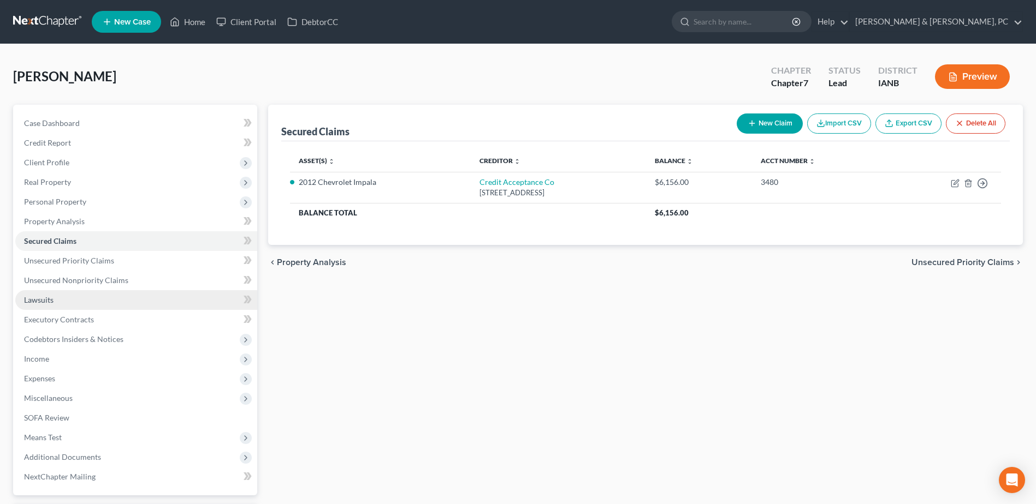
click at [37, 300] on span "Lawsuits" at bounding box center [38, 299] width 29 height 9
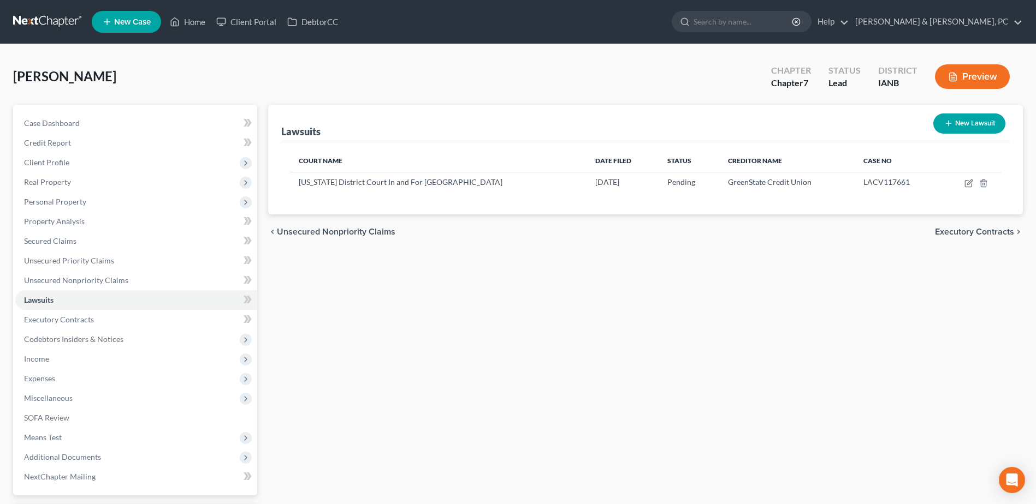
click at [972, 87] on button "Preview" at bounding box center [972, 76] width 75 height 25
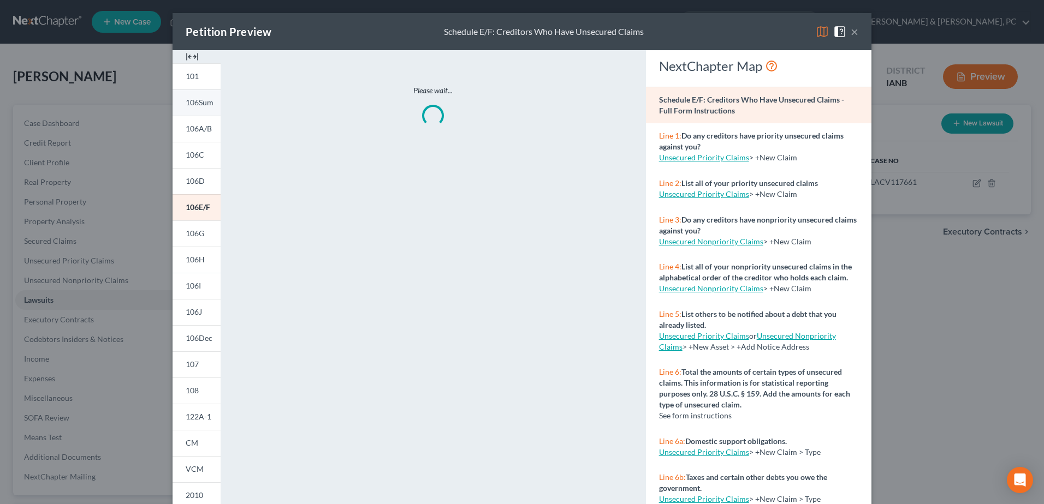
click at [207, 105] on span "106Sum" at bounding box center [200, 102] width 28 height 9
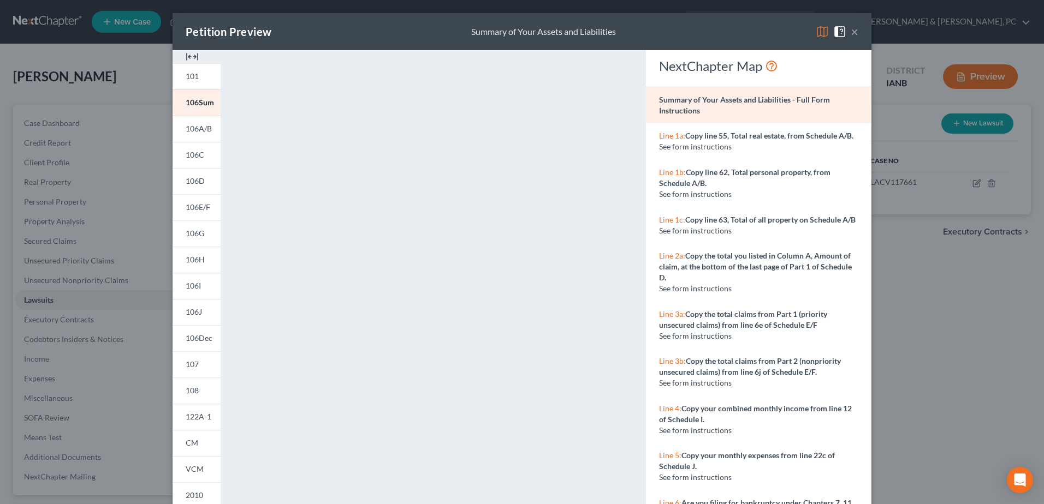
click at [846, 27] on span at bounding box center [841, 30] width 17 height 9
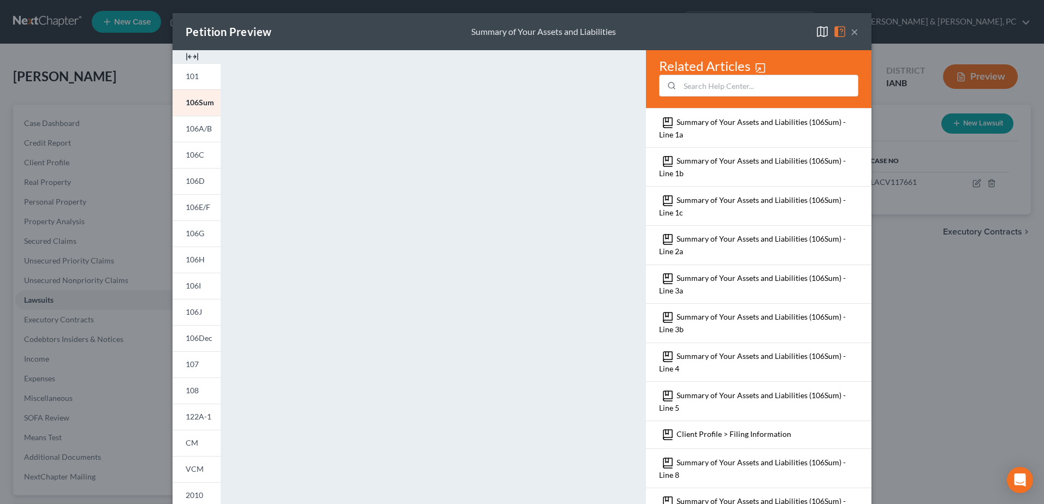
click at [850, 32] on button "×" at bounding box center [854, 31] width 8 height 13
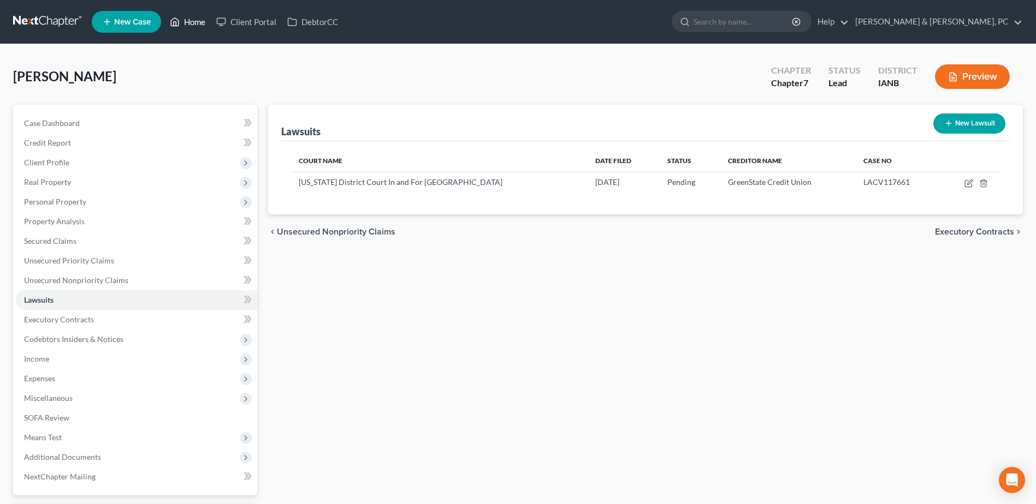
click at [189, 26] on link "Home" at bounding box center [187, 22] width 46 height 20
